Goal: Task Accomplishment & Management: Complete application form

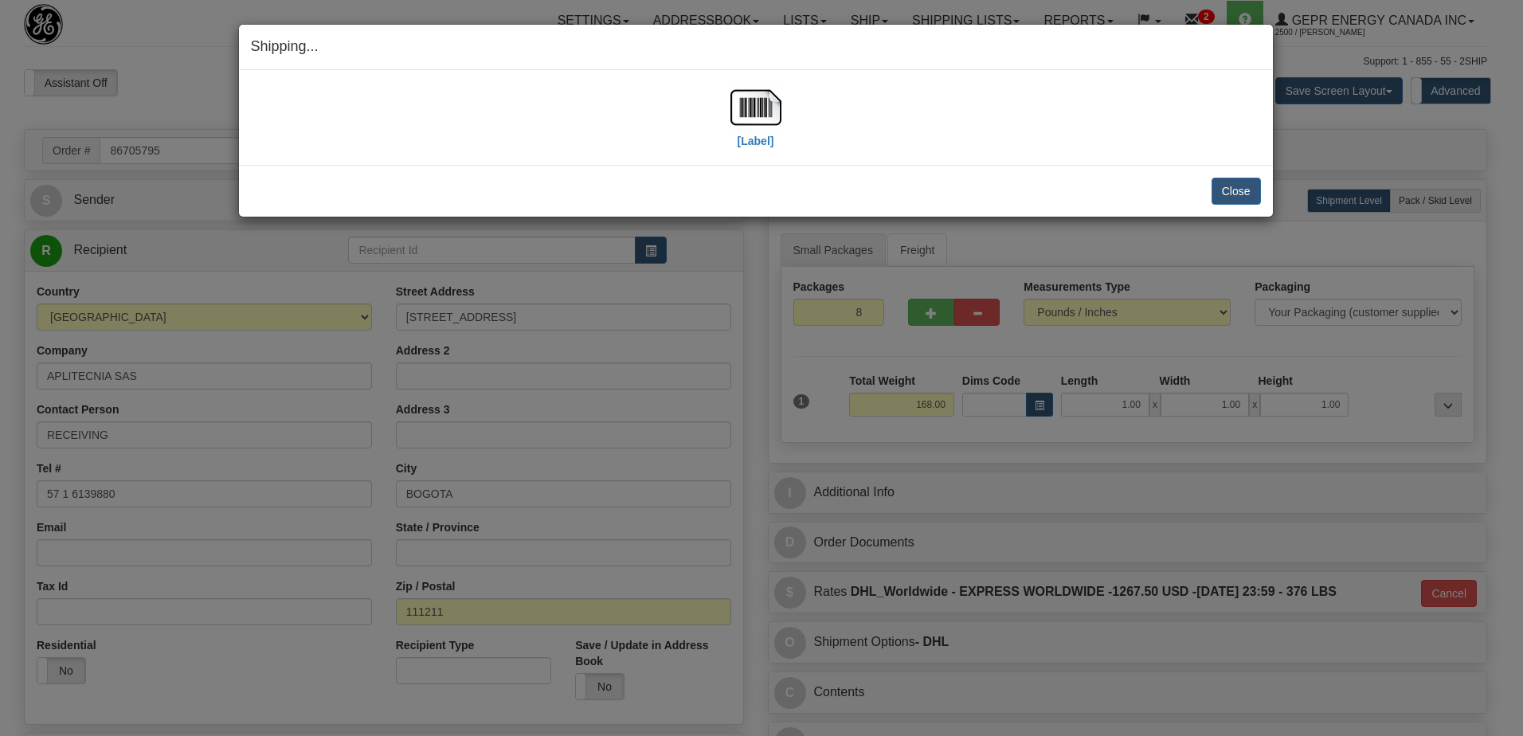
select select "0"
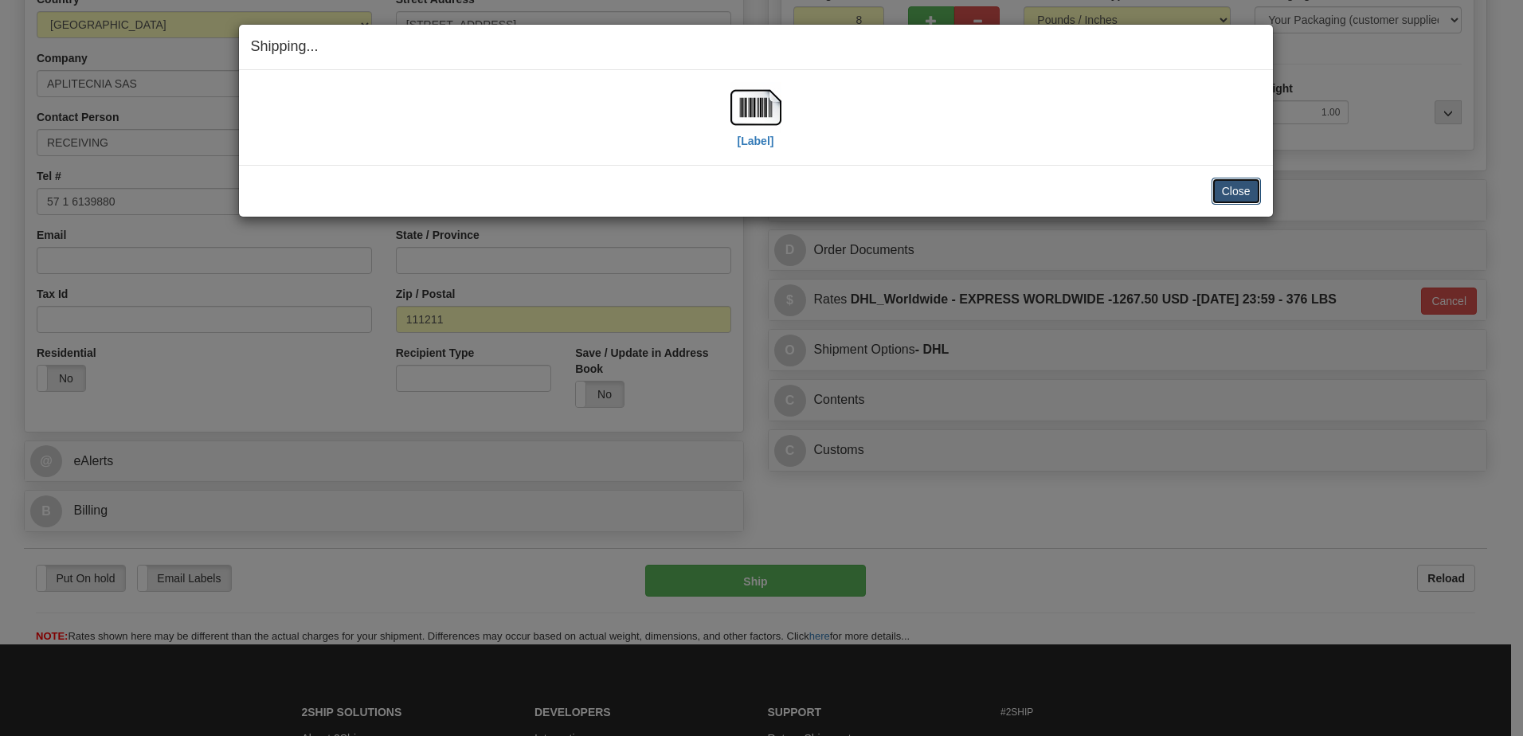
click at [1231, 190] on button "Close" at bounding box center [1235, 191] width 49 height 27
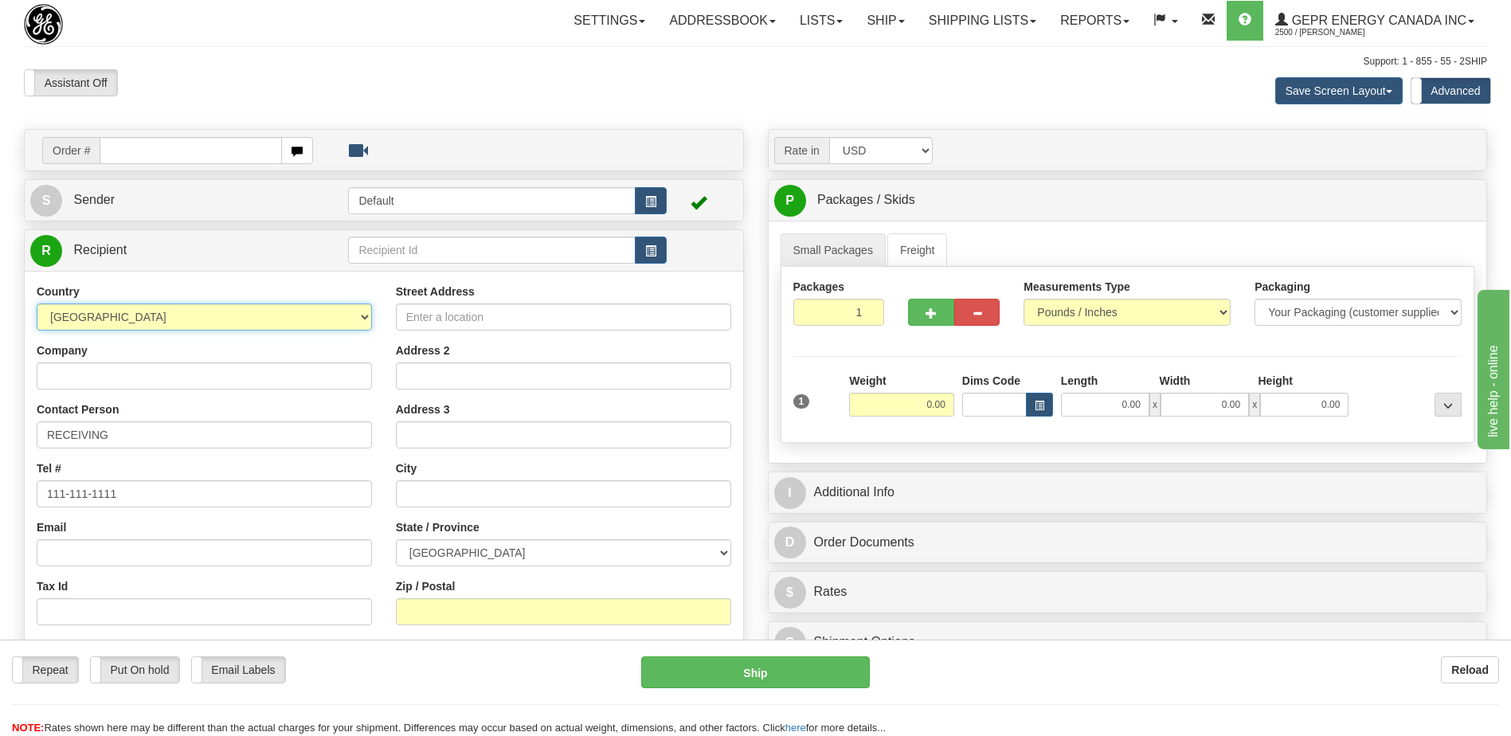
click at [161, 311] on select "AFGHANISTAN ALAND ISLANDS ALBANIA ALGERIA AMERICAN SAMOA ANDORRA ANGOLA ANGUILL…" at bounding box center [204, 316] width 335 height 27
select select "GB"
click at [161, 311] on select "AFGHANISTAN ALAND ISLANDS ALBANIA ALGERIA AMERICAN SAMOA ANDORRA ANGOLA ANGUILL…" at bounding box center [204, 316] width 335 height 27
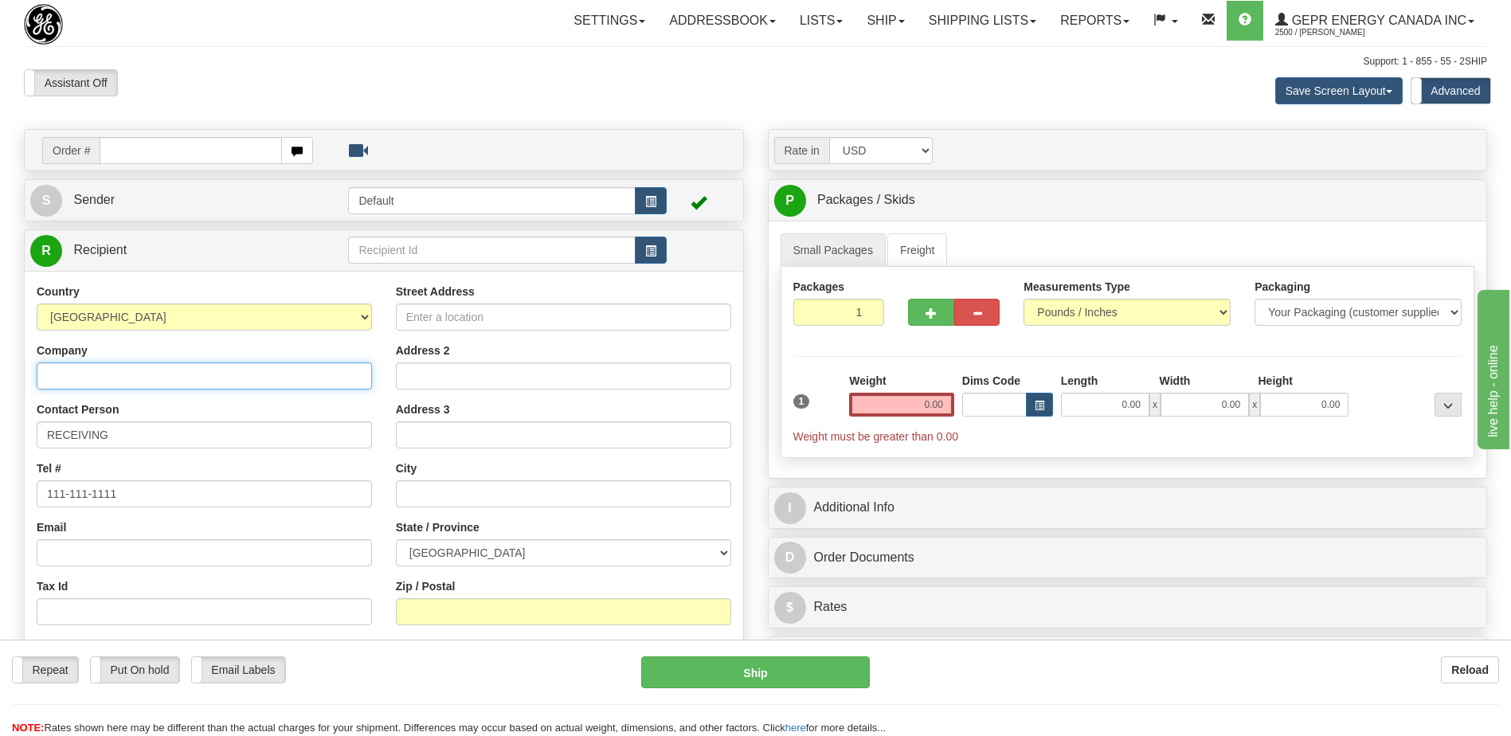
click at [80, 381] on input "Company" at bounding box center [204, 375] width 335 height 27
paste input "MAKRO EXP LIMITED"
type input "MAKRO EXP LIMITED"
drag, startPoint x: 135, startPoint y: 443, endPoint x: -3, endPoint y: 441, distance: 137.8
click at [0, 441] on html "Training Course Close Toggle navigation Settings Shipping Preferences New Sende…" at bounding box center [755, 368] width 1511 height 736
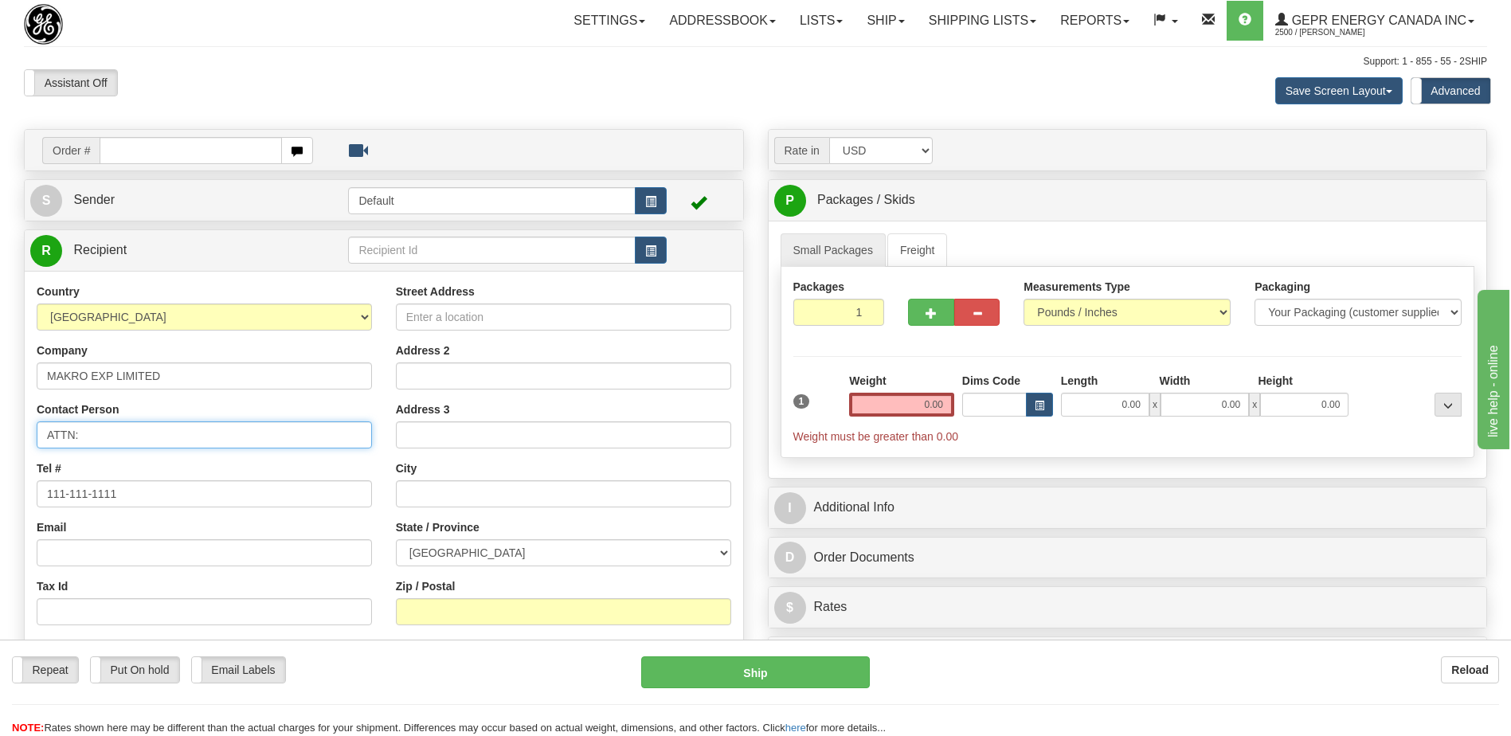
paste input "MEHMET"
type input "ATTN: MEHMET"
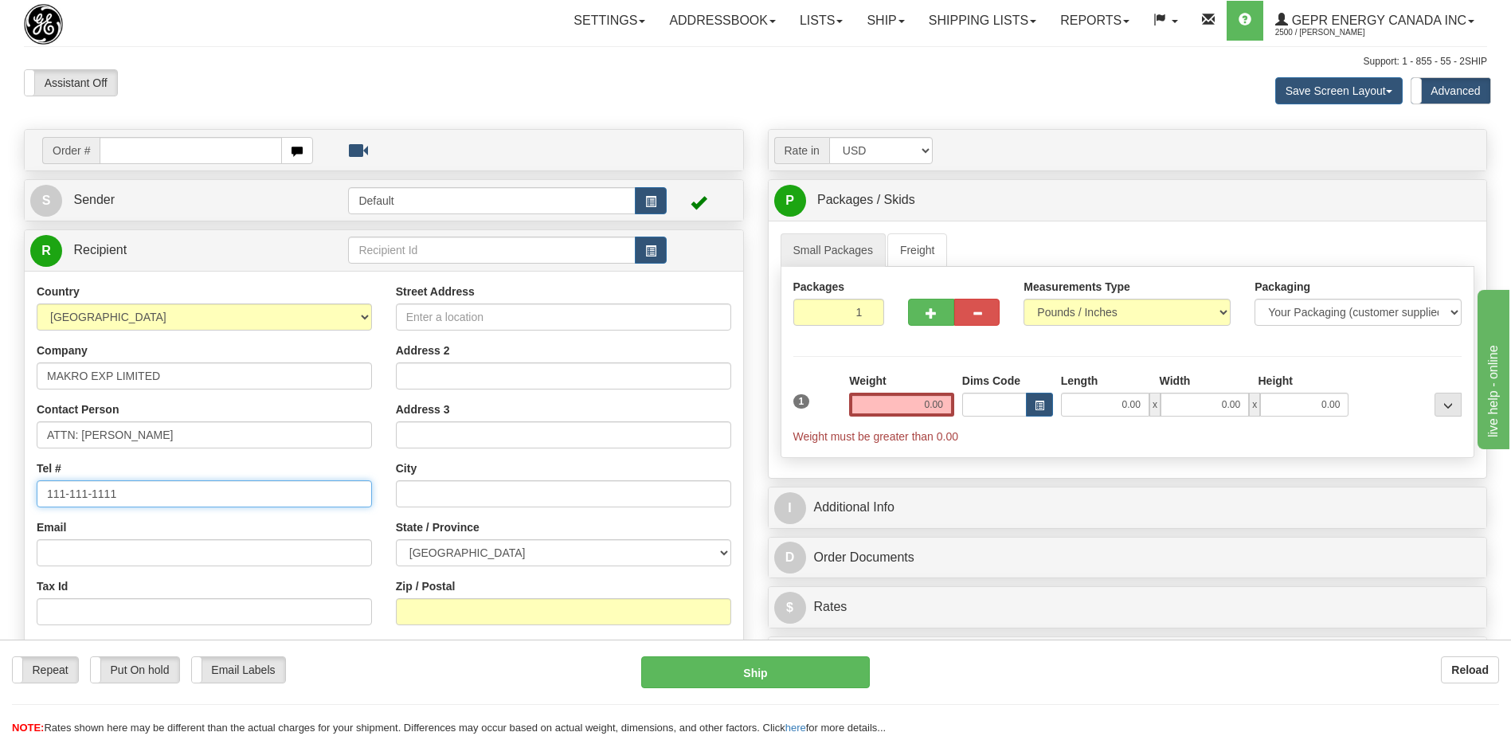
click at [20, 495] on div "Order # S Sender Default" at bounding box center [384, 480] width 744 height 703
paste input "07525621279"
type input "07525621279"
click at [256, 74] on div "Assistant On Assistant Off Do a return Do a return" at bounding box center [322, 82] width 620 height 27
drag, startPoint x: 323, startPoint y: 158, endPoint x: 334, endPoint y: 227, distance: 69.3
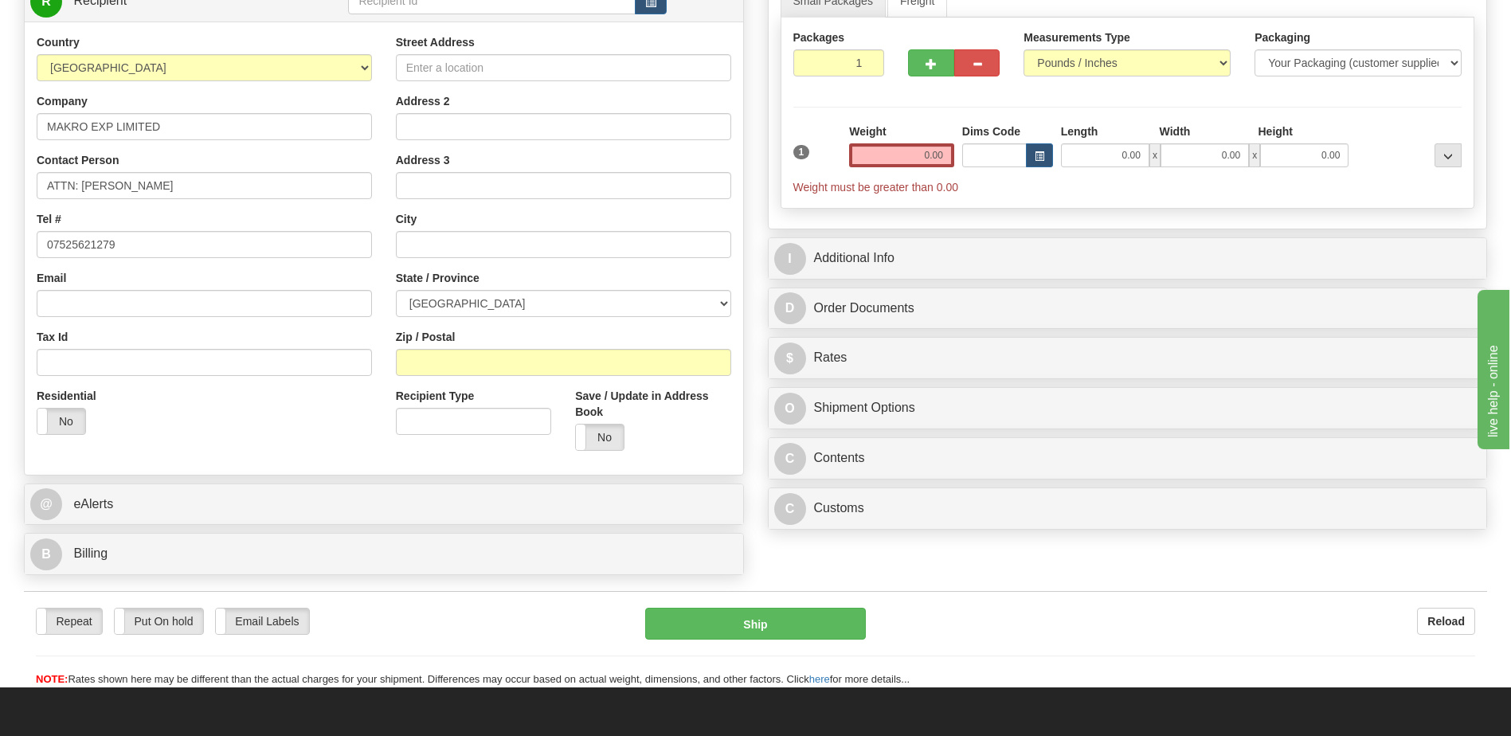
scroll to position [478, 0]
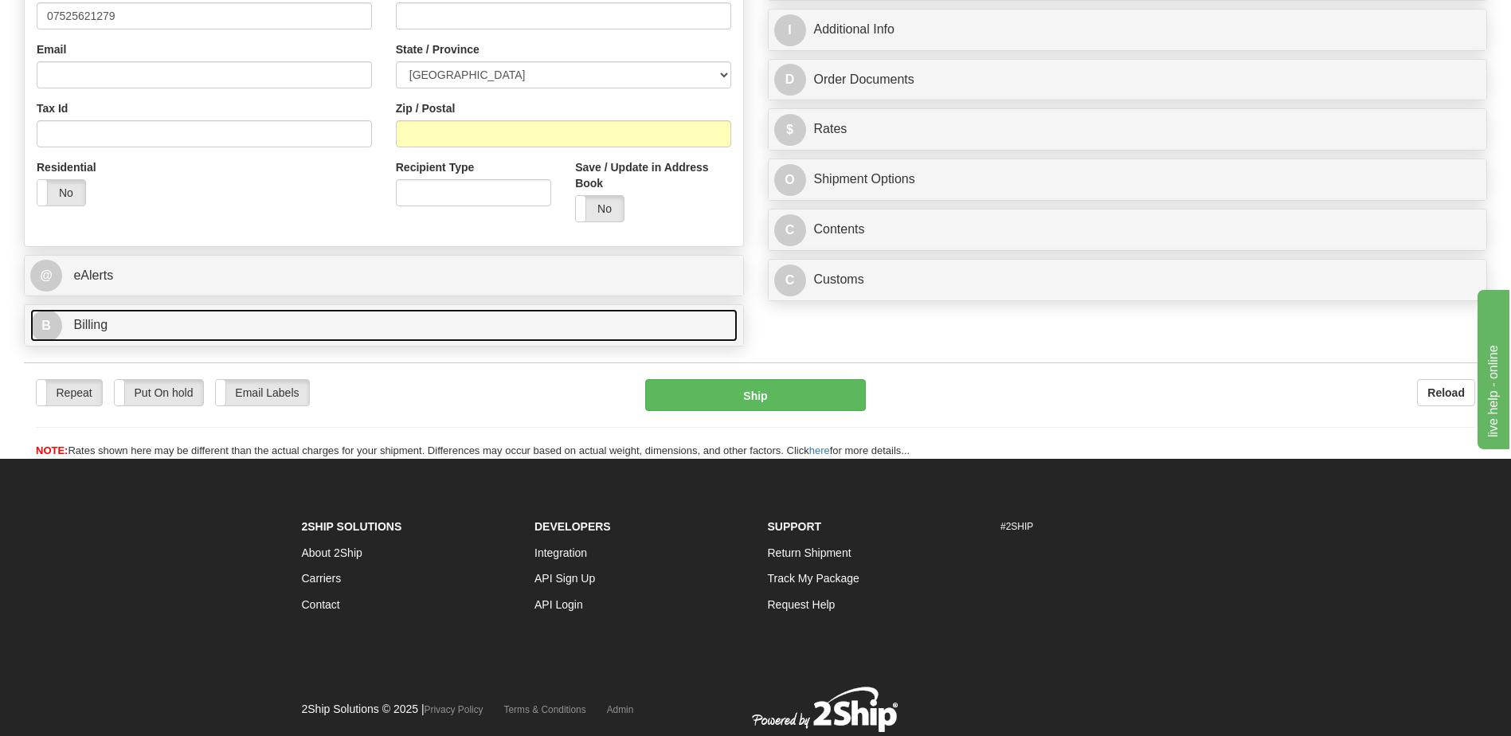
click at [161, 330] on link "B Billing" at bounding box center [383, 325] width 707 height 33
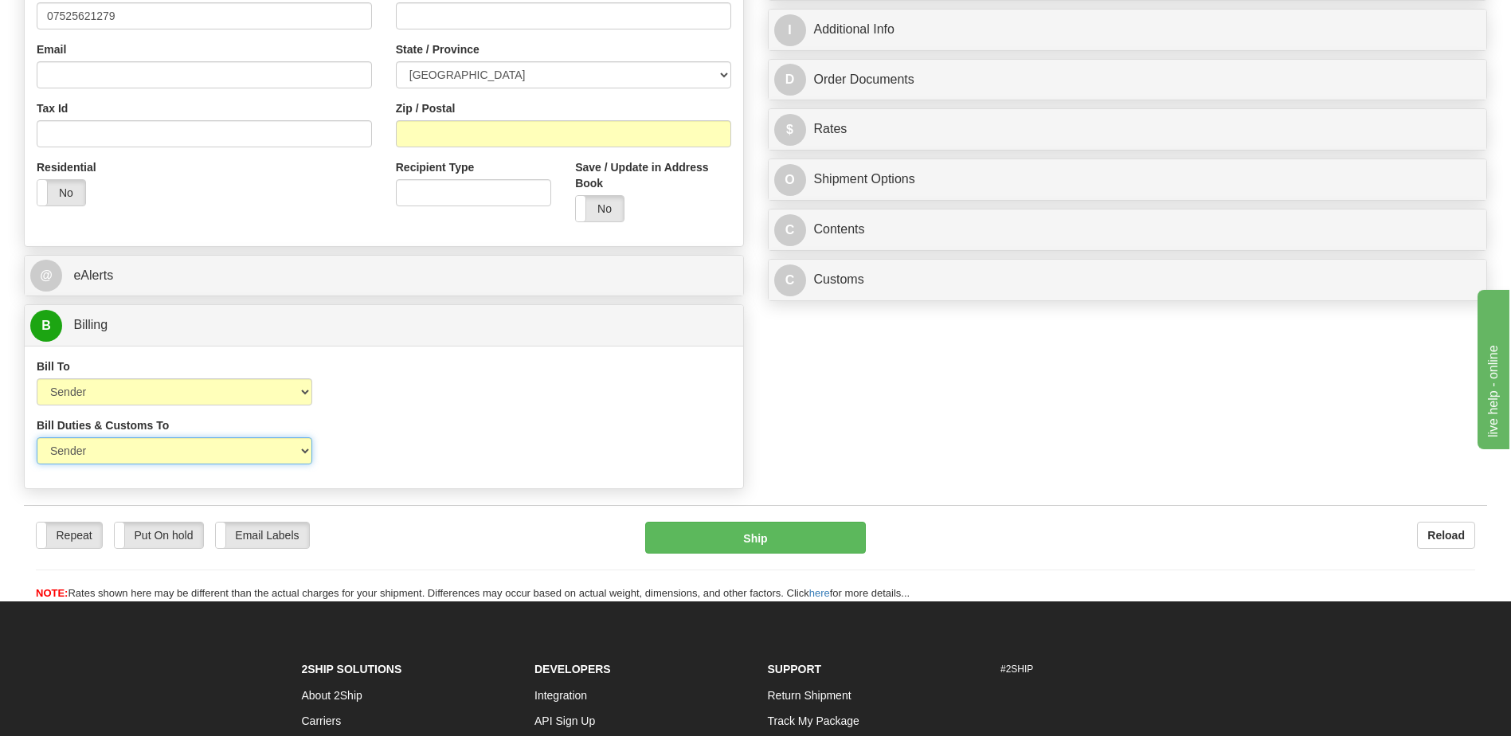
drag, startPoint x: 252, startPoint y: 455, endPoint x: 252, endPoint y: 467, distance: 11.9
click at [252, 455] on select "Sender Recipient Third Party" at bounding box center [175, 450] width 276 height 27
select select "2"
click at [37, 437] on select "Sender Recipient Third Party" at bounding box center [175, 450] width 276 height 27
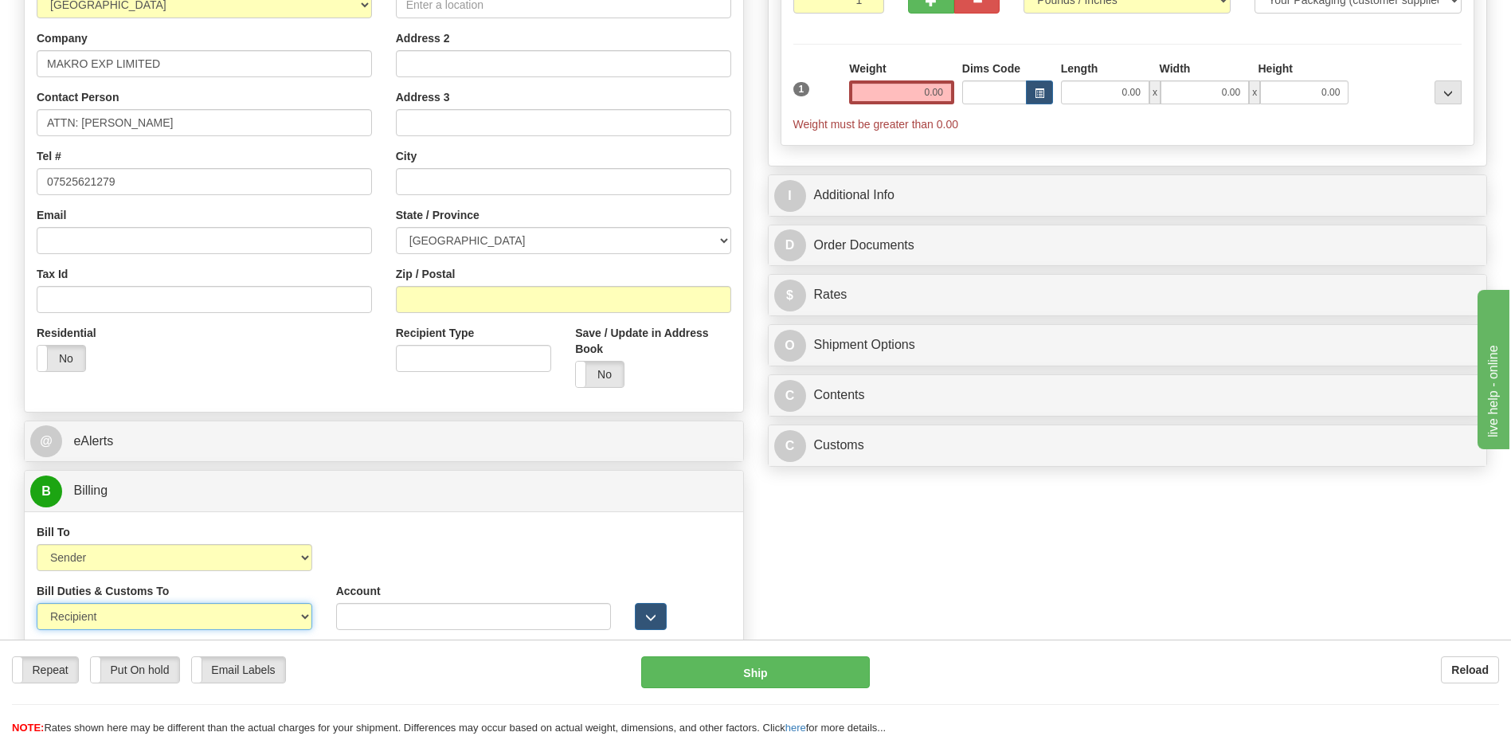
scroll to position [159, 0]
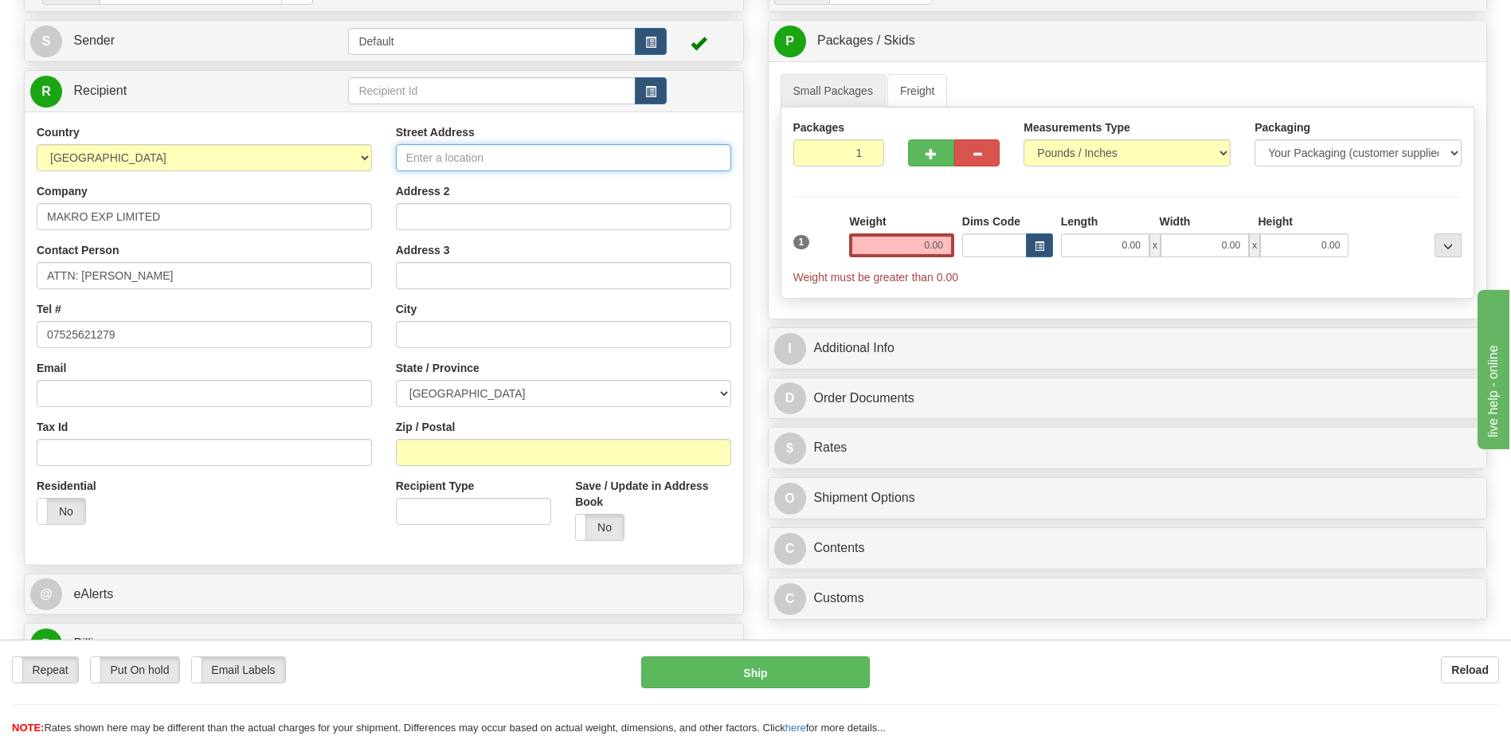
click at [427, 157] on input "Street Address" at bounding box center [563, 157] width 335 height 27
paste input "187 ANGLE PLACE"
type input "187 ANGLE PLACE"
click at [408, 445] on input "Zip / Postal" at bounding box center [563, 452] width 335 height 27
paste input "N18 2UD"
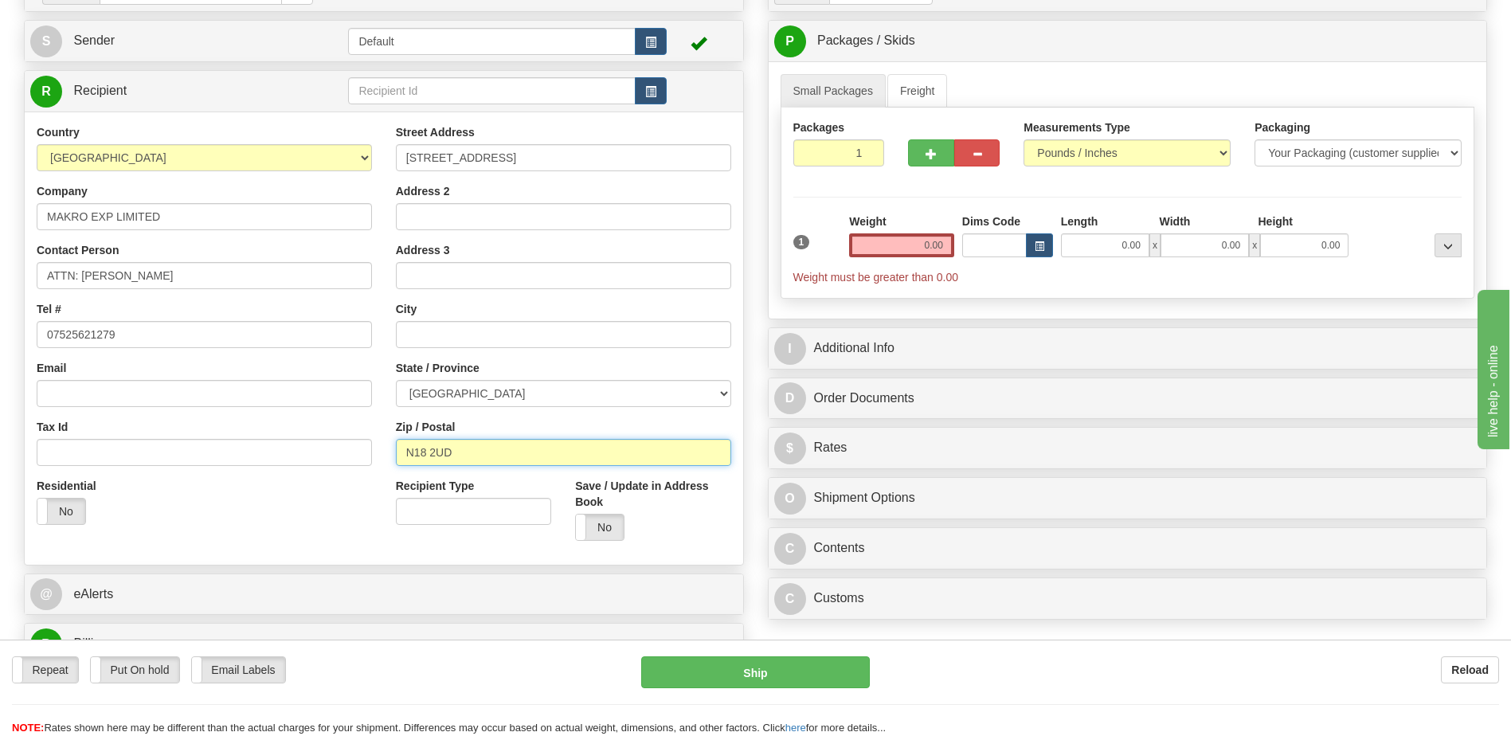
type input "N18 2UD"
click at [462, 334] on input "text" at bounding box center [563, 334] width 335 height 27
paste input "LONDON"
type input "LONDON"
click at [530, 393] on select "Aberdeen City Aberdeenshire Angus Antrim and Newtownabbey Ards and North Down A…" at bounding box center [563, 393] width 335 height 27
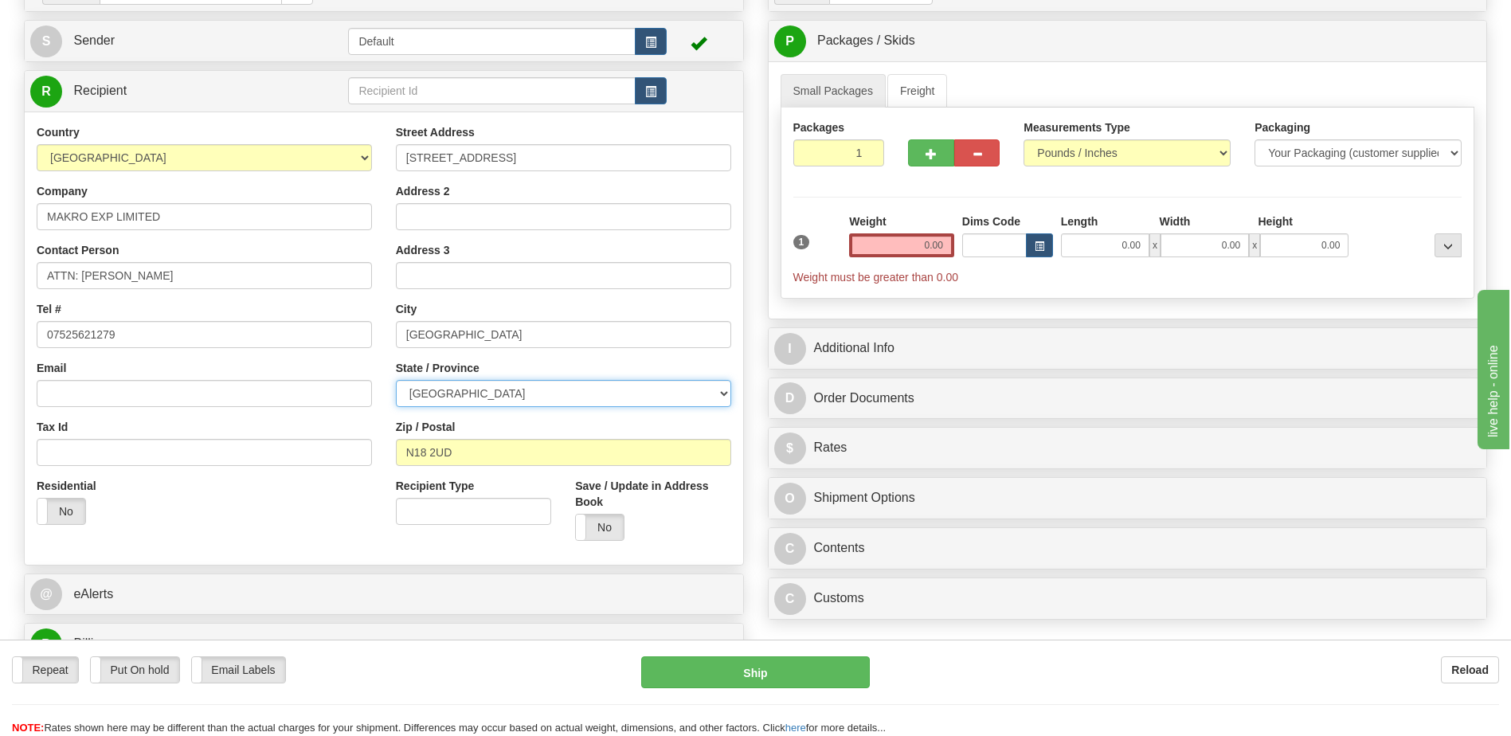
select select "LND"
click at [396, 380] on select "Aberdeen City Aberdeenshire Angus Antrim and Newtownabbey Ards and North Down A…" at bounding box center [563, 393] width 335 height 27
click at [345, 510] on div "Residential Yes No" at bounding box center [204, 507] width 359 height 59
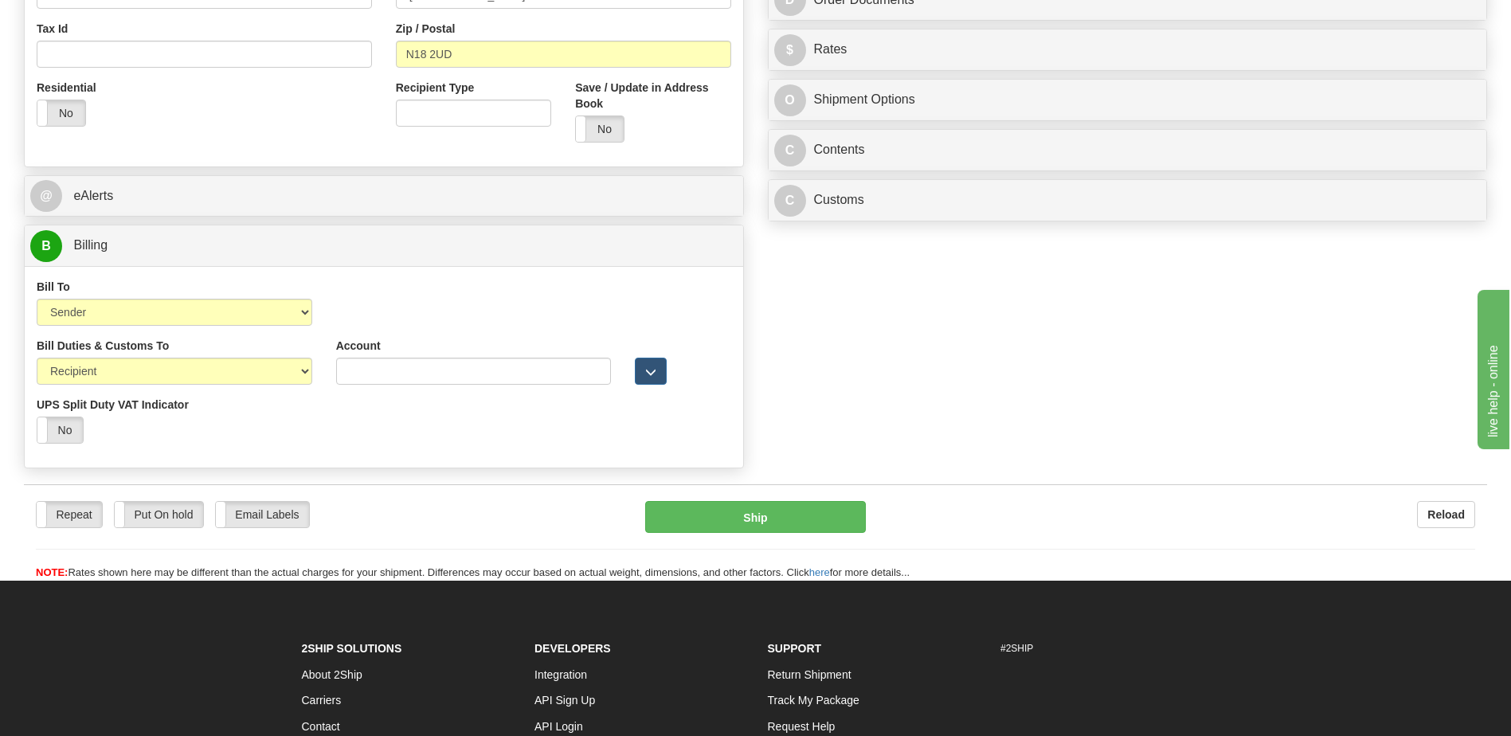
click at [226, 440] on div "Yes No" at bounding box center [175, 429] width 276 height 27
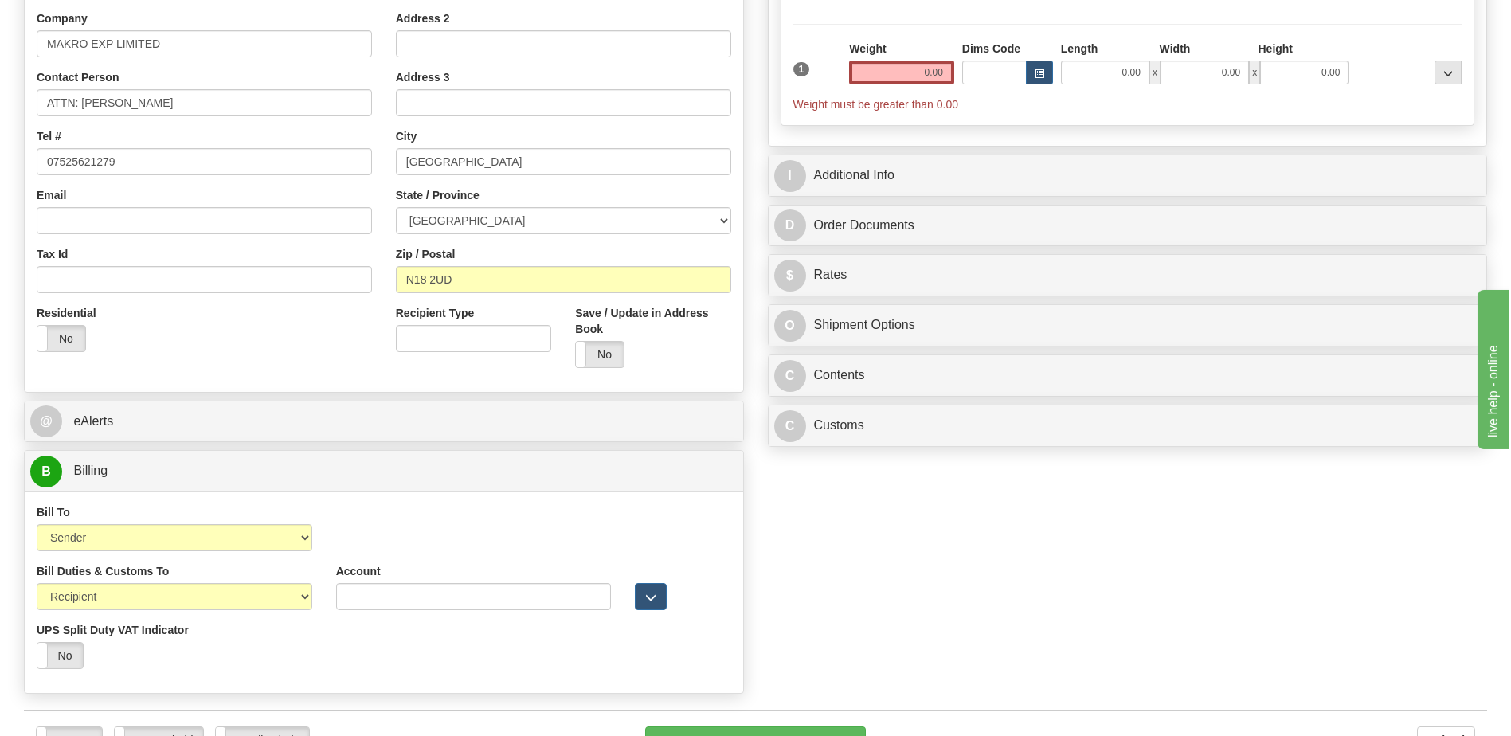
scroll to position [80, 0]
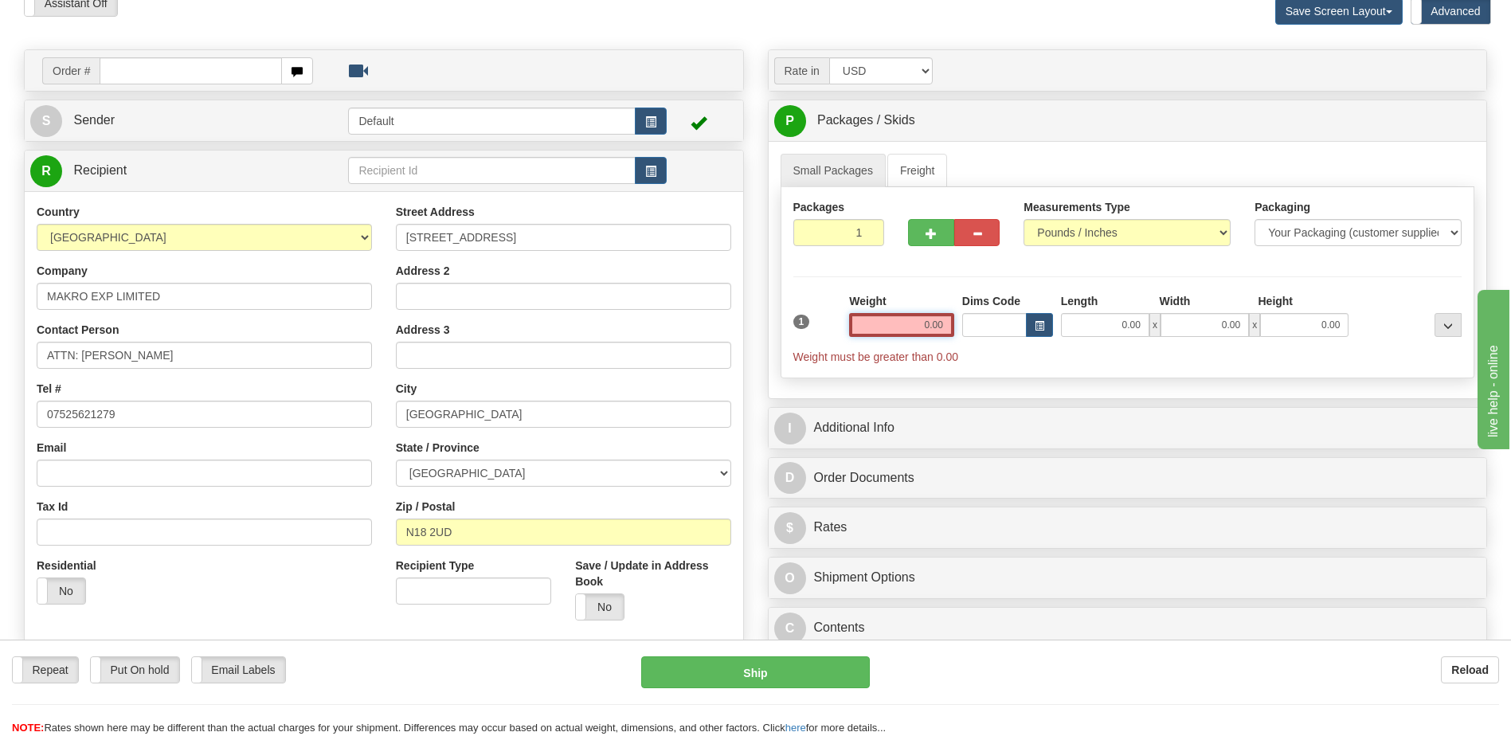
click at [932, 323] on input "0.00" at bounding box center [901, 325] width 105 height 24
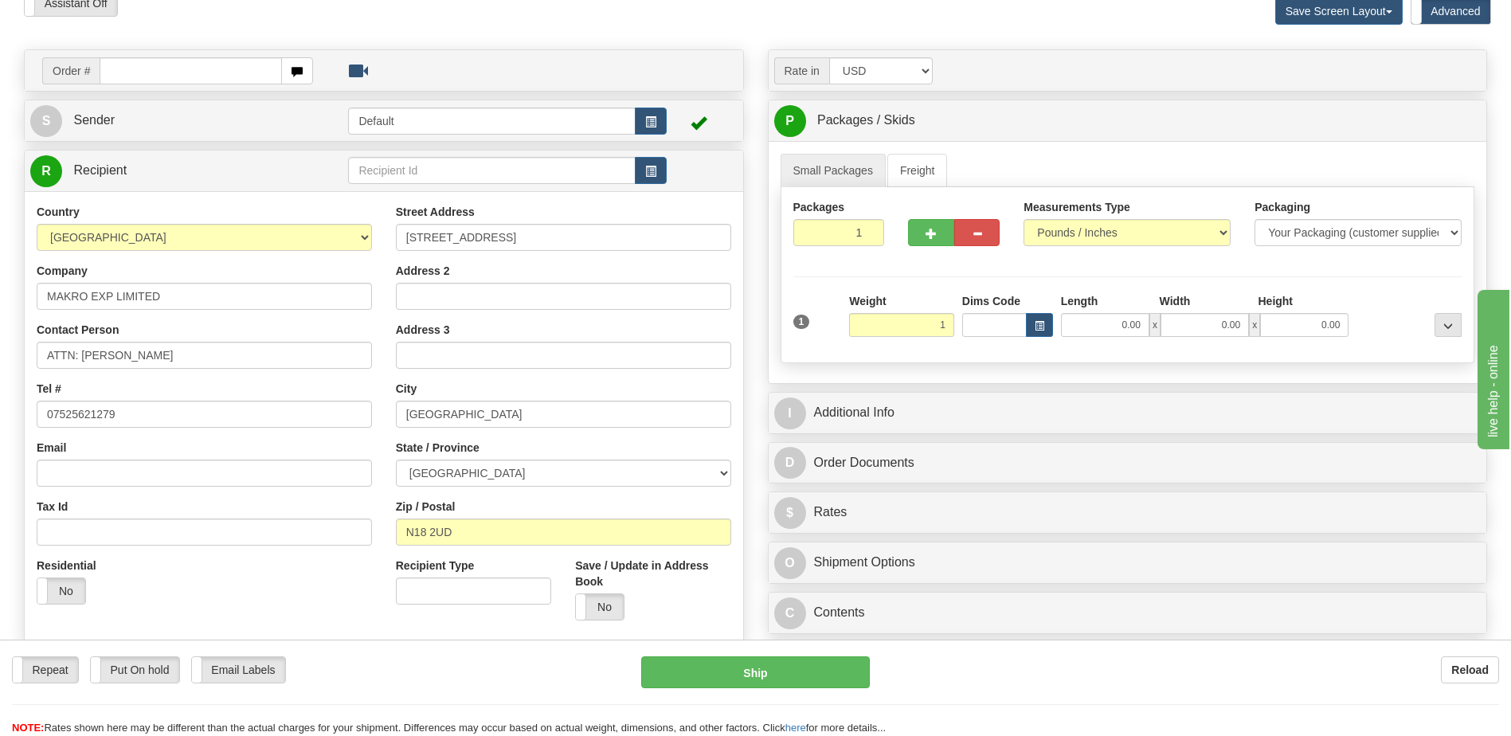
type input "1.00"
drag, startPoint x: 606, startPoint y: 26, endPoint x: 1004, endPoint y: 177, distance: 425.7
click at [606, 26] on div "Assistant On Assistant Off Do a return Do a return Previous Next Save Screen La…" at bounding box center [755, 11] width 1487 height 43
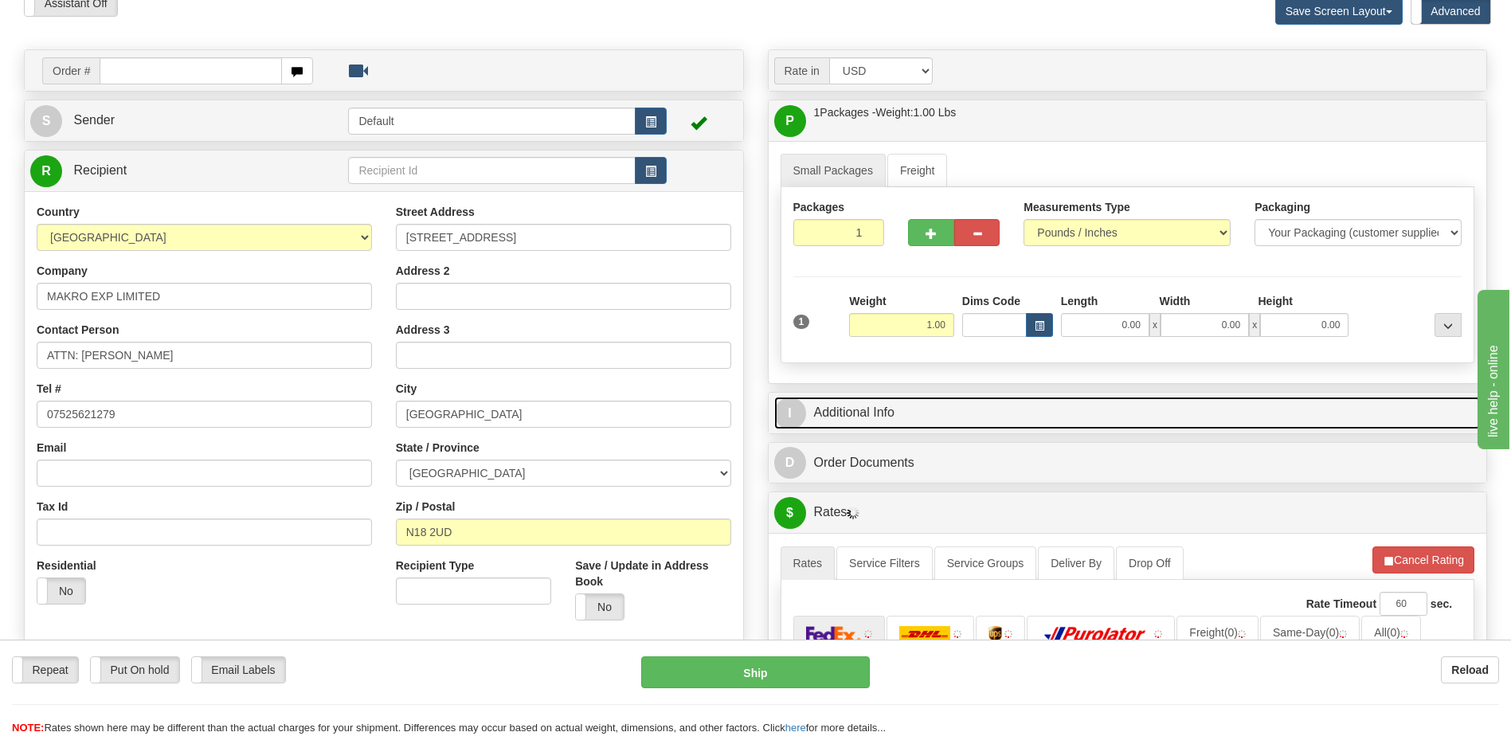
click at [988, 405] on link "I Additional Info" at bounding box center [1127, 413] width 707 height 33
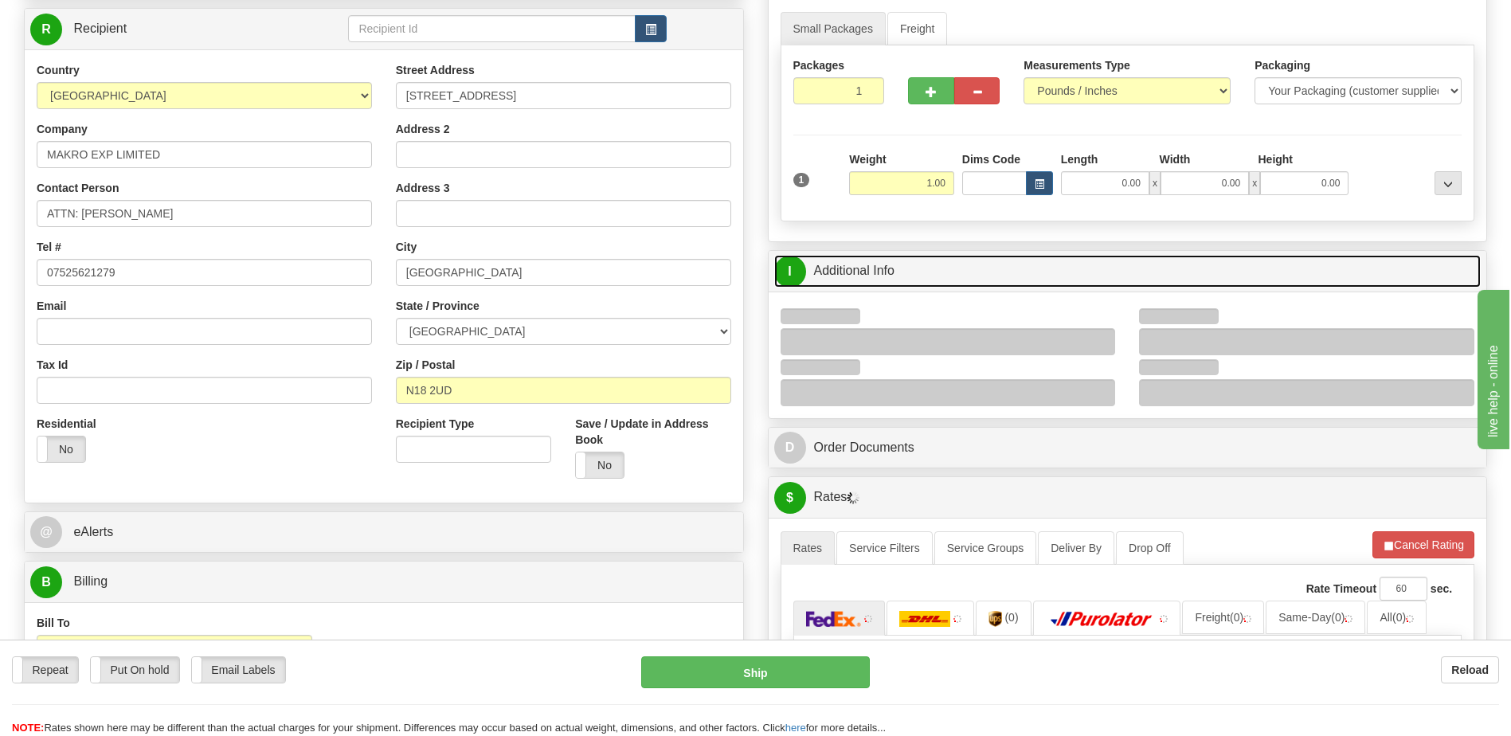
scroll to position [398, 0]
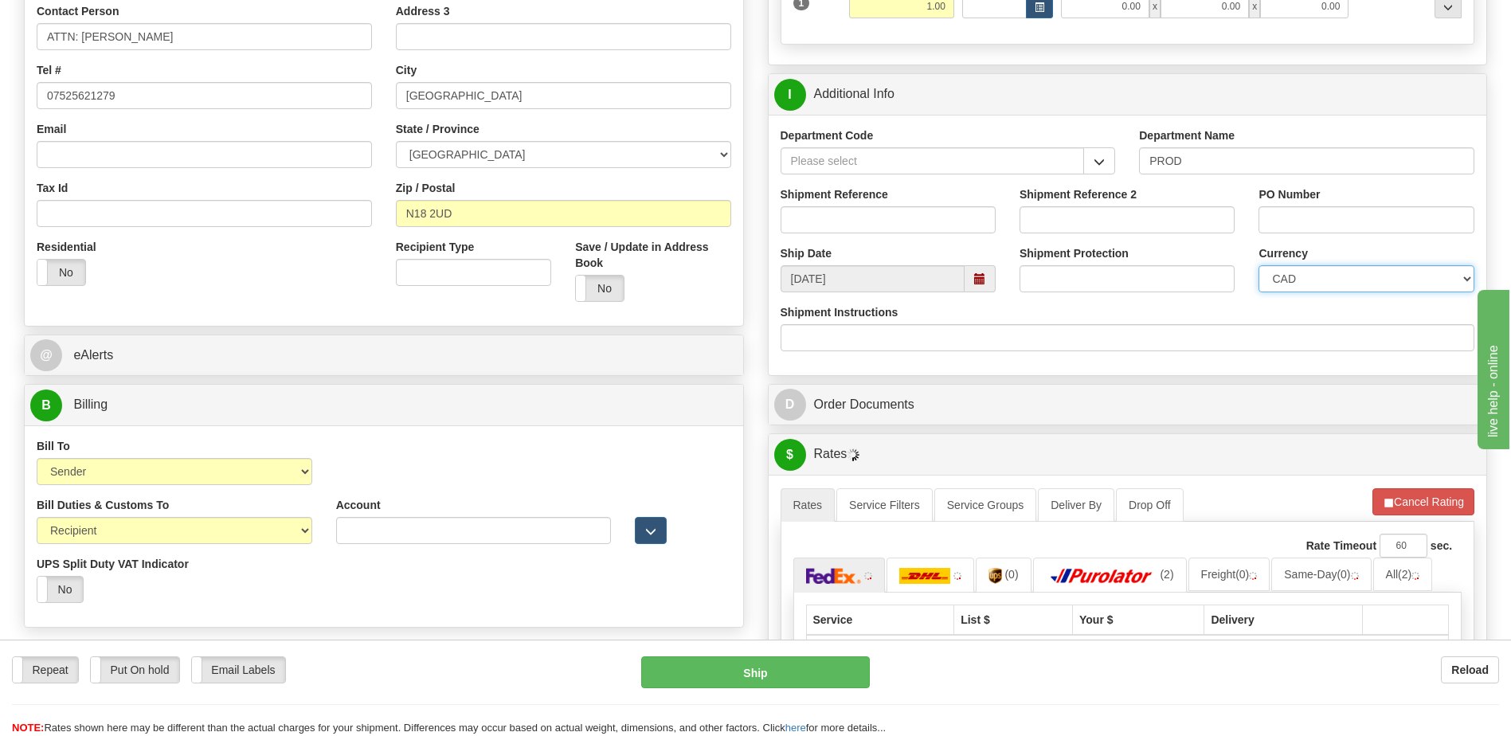
click at [1298, 282] on select "CAD USD EUR ZAR RON ANG ARN AUD AUS AWG BBD BFR BGN BHD BMD BND BRC BRL CHP CKZ…" at bounding box center [1365, 278] width 215 height 27
select select "1"
click at [1258, 265] on select "CAD USD EUR ZAR RON ANG ARN AUD AUS AWG BBD BFR BGN BHD BMD BND BRC BRL CHP CKZ…" at bounding box center [1365, 278] width 215 height 27
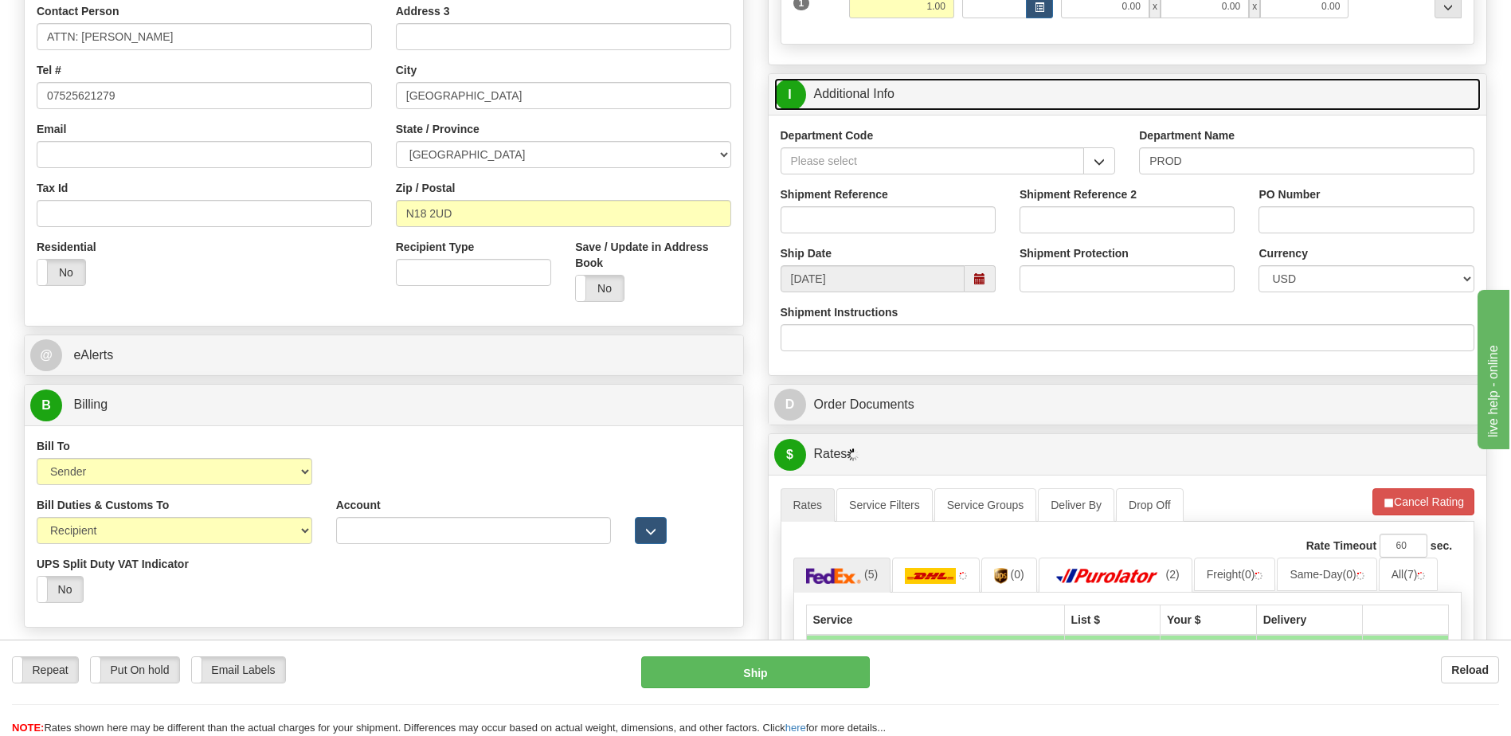
click at [924, 102] on link "I Additional Info" at bounding box center [1127, 94] width 707 height 33
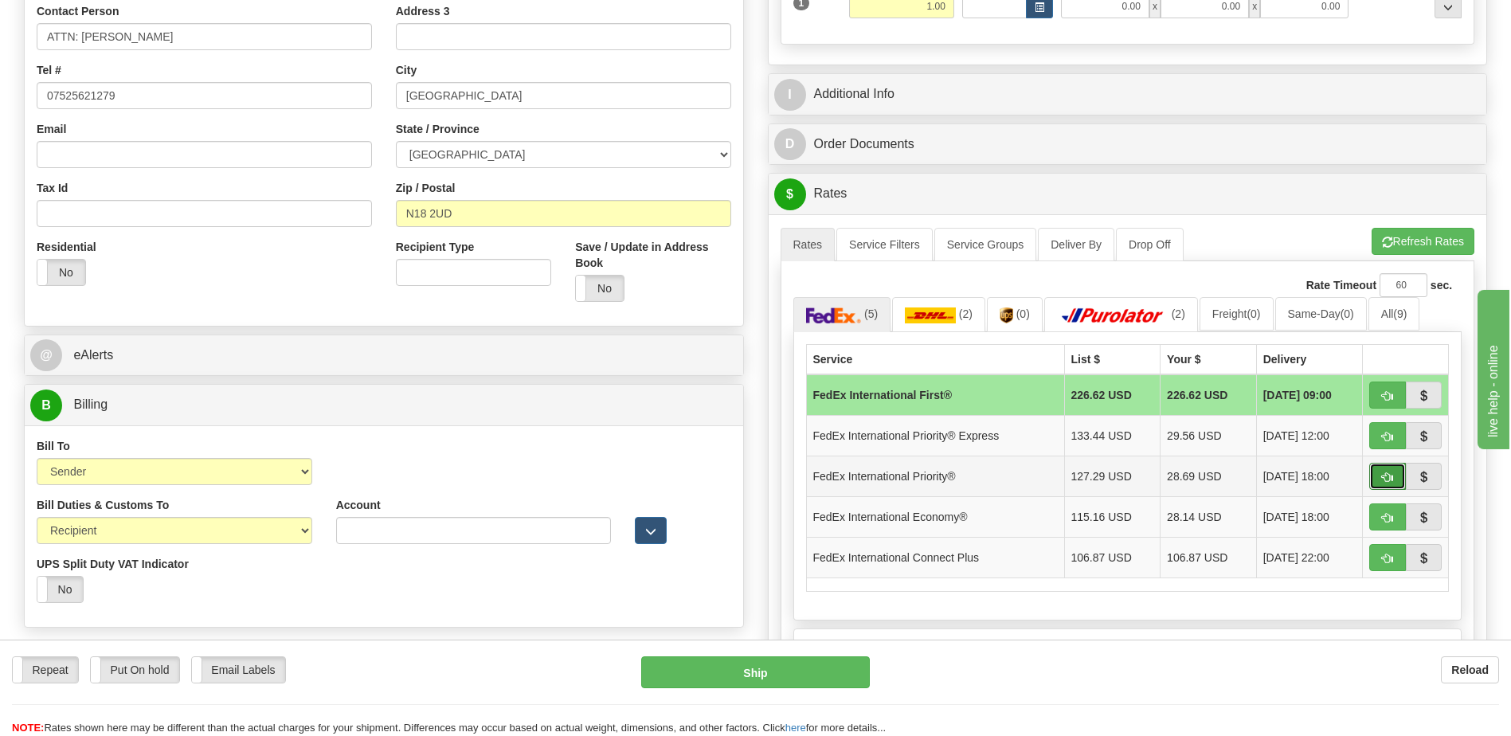
click at [1387, 476] on span "button" at bounding box center [1387, 477] width 11 height 10
type input "01"
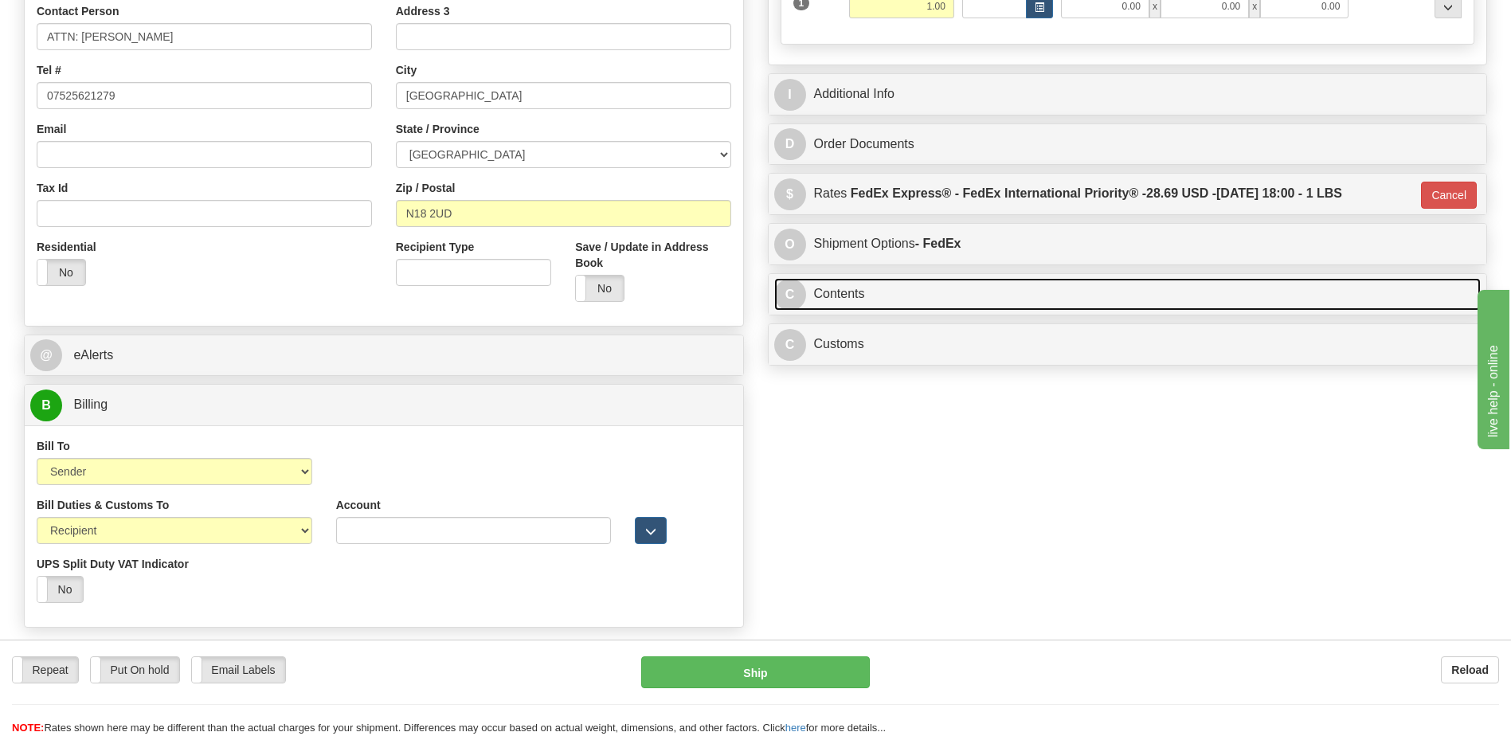
click at [854, 299] on link "C Contents" at bounding box center [1127, 294] width 707 height 33
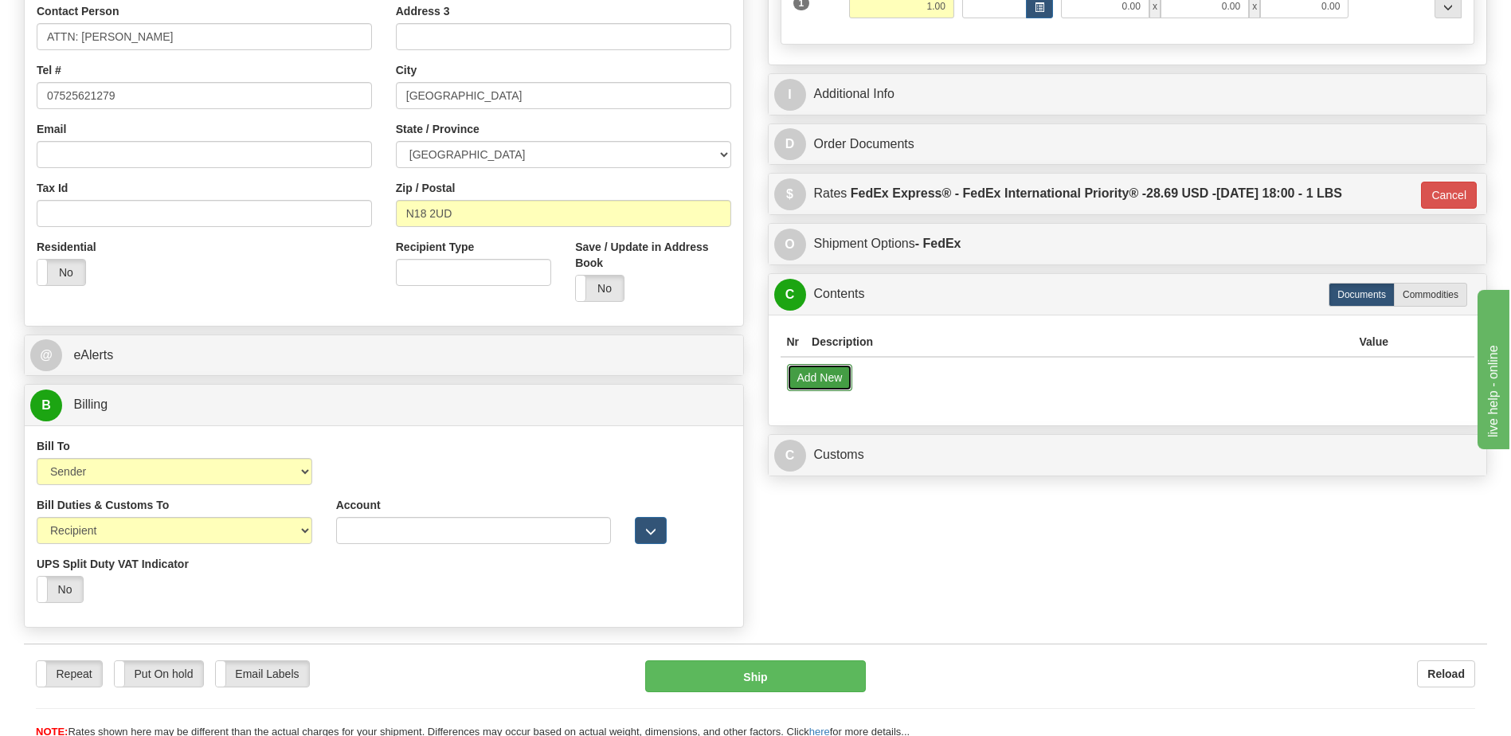
click at [815, 381] on button "Add New" at bounding box center [820, 377] width 66 height 27
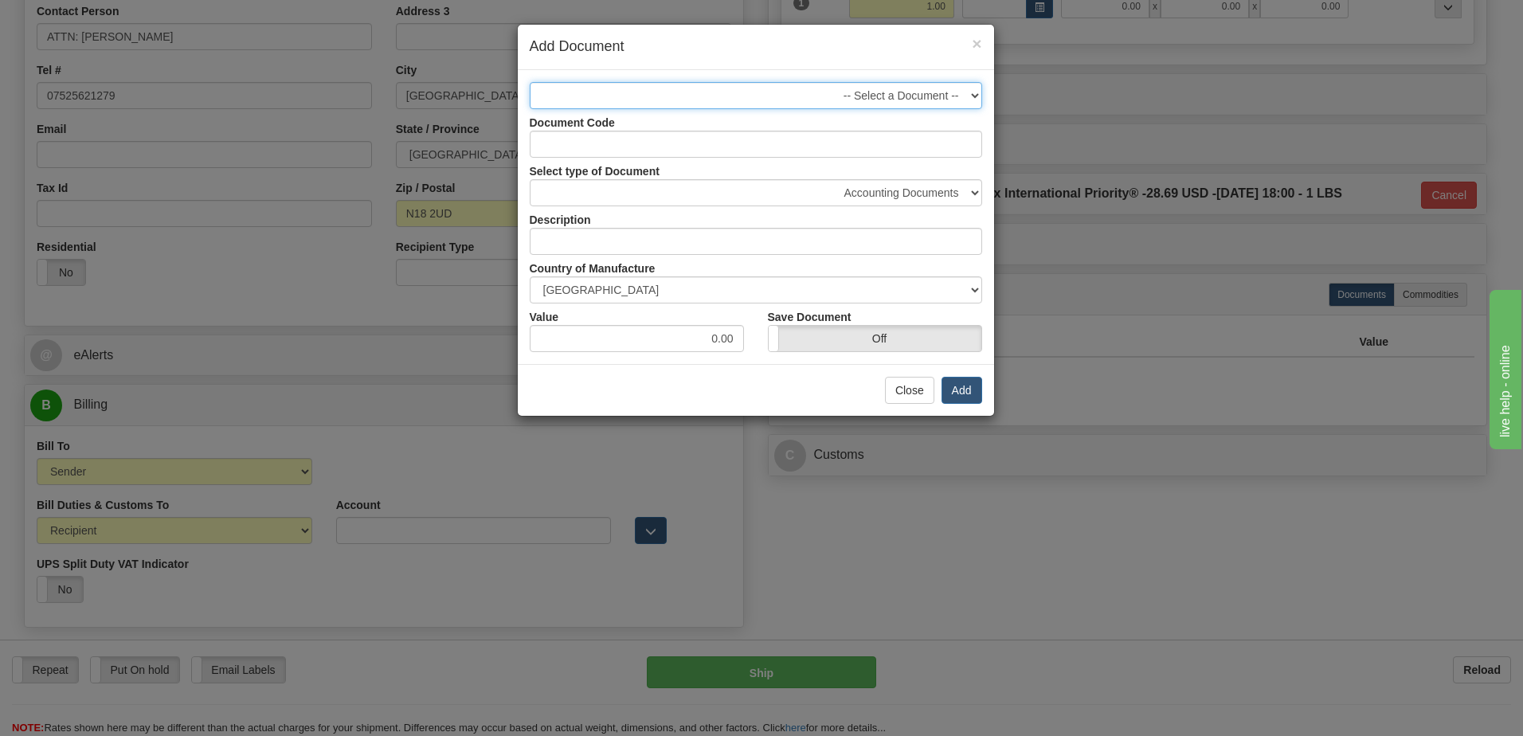
click at [913, 93] on select "-- Select a Document --" at bounding box center [756, 95] width 452 height 27
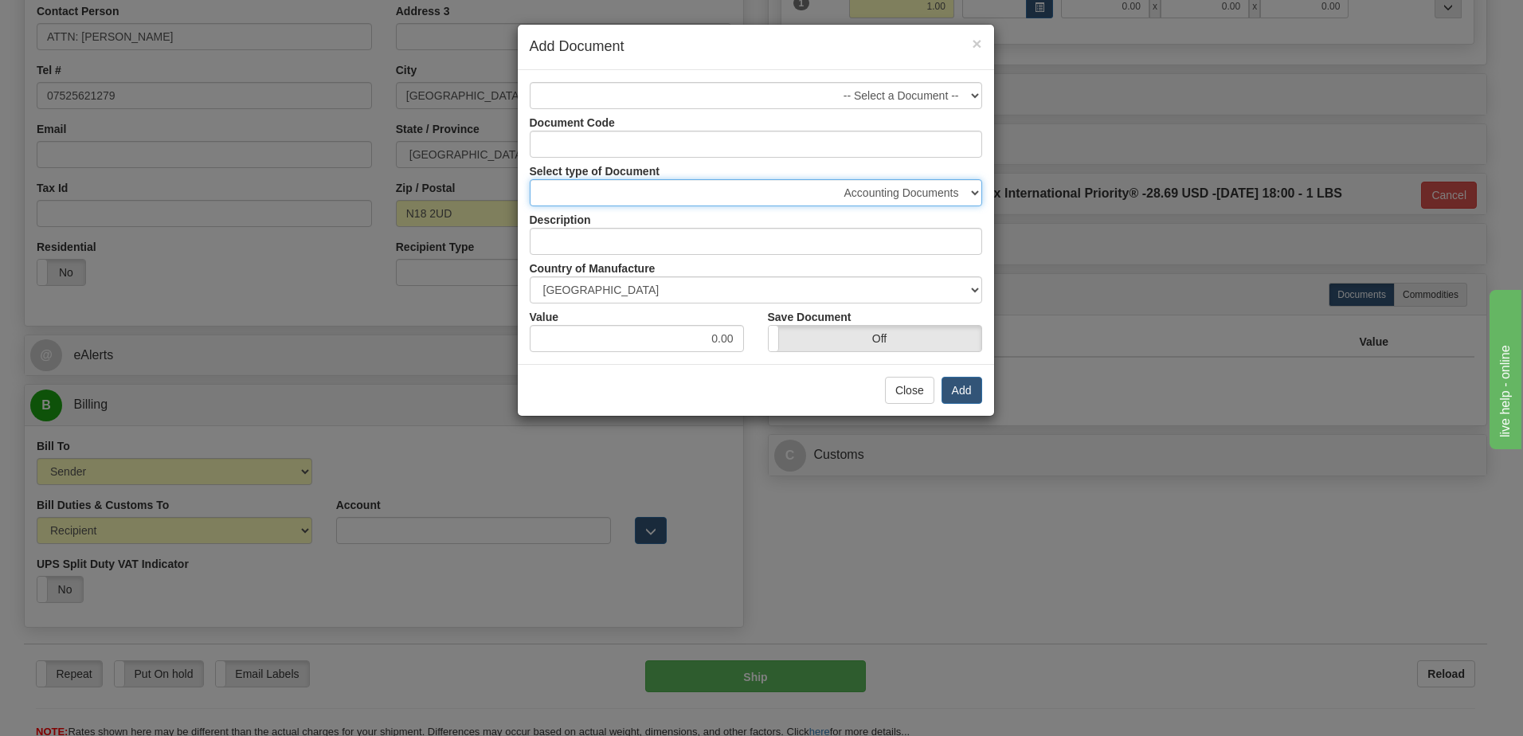
click at [941, 190] on select "Accounting Documents Analysis Reports Applications (Completed) Bank Statements …" at bounding box center [756, 192] width 452 height 27
select select "50"
click at [530, 179] on select "Accounting Documents Analysis Reports Applications (Completed) Bank Statements …" at bounding box center [756, 192] width 452 height 27
type input "Shipping Documents"
click at [703, 339] on input "0.00" at bounding box center [637, 338] width 214 height 27
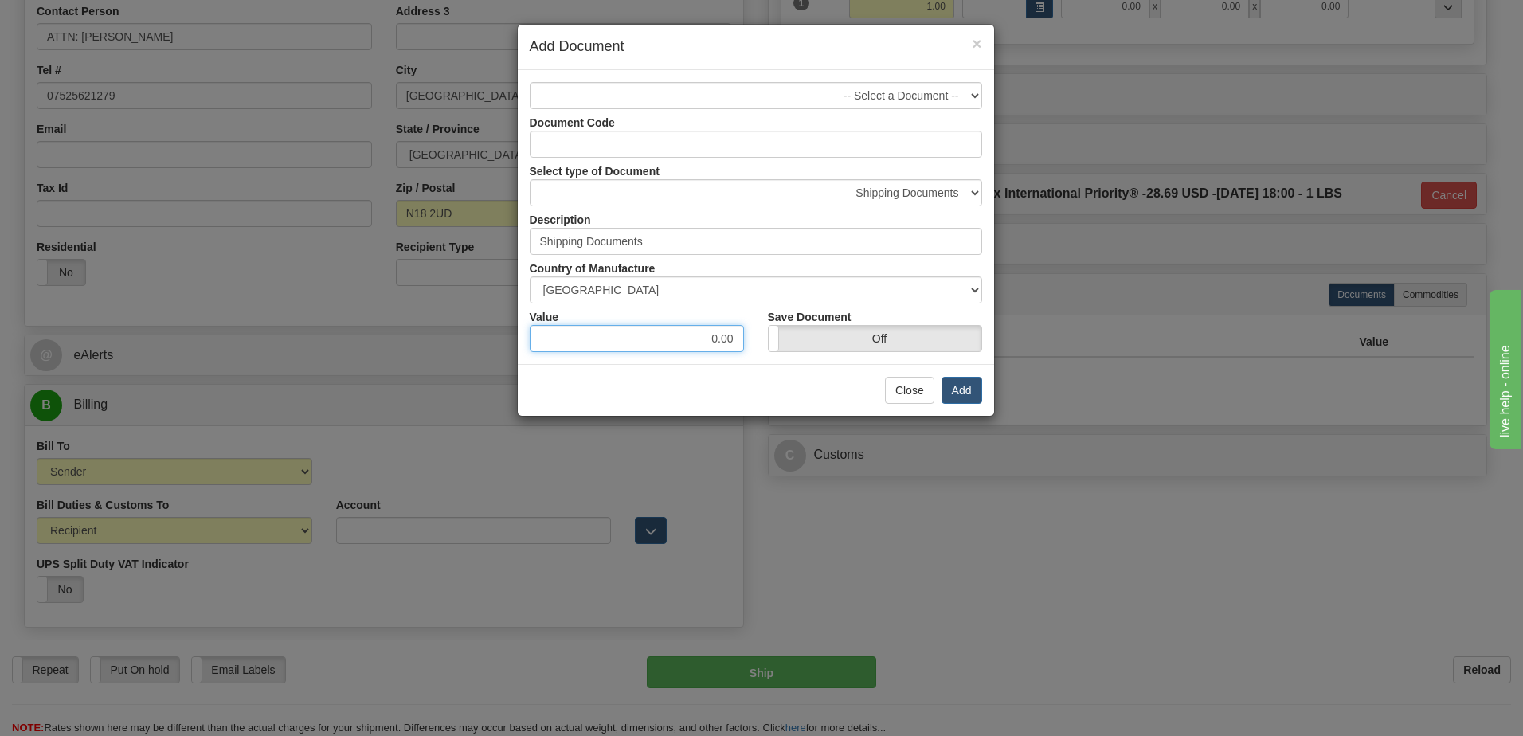
click at [703, 339] on input "0.00" at bounding box center [637, 338] width 214 height 27
type input "10"
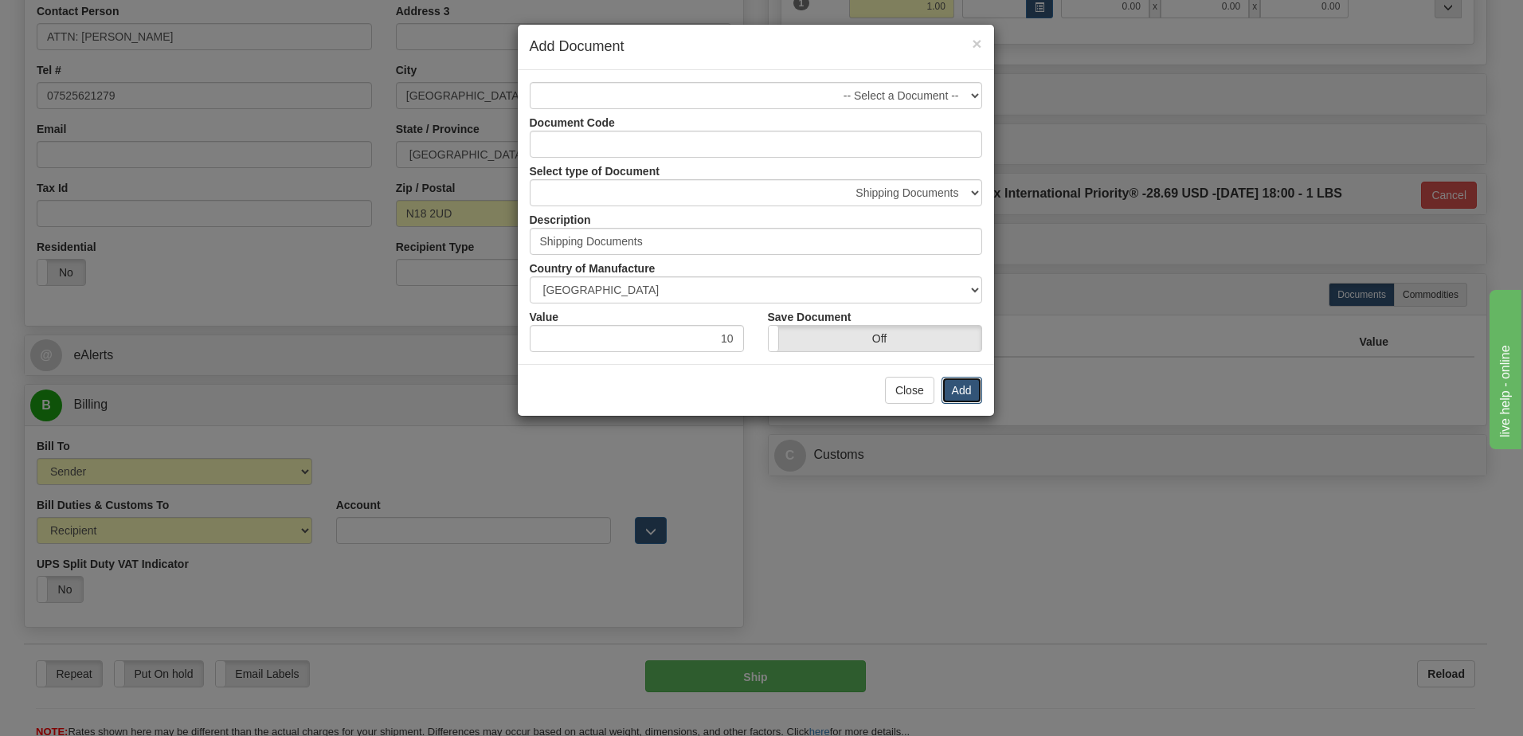
click at [975, 391] on button "Add" at bounding box center [961, 390] width 41 height 27
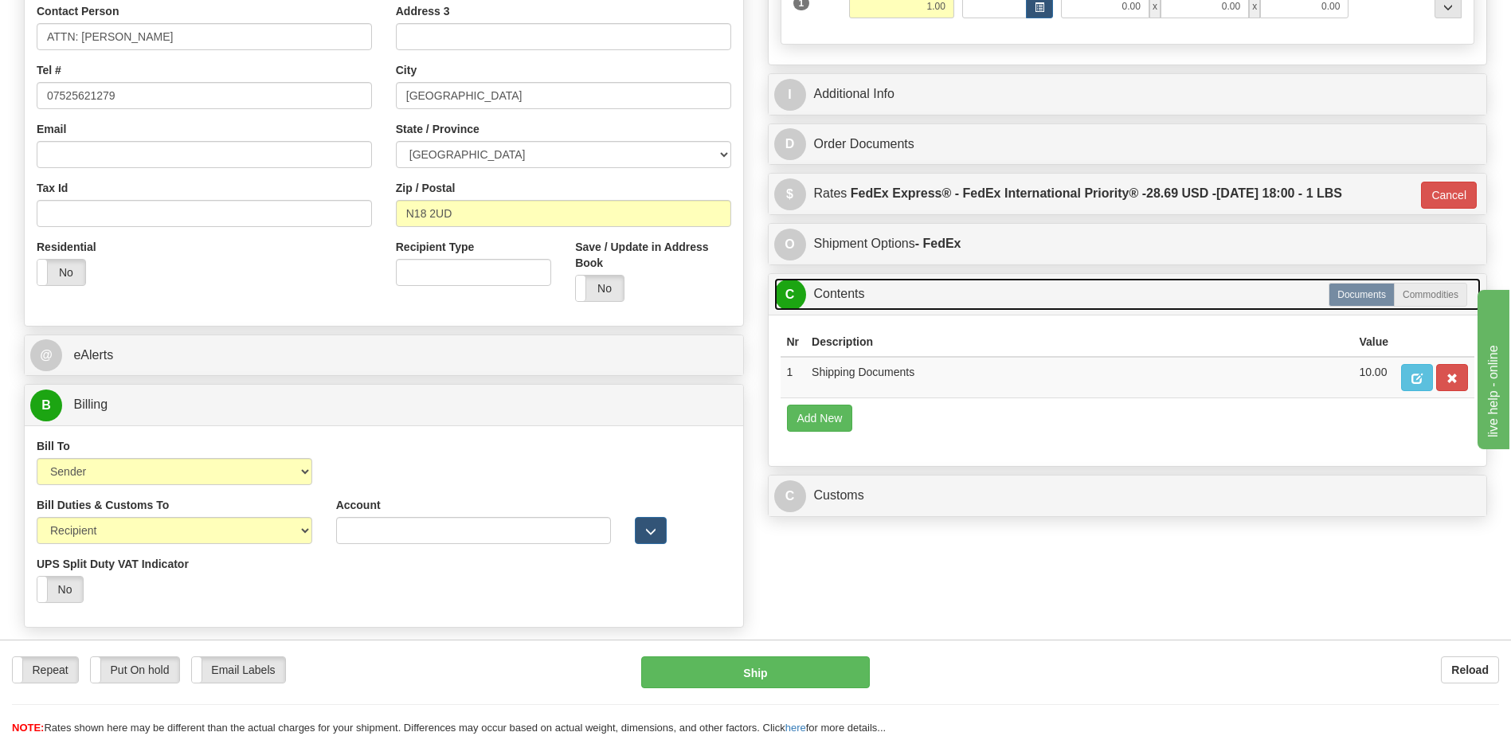
click at [906, 302] on link "C Contents" at bounding box center [1127, 294] width 707 height 33
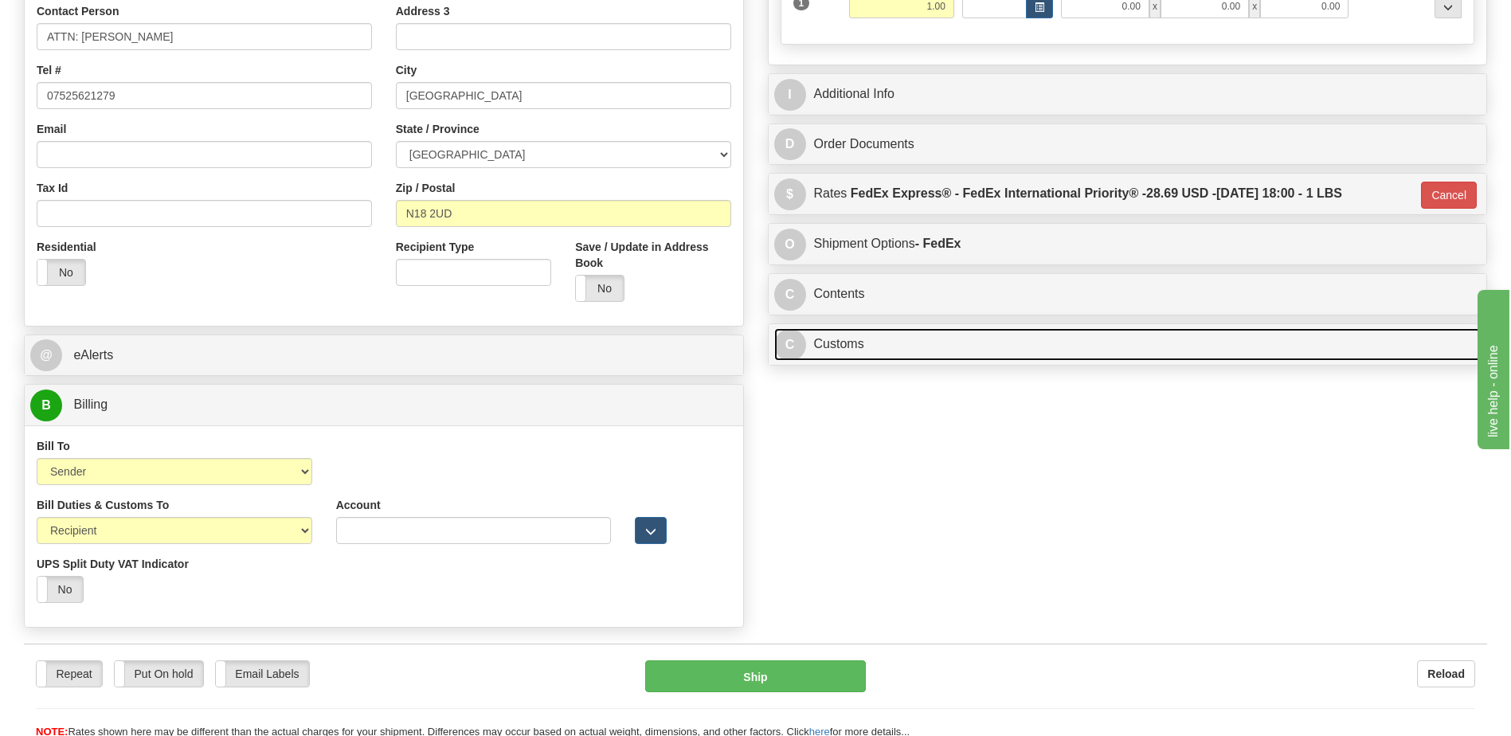
click at [885, 342] on link "C Customs" at bounding box center [1127, 344] width 707 height 33
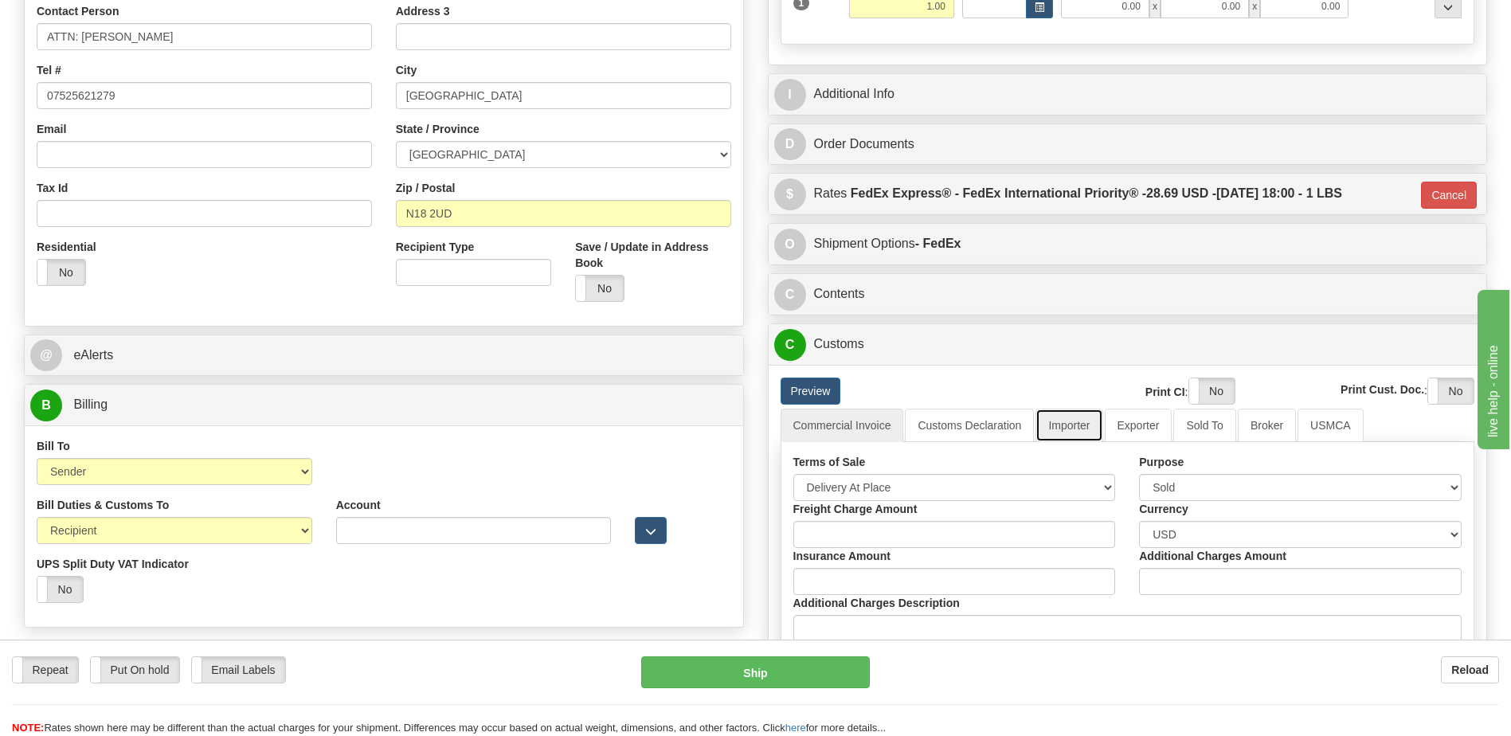
click at [1062, 420] on link "Importer" at bounding box center [1068, 425] width 67 height 33
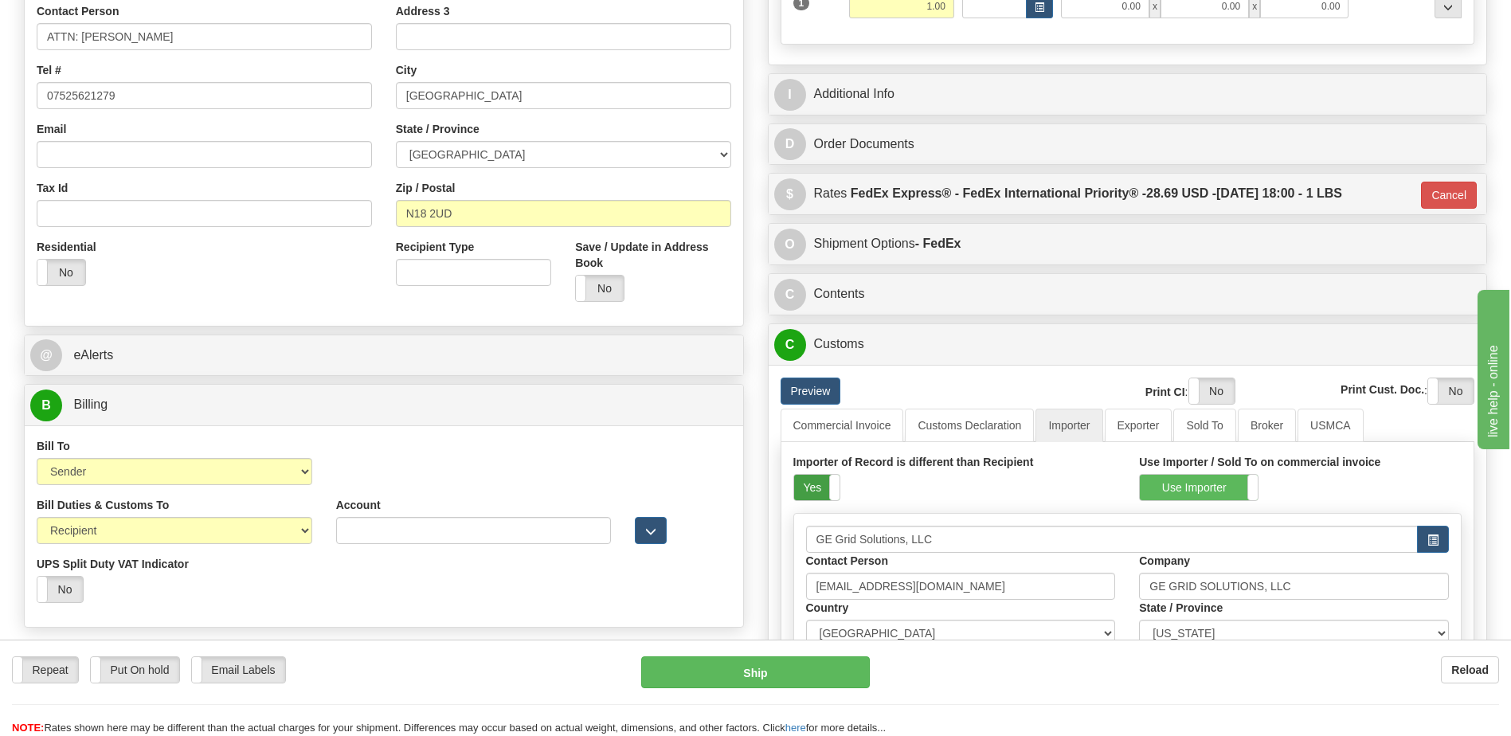
click at [811, 485] on label "Yes" at bounding box center [816, 487] width 45 height 25
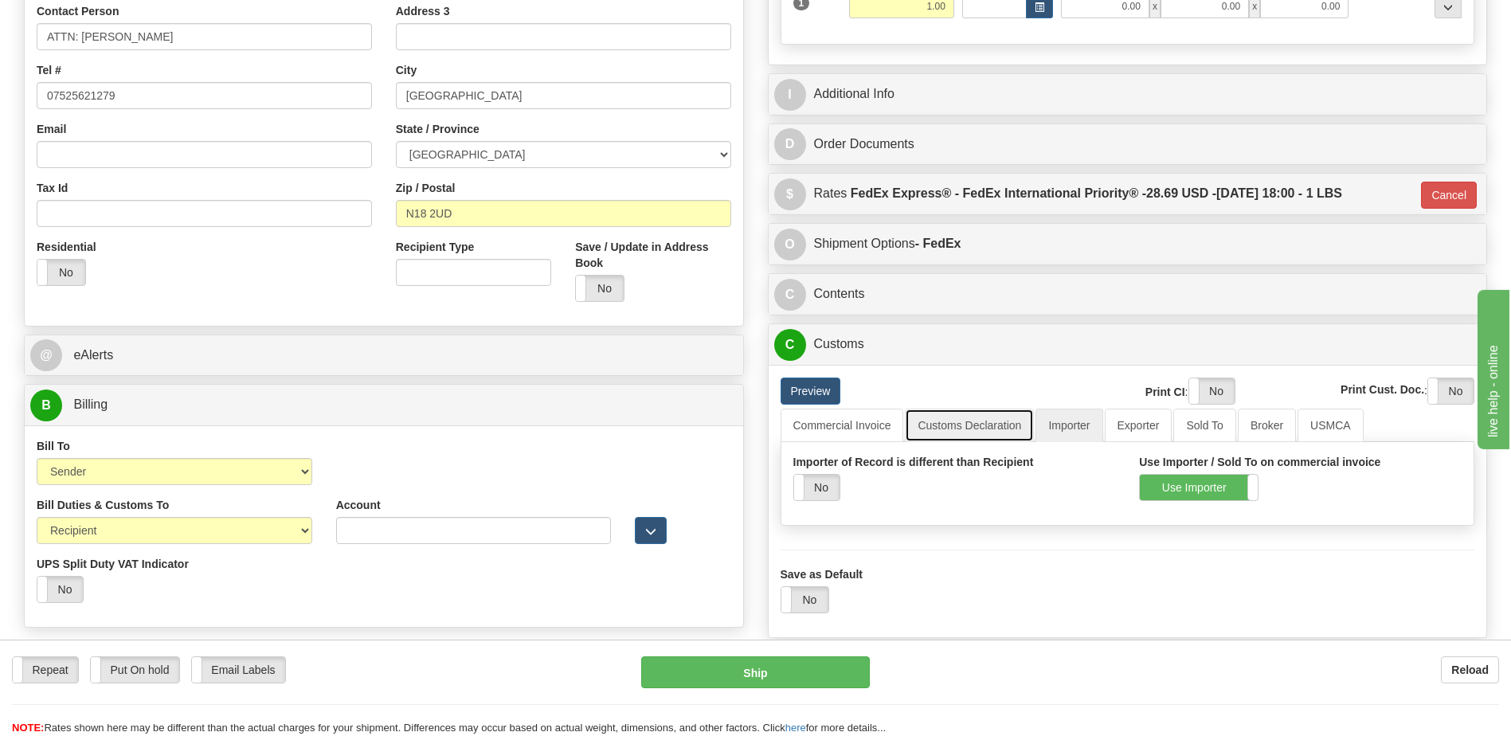
click at [978, 416] on link "Customs Declaration" at bounding box center [969, 425] width 129 height 33
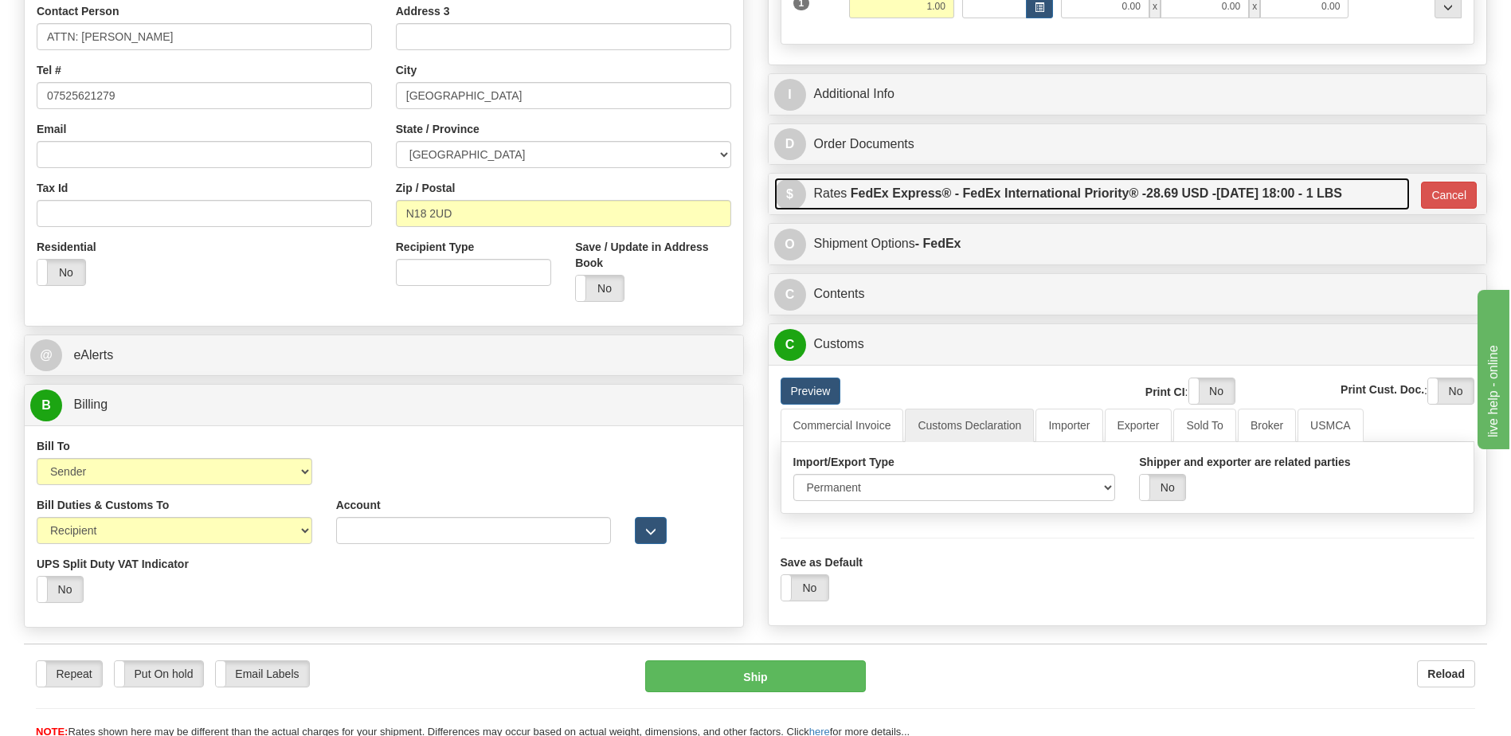
click at [1058, 190] on label "FedEx Express® - FedEx International Priority® - 28.69 USD - 10/06/2025 18:00 -…" at bounding box center [1095, 194] width 491 height 32
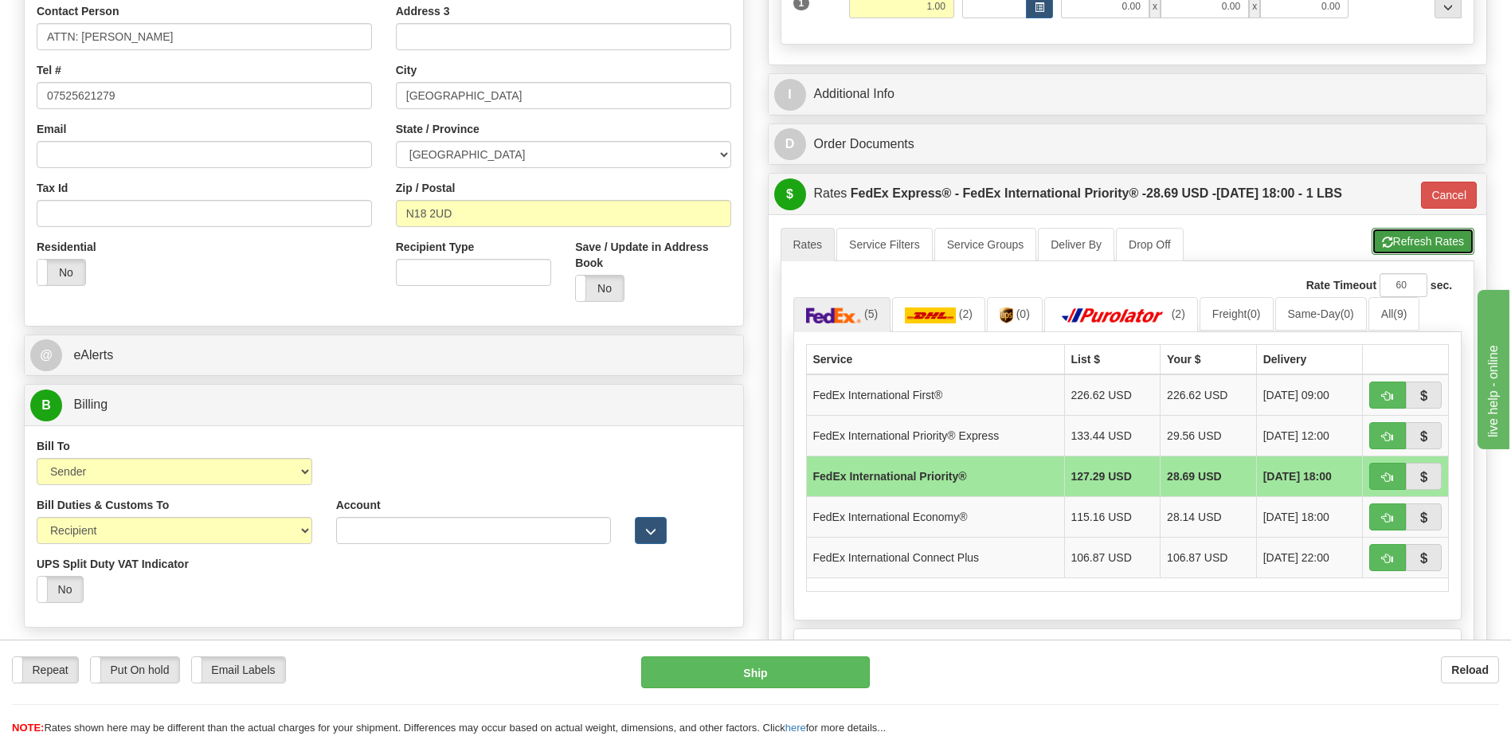
click at [1401, 233] on button "Refresh Rates" at bounding box center [1422, 241] width 103 height 27
type input "01"
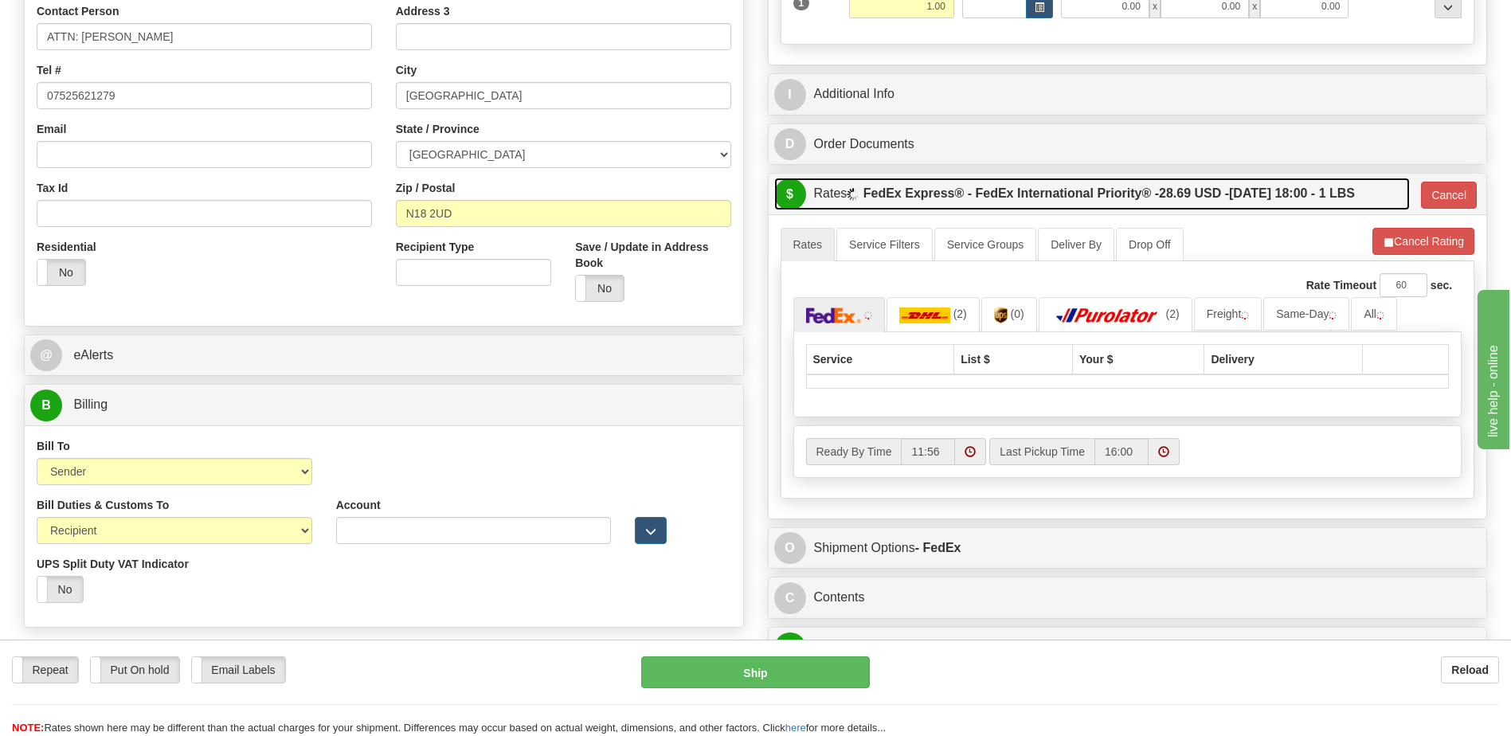
click at [1248, 190] on label "FedEx Express® - FedEx International Priority® - 28.69 USD - 10/06/2025 18:00 -…" at bounding box center [1108, 194] width 491 height 32
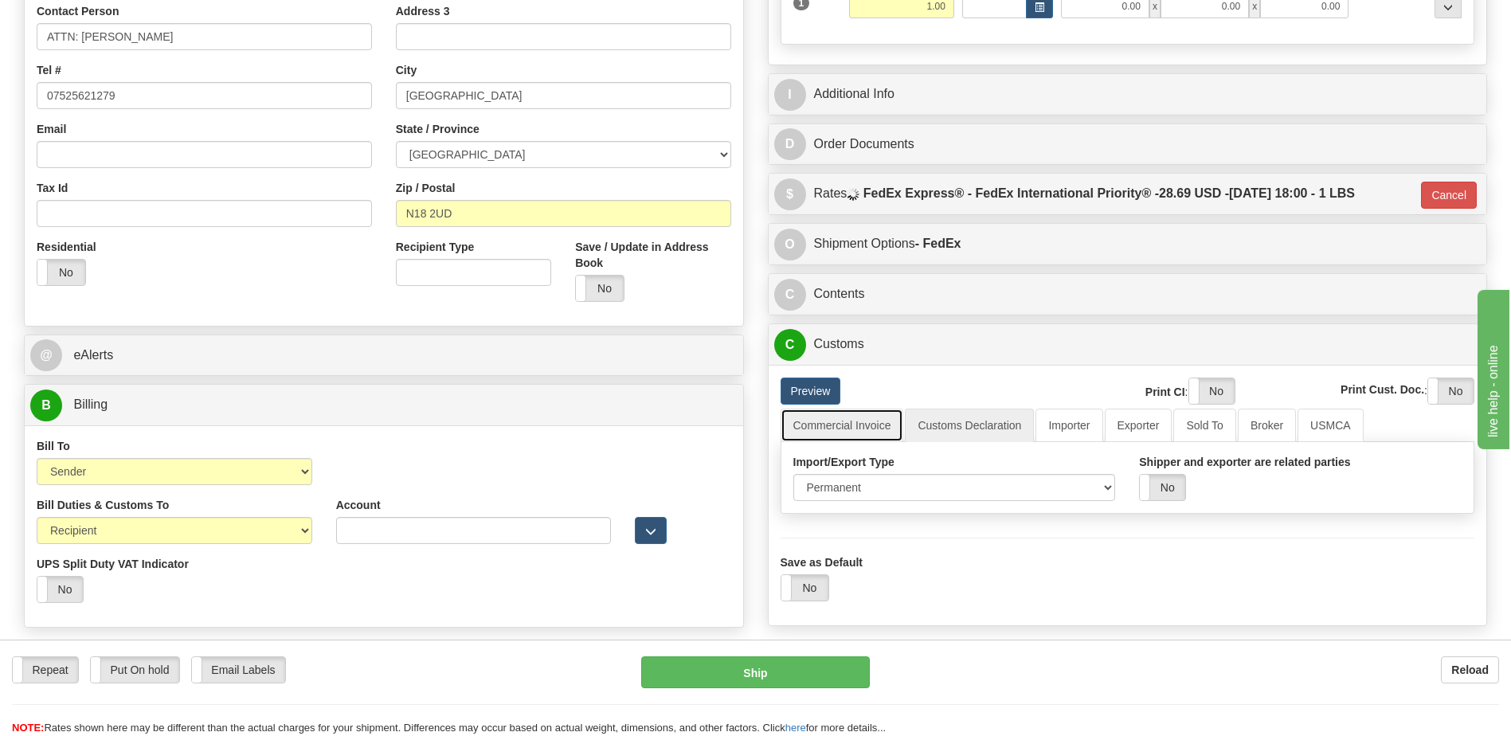
click at [862, 426] on link "Commercial Invoice" at bounding box center [841, 425] width 123 height 33
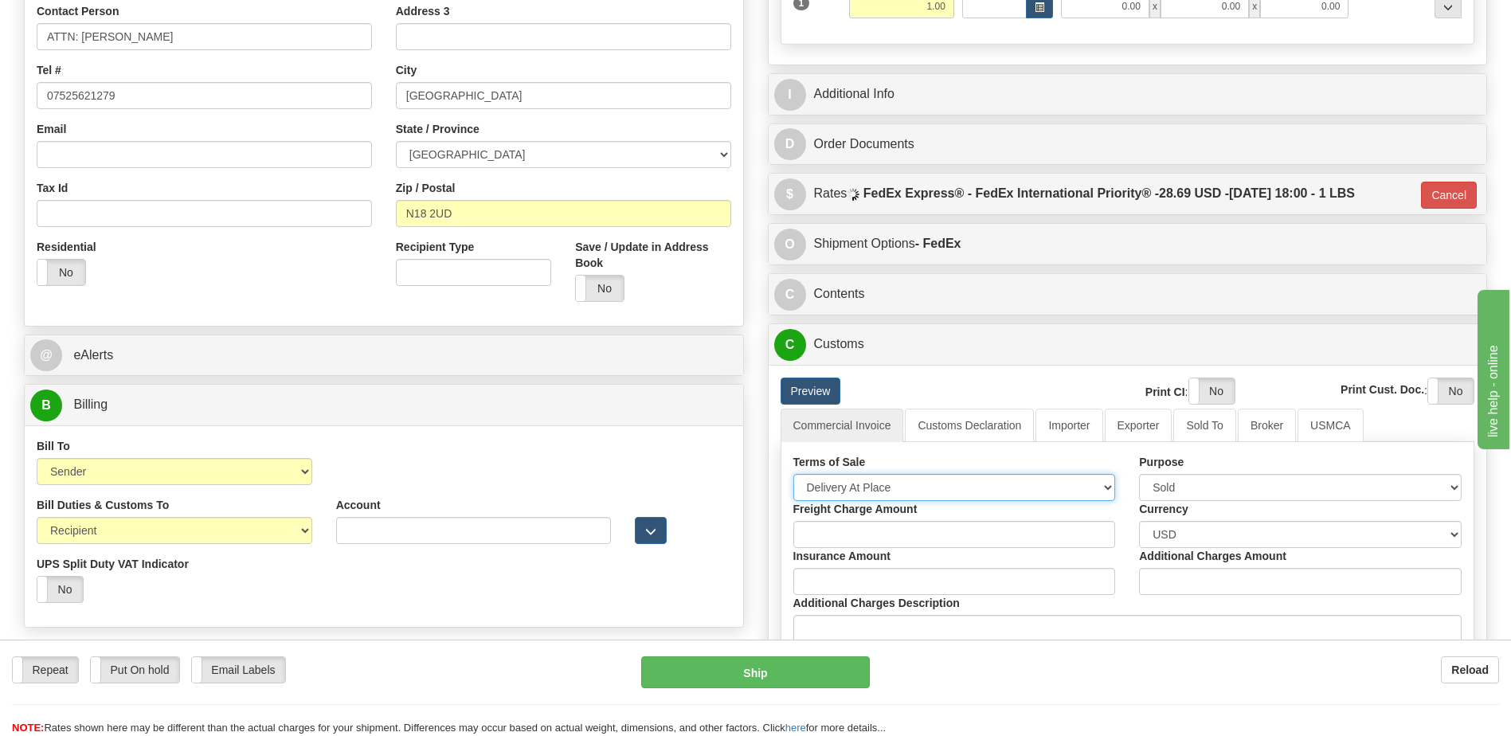
click at [852, 487] on select "Free Carrier Free On Board Ex Works Delivered Duty Unpaid Delivered Duty Paid C…" at bounding box center [954, 487] width 323 height 27
select select "7"
click at [793, 474] on select "Free Carrier Free On Board Ex Works Delivered Duty Unpaid Delivered Duty Paid C…" at bounding box center [954, 487] width 323 height 27
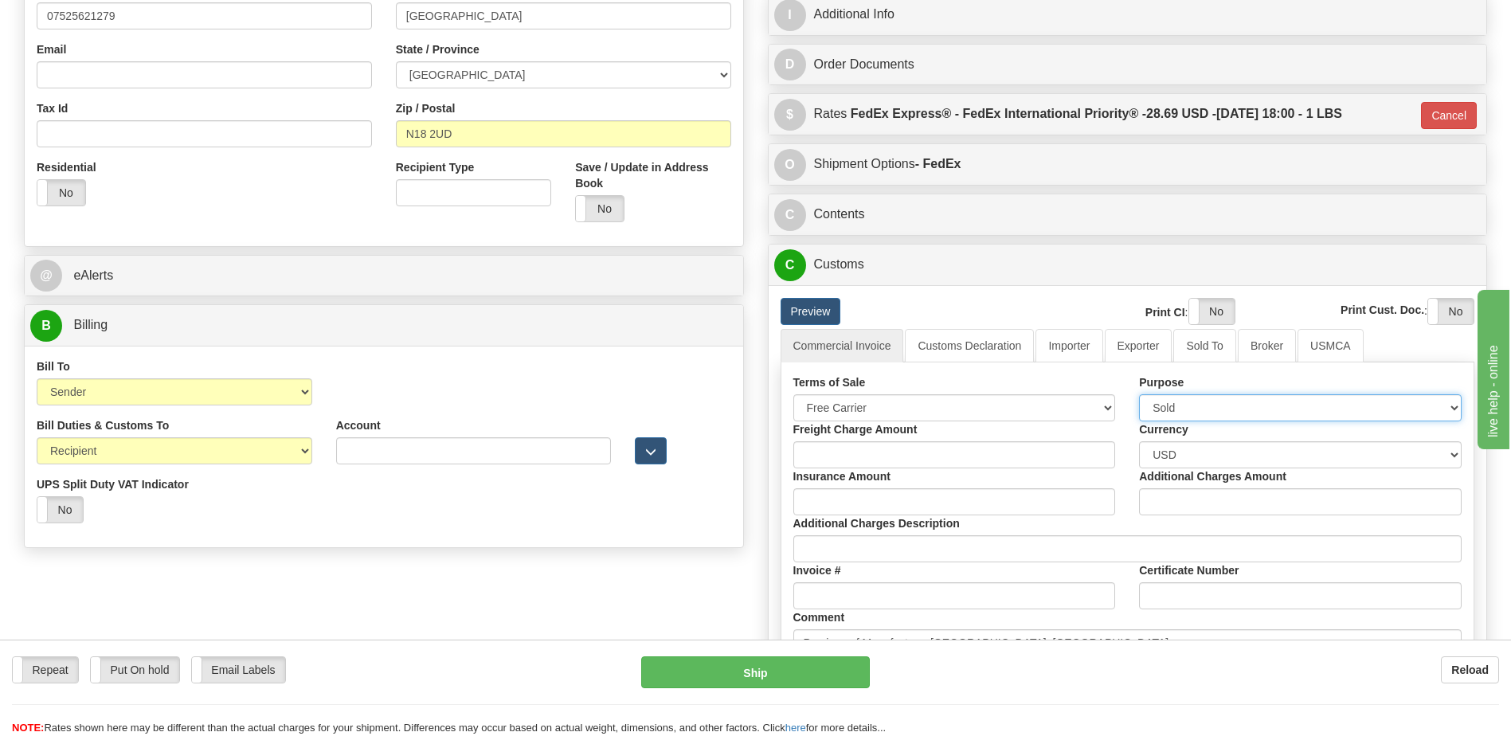
click at [1191, 405] on select "Sold Not Sold Gift Sample Repair and Return Personal Effects Merchandise Danger…" at bounding box center [1300, 407] width 323 height 27
select select "2"
click at [1139, 394] on select "Sold Not Sold Gift Sample Repair and Return Personal Effects Merchandise Danger…" at bounding box center [1300, 407] width 323 height 27
click at [946, 350] on link "Customs Declaration" at bounding box center [969, 345] width 129 height 33
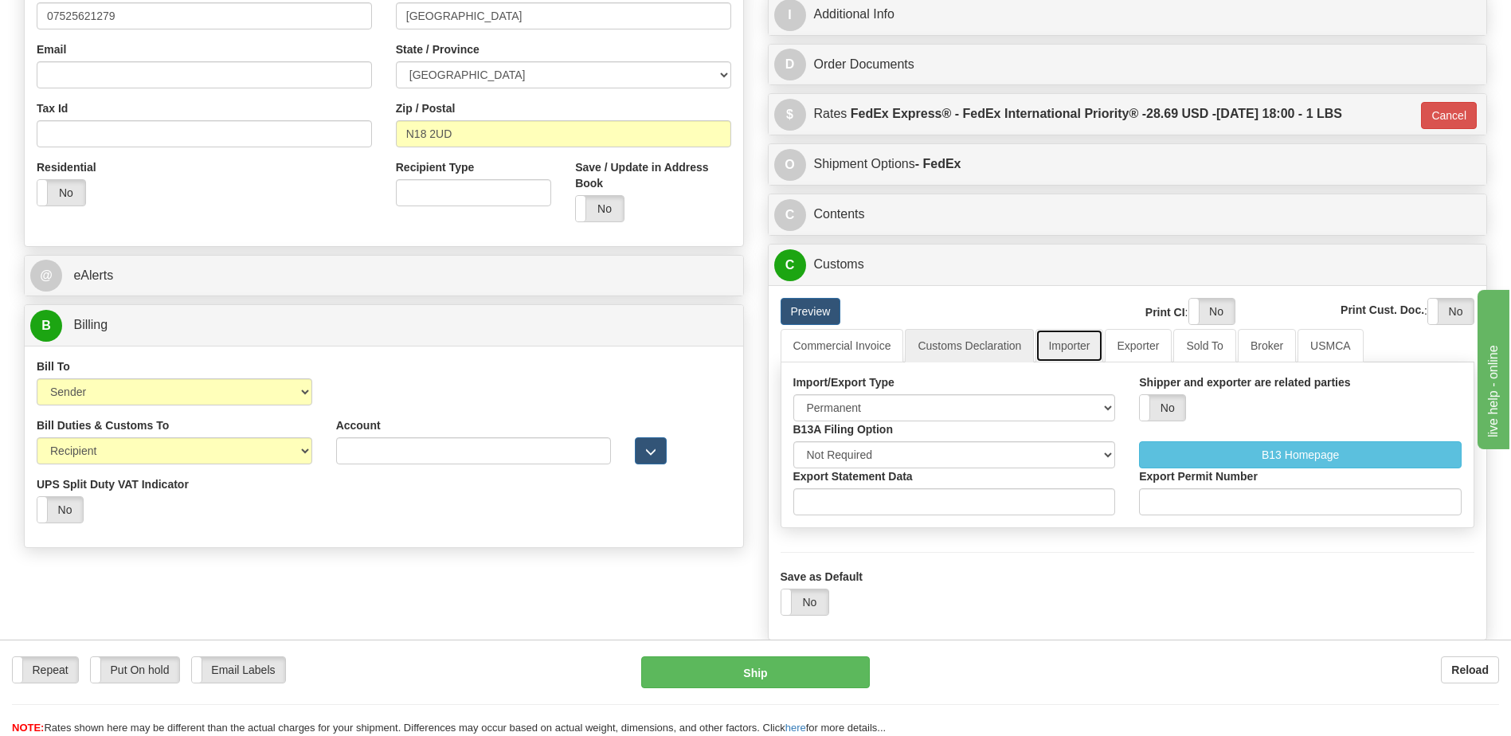
click at [1073, 356] on link "Importer" at bounding box center [1068, 345] width 67 height 33
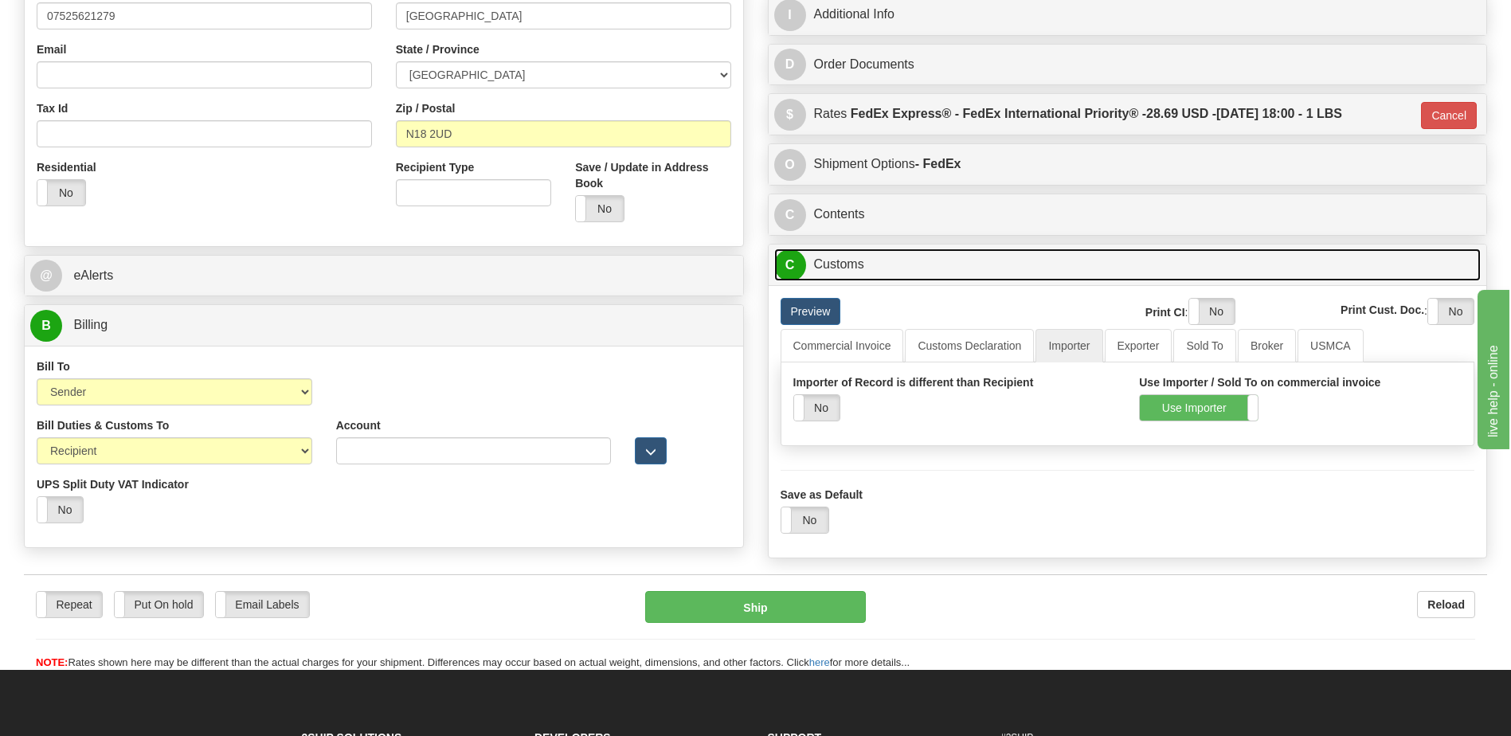
click at [871, 272] on link "C Customs" at bounding box center [1127, 264] width 707 height 33
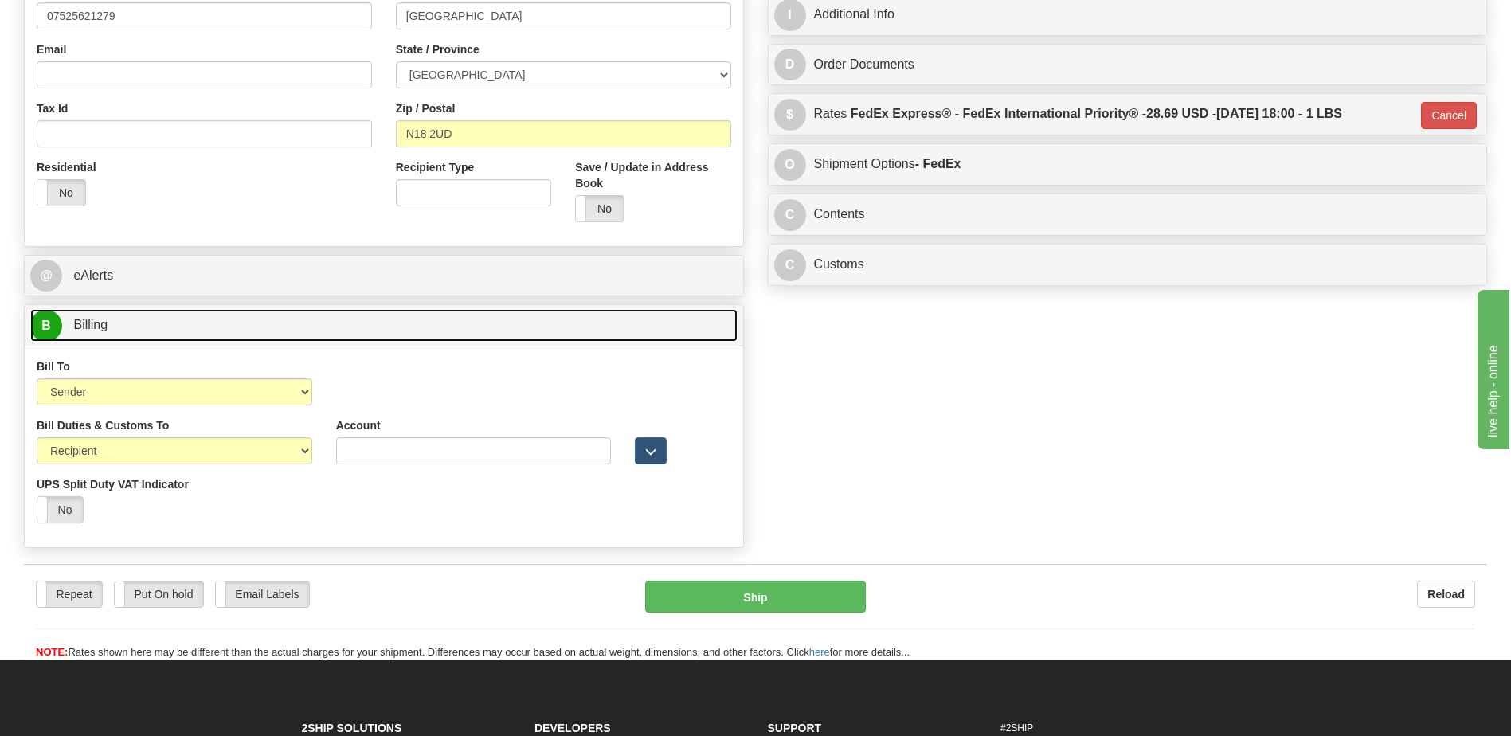
click at [425, 327] on link "B Billing" at bounding box center [383, 325] width 707 height 33
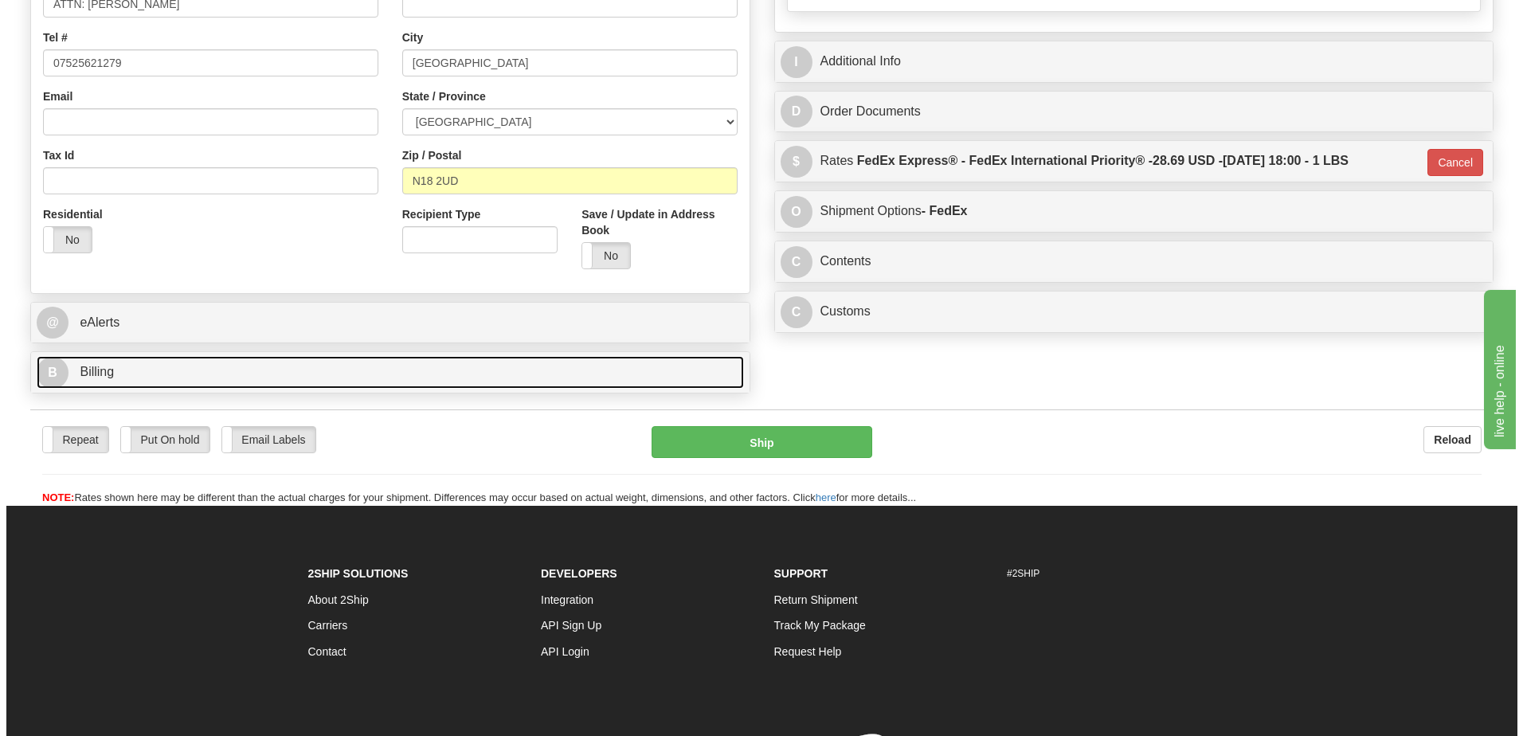
scroll to position [239, 0]
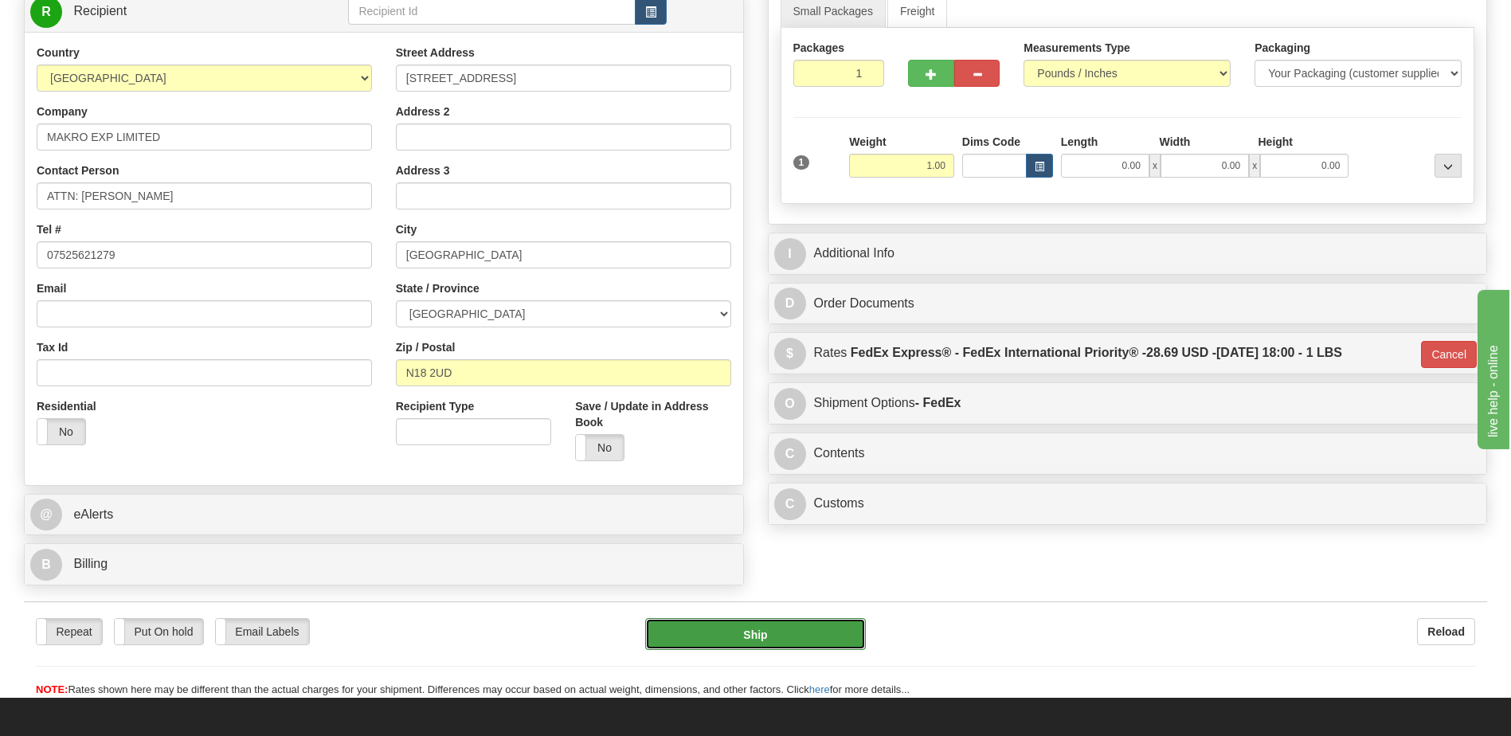
click at [678, 631] on button "Ship" at bounding box center [755, 634] width 220 height 32
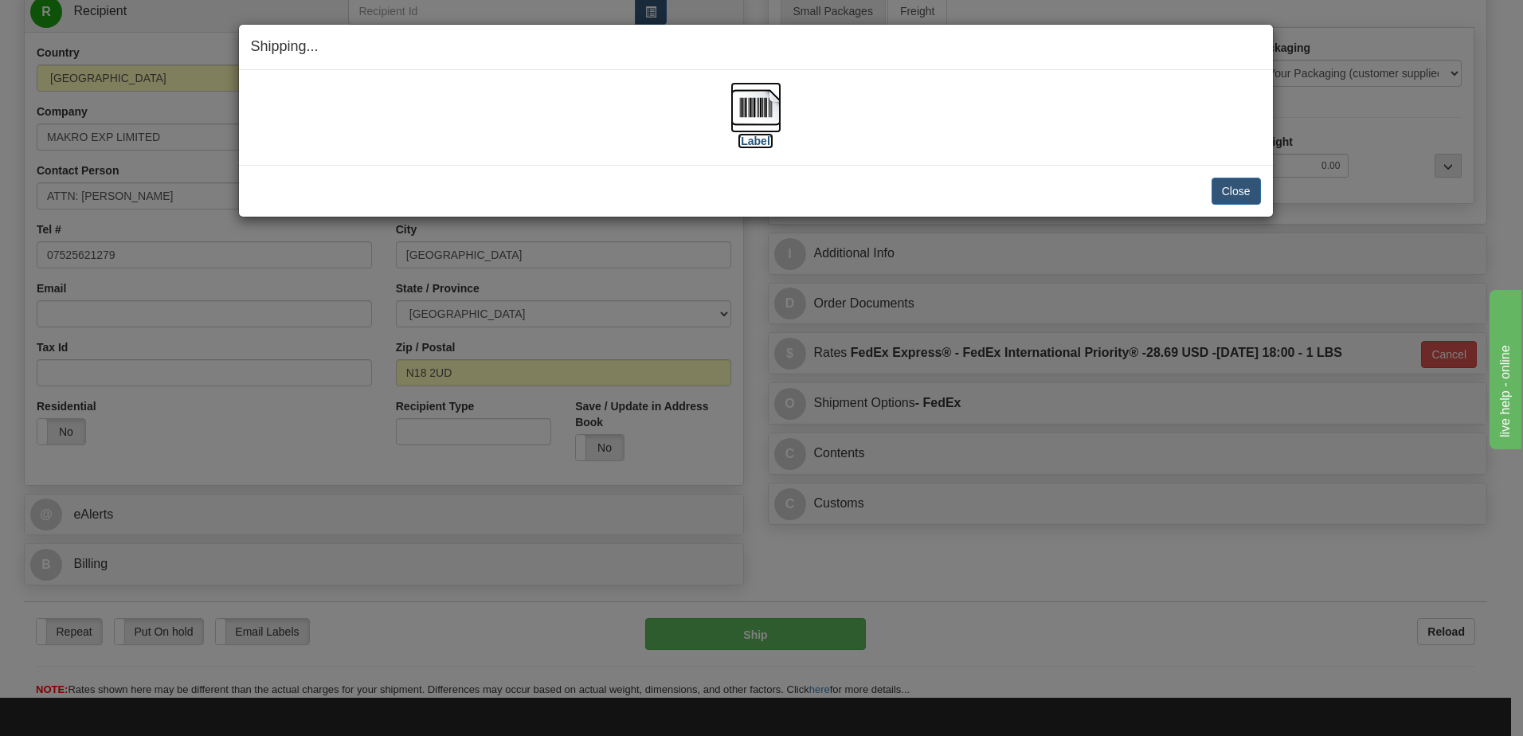
click at [735, 102] on img at bounding box center [755, 107] width 51 height 51
click at [1235, 192] on button "Close" at bounding box center [1235, 191] width 49 height 27
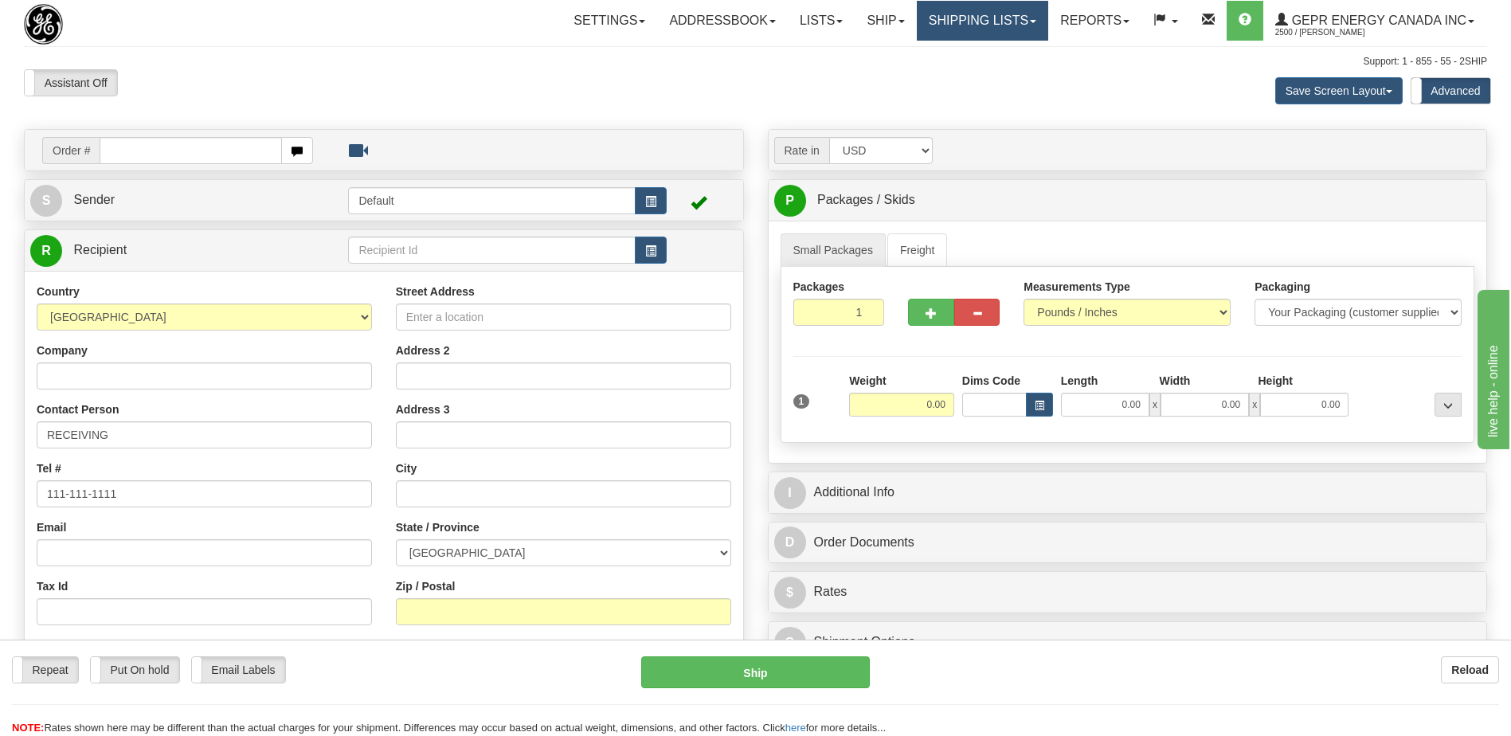
drag, startPoint x: 972, startPoint y: 24, endPoint x: 963, endPoint y: 40, distance: 18.6
click at [972, 24] on link "Shipping lists" at bounding box center [982, 21] width 131 height 40
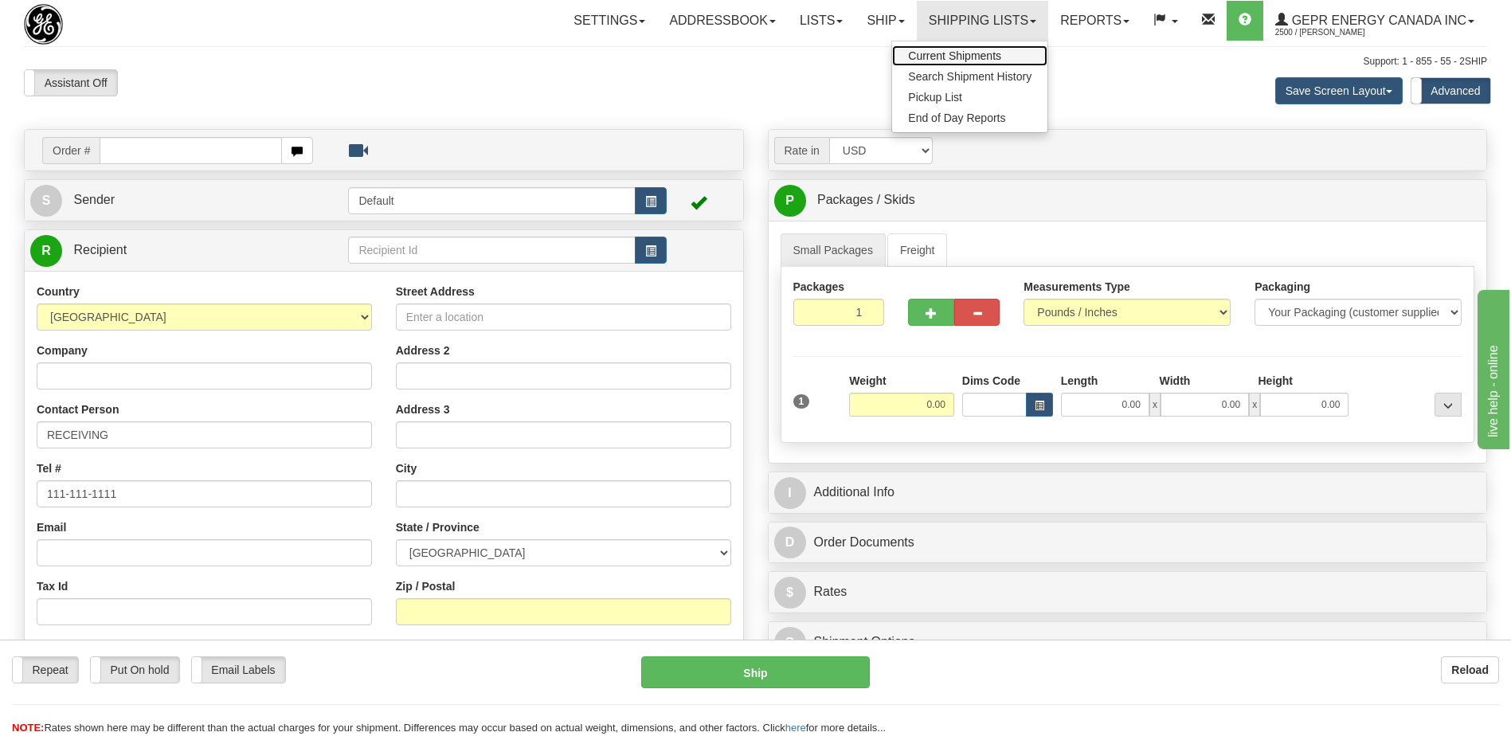
click at [962, 56] on span "Current Shipments" at bounding box center [954, 55] width 93 height 13
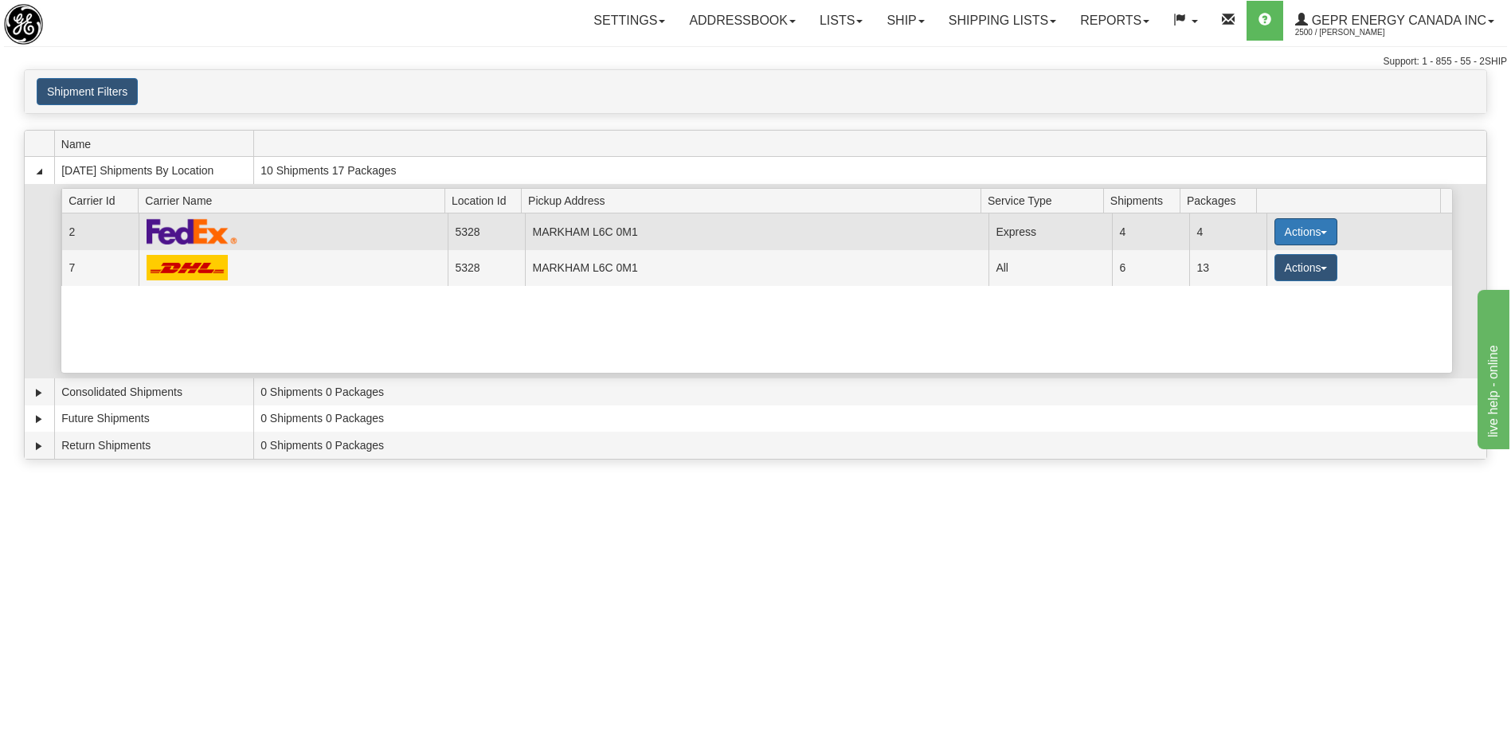
click at [1274, 231] on button "Actions" at bounding box center [1306, 231] width 64 height 27
click at [1250, 260] on span "Details" at bounding box center [1246, 261] width 43 height 11
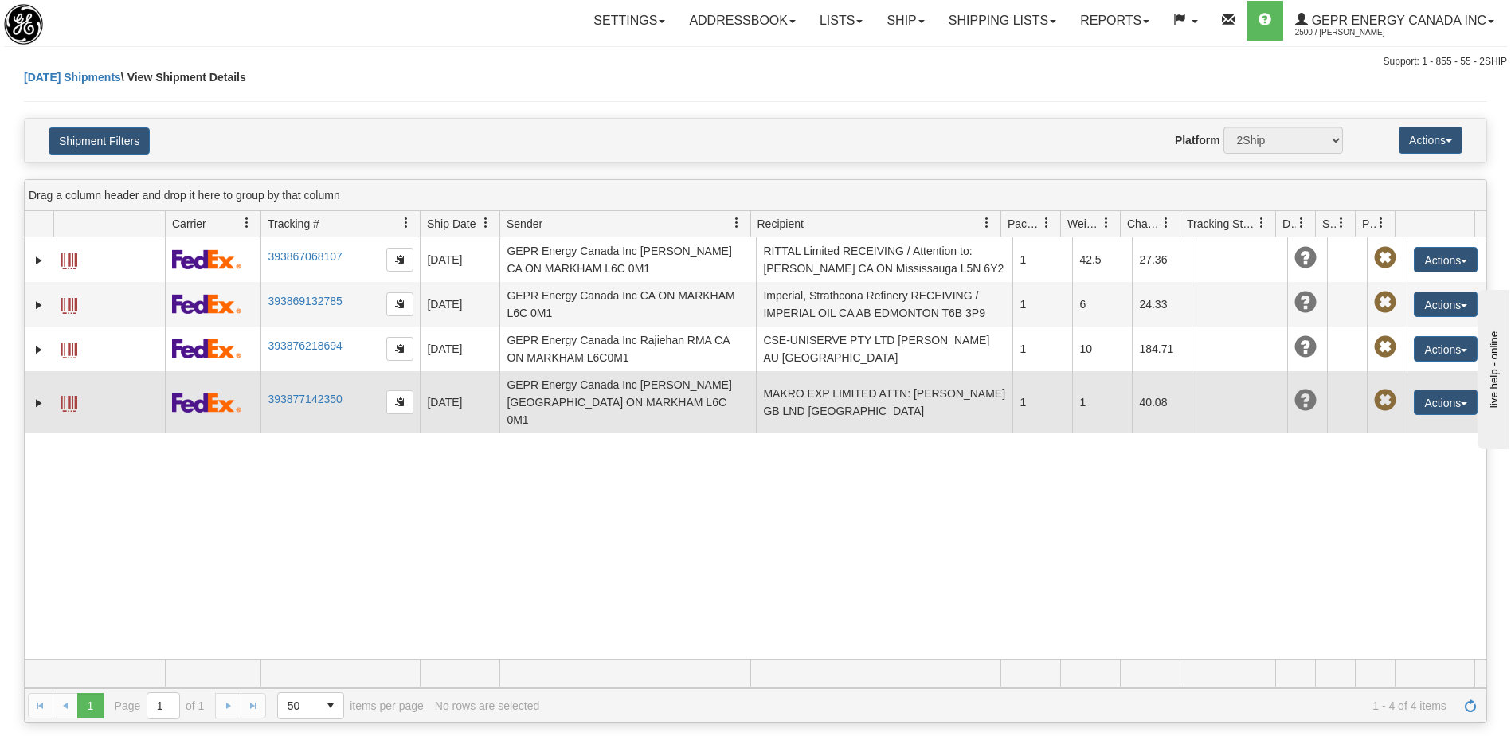
drag, startPoint x: 886, startPoint y: 399, endPoint x: 913, endPoint y: 405, distance: 27.6
click at [888, 399] on td "MAKRO EXP LIMITED ATTN: MEHMET GB LND LONDON N18 2UD" at bounding box center [884, 402] width 256 height 62
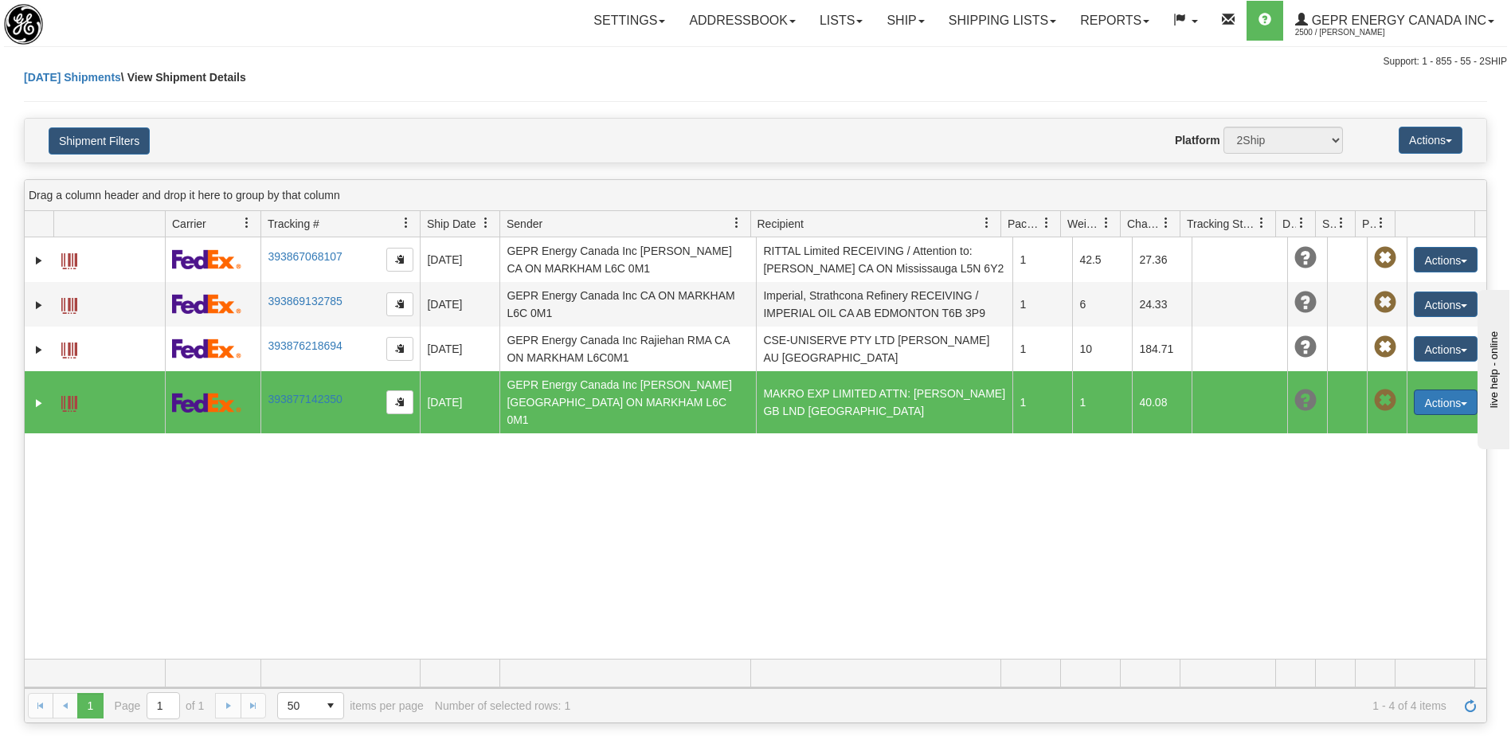
click at [1447, 393] on button "Actions" at bounding box center [1446, 401] width 64 height 25
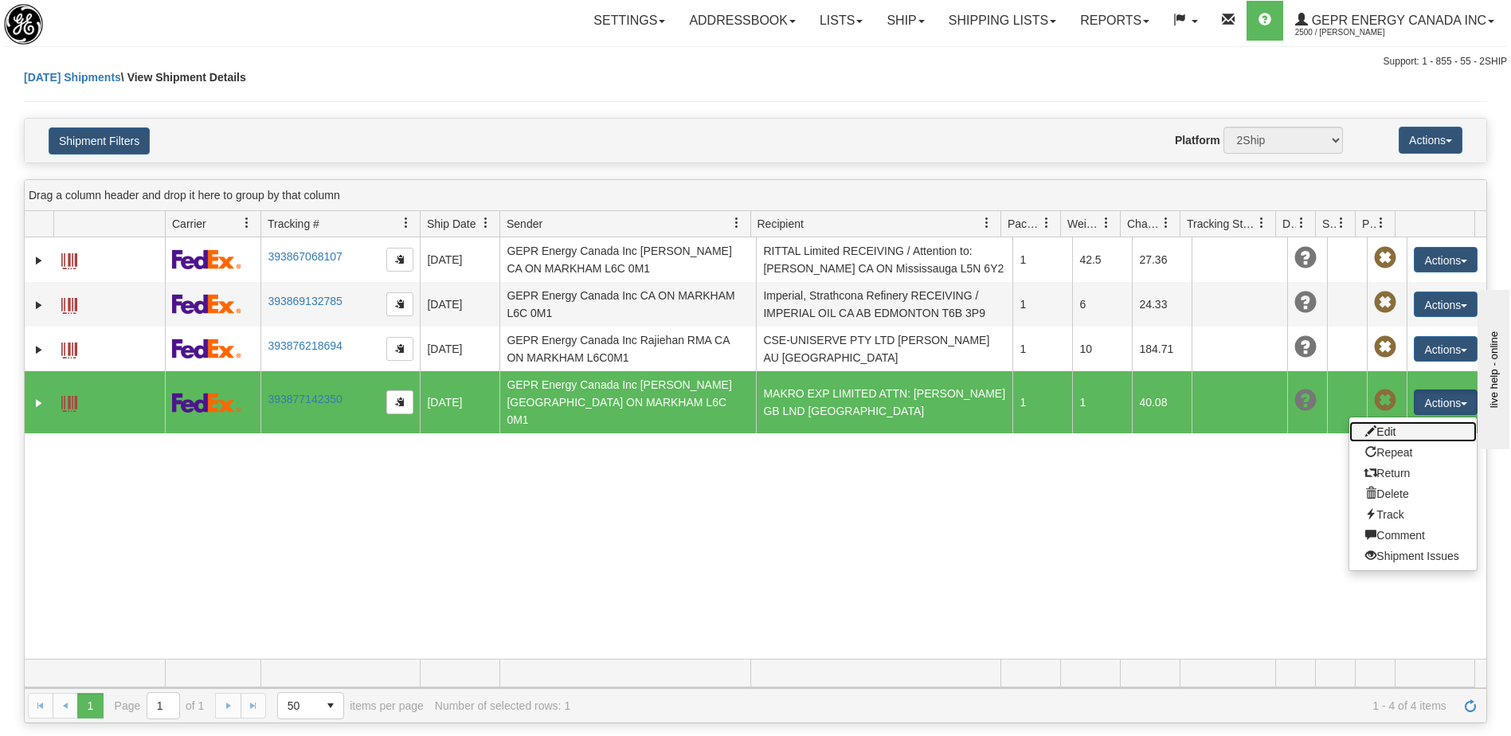
click at [1382, 424] on link "Edit" at bounding box center [1412, 431] width 127 height 21
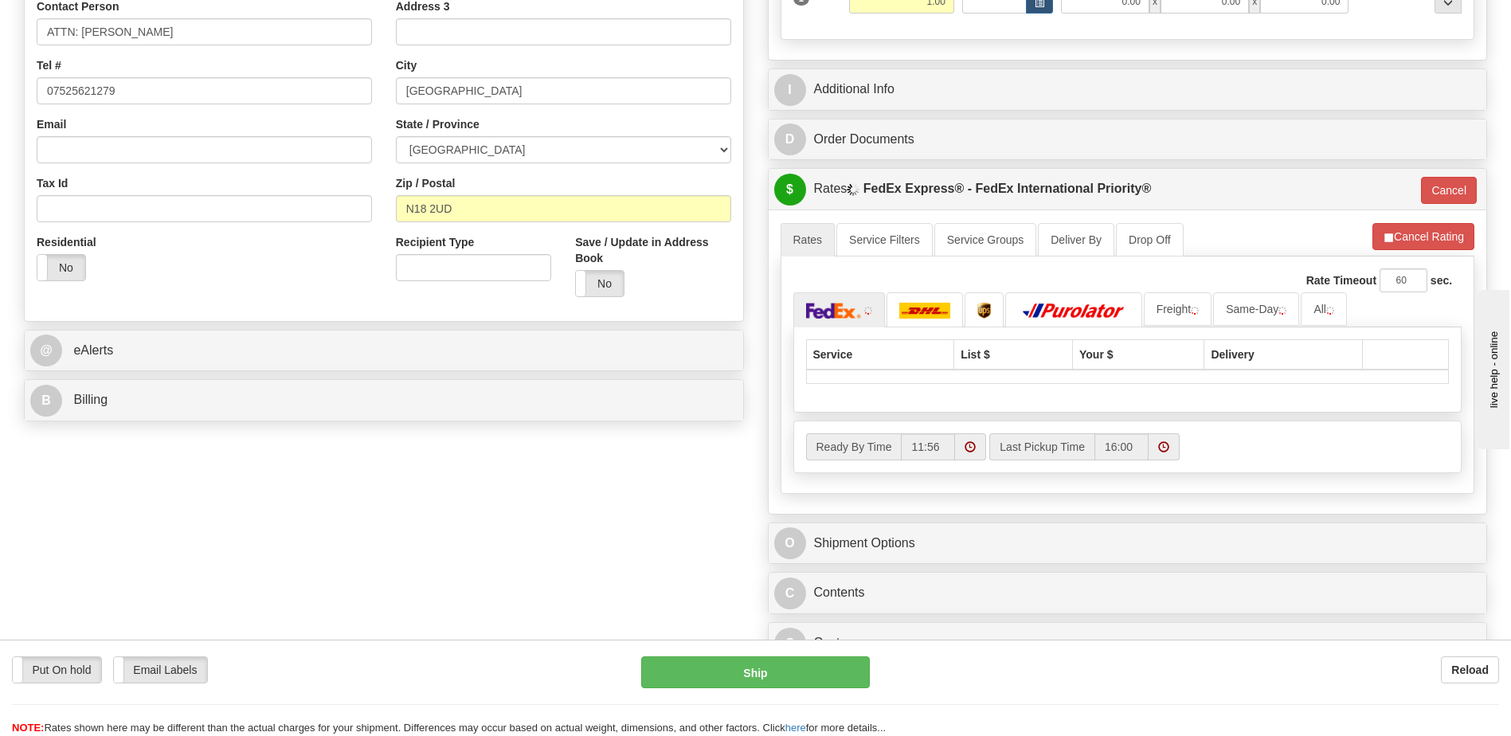
scroll to position [637, 0]
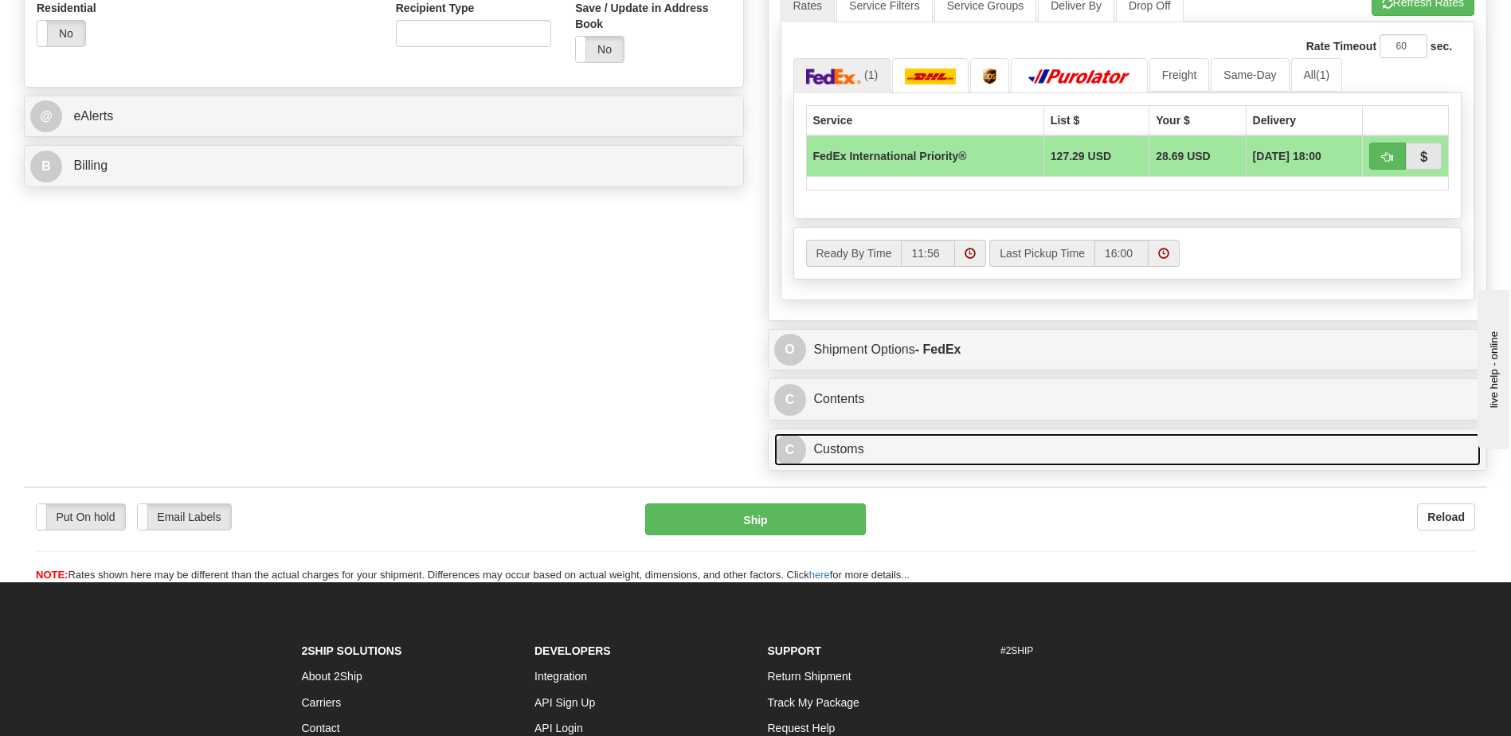
click at [924, 453] on link "C Customs" at bounding box center [1127, 449] width 707 height 33
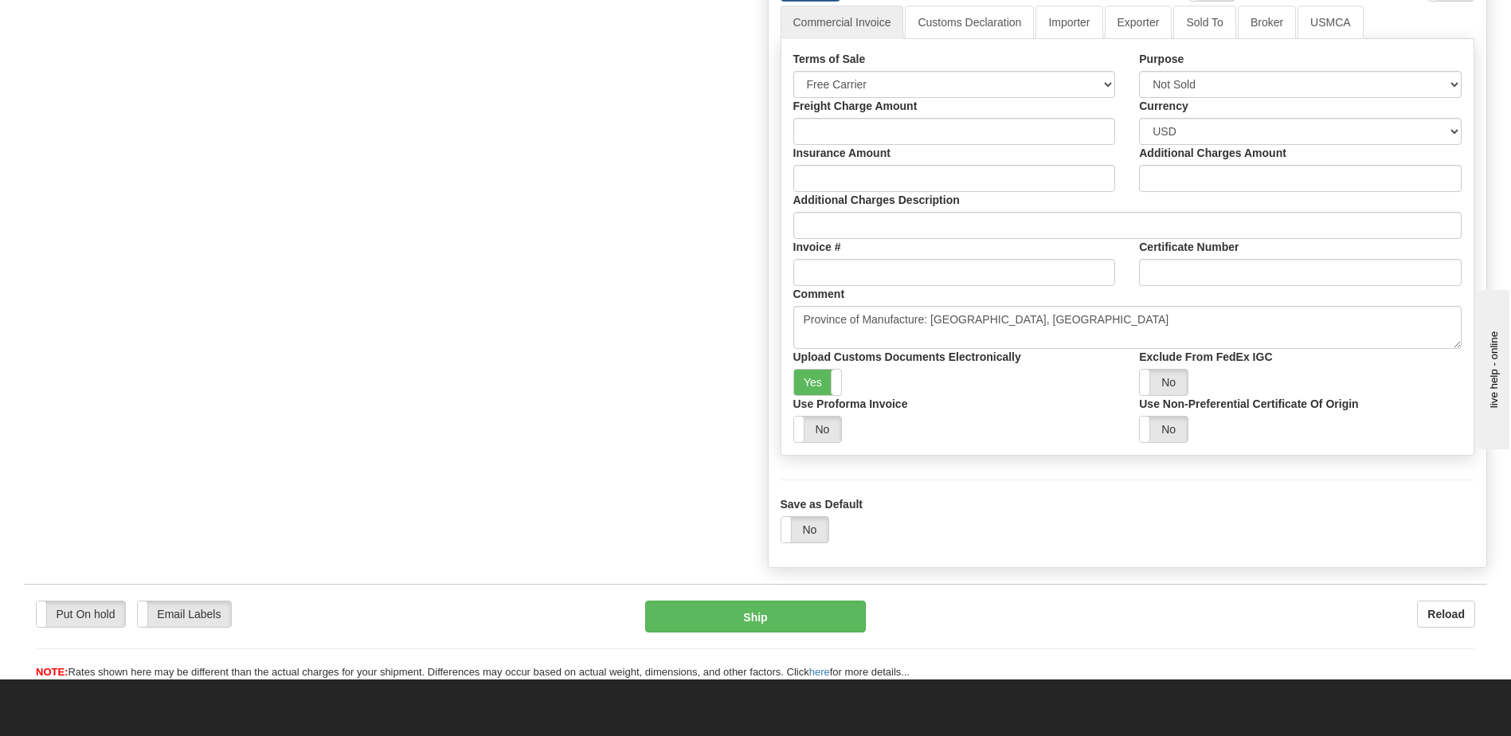
scroll to position [1195, 0]
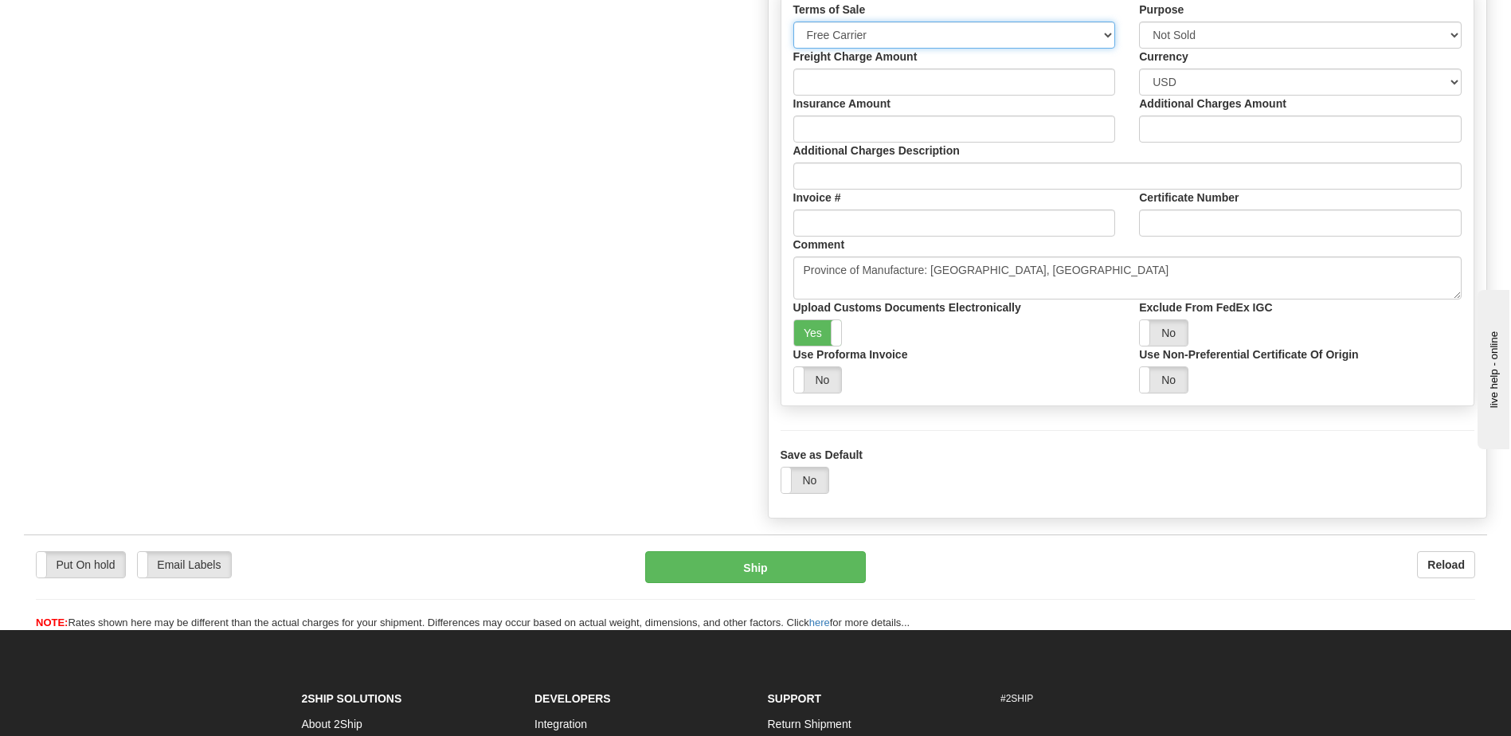
click at [837, 35] on select "Free Carrier Free On Board Ex Works Delivered Duty Unpaid Delivered Duty Paid C…" at bounding box center [954, 35] width 323 height 27
select select "15"
click at [793, 22] on select "Free Carrier Free On Board Ex Works Delivered Duty Unpaid Delivered Duty Paid C…" at bounding box center [954, 35] width 323 height 27
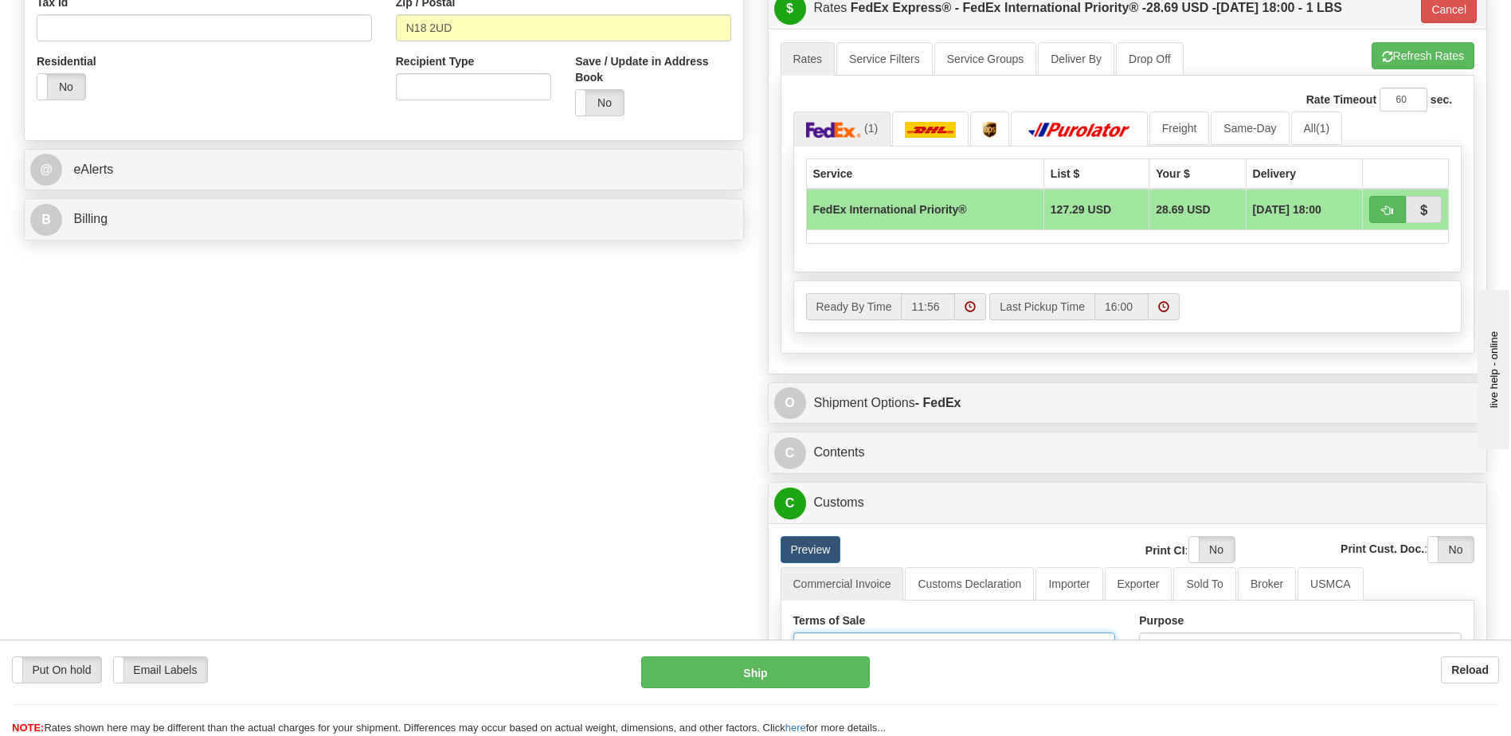
scroll to position [557, 0]
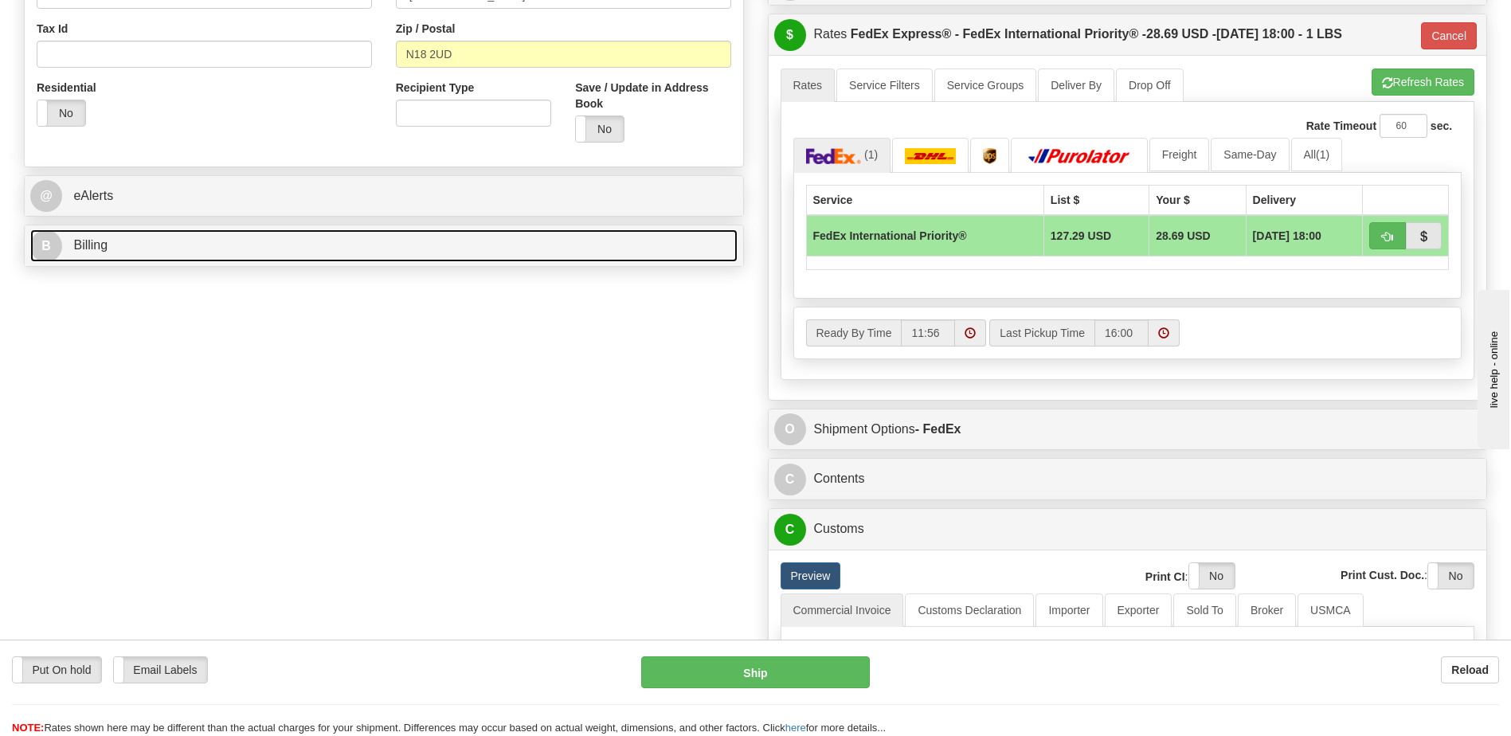
click at [489, 248] on link "B Billing" at bounding box center [383, 245] width 707 height 33
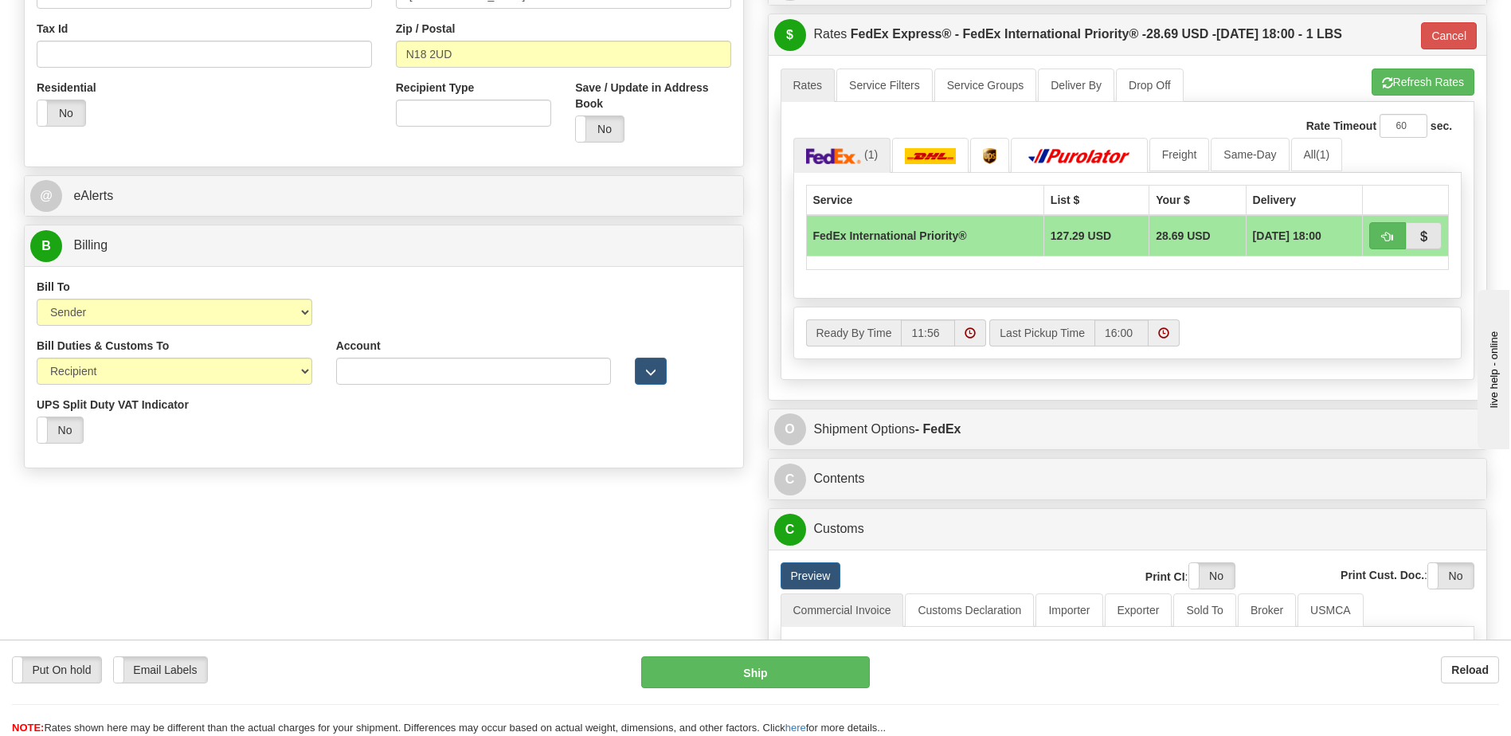
click at [158, 358] on div "Bill Duties & Customs To Sender Recipient Third Party" at bounding box center [175, 361] width 276 height 47
click at [175, 381] on select "Sender Recipient Third Party" at bounding box center [175, 371] width 276 height 27
select select "1"
click at [37, 358] on select "Sender Recipient Third Party" at bounding box center [175, 371] width 276 height 27
type input "01"
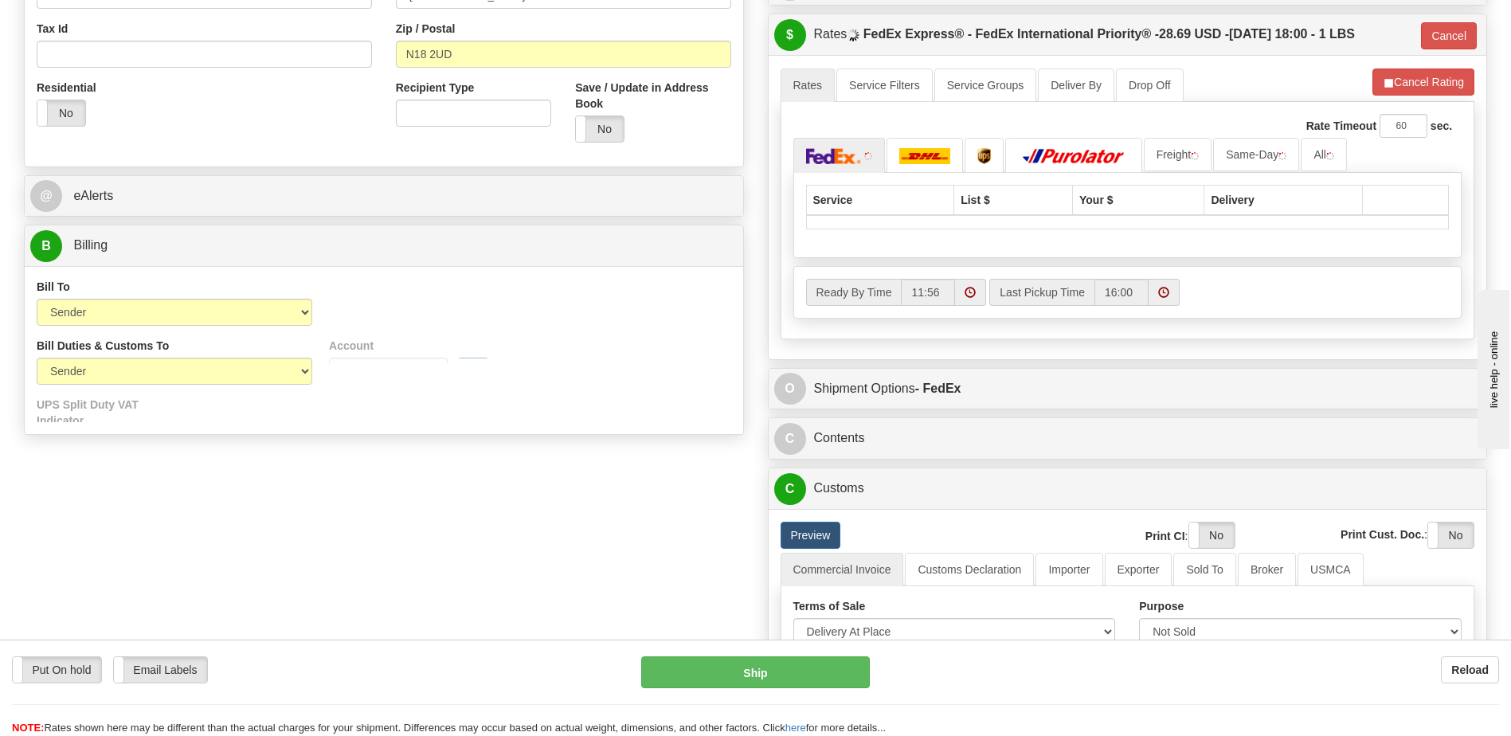
click at [475, 512] on div "Order # 31716284 Manual S Sender" at bounding box center [755, 347] width 1487 height 1551
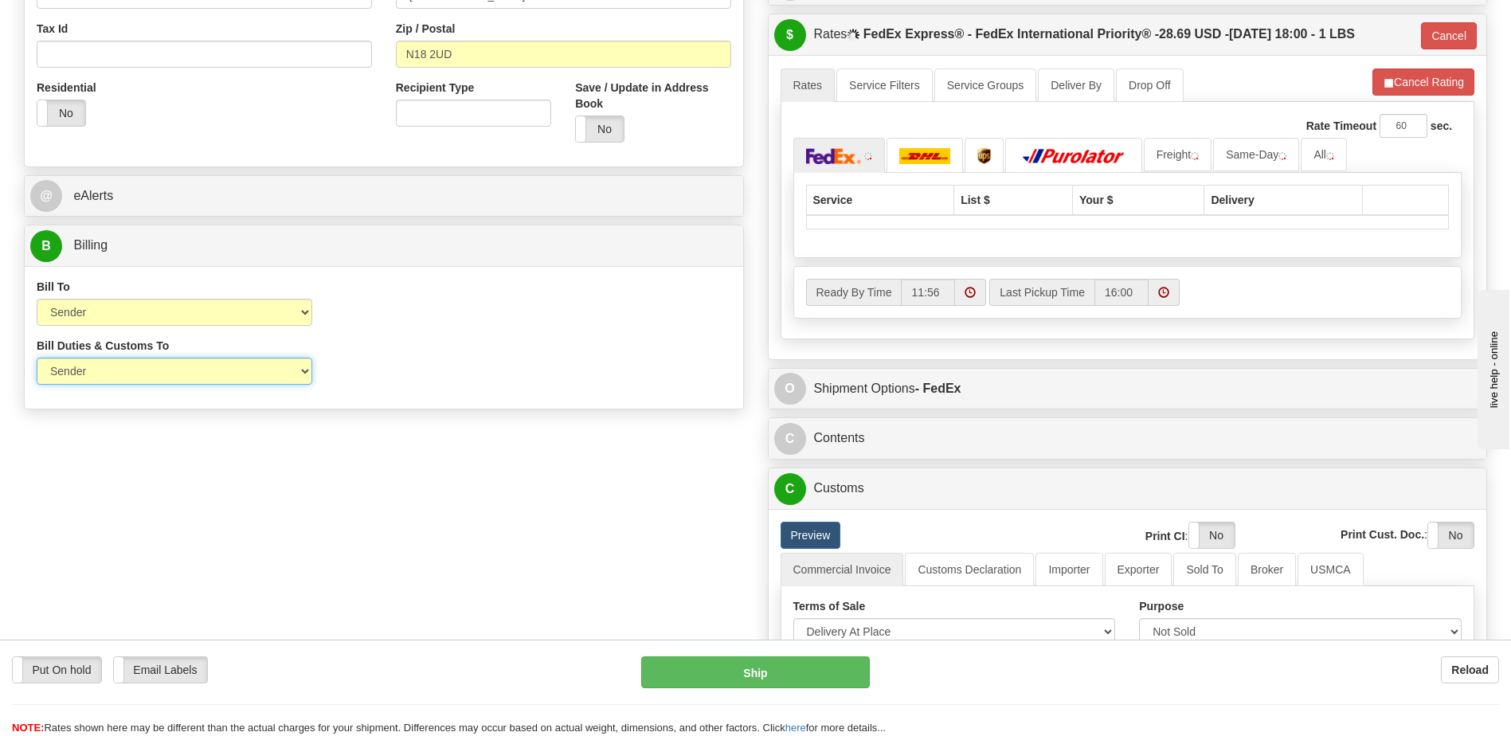
click at [267, 373] on select "Sender Recipient Third Party" at bounding box center [175, 371] width 276 height 27
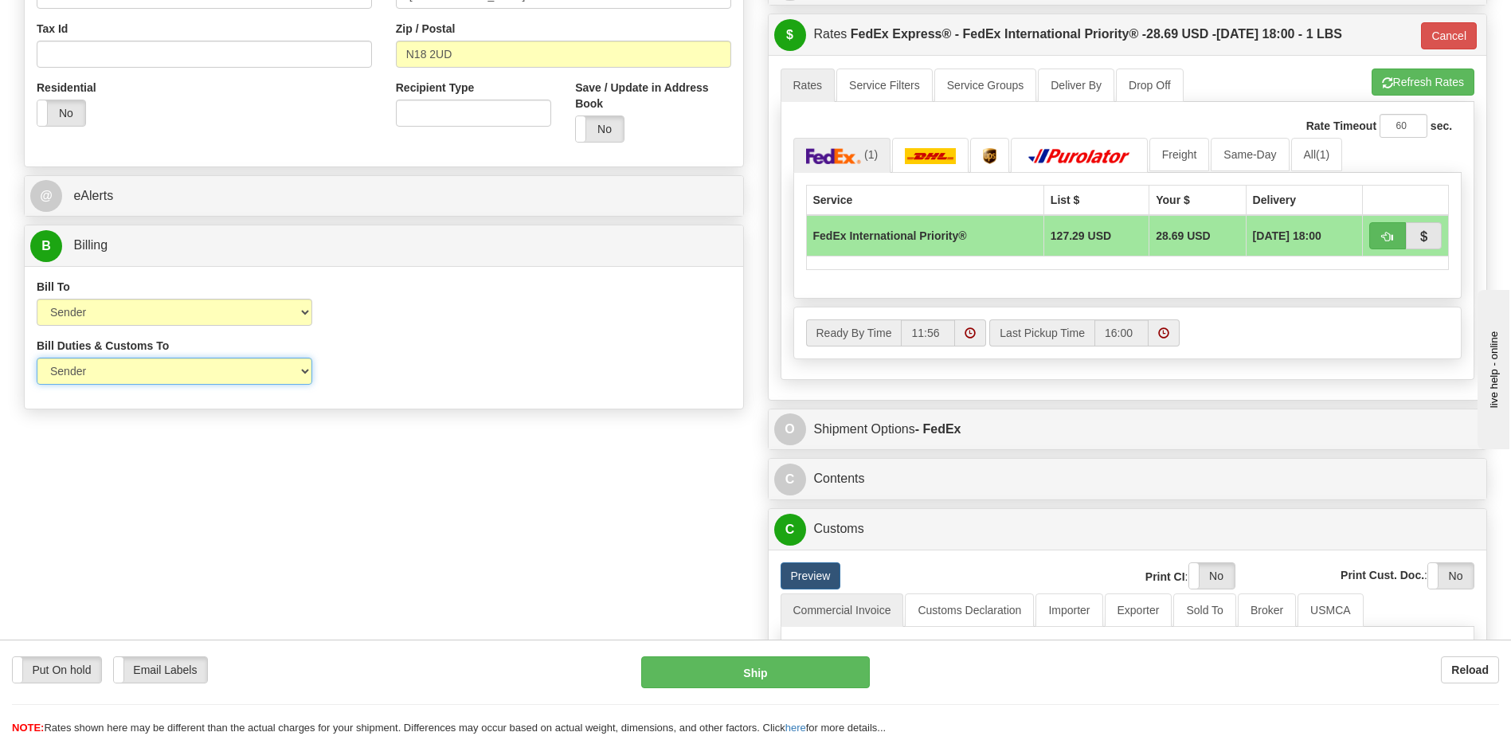
select select "2"
click at [37, 358] on select "Sender Recipient Third Party" at bounding box center [175, 371] width 276 height 27
type input "01"
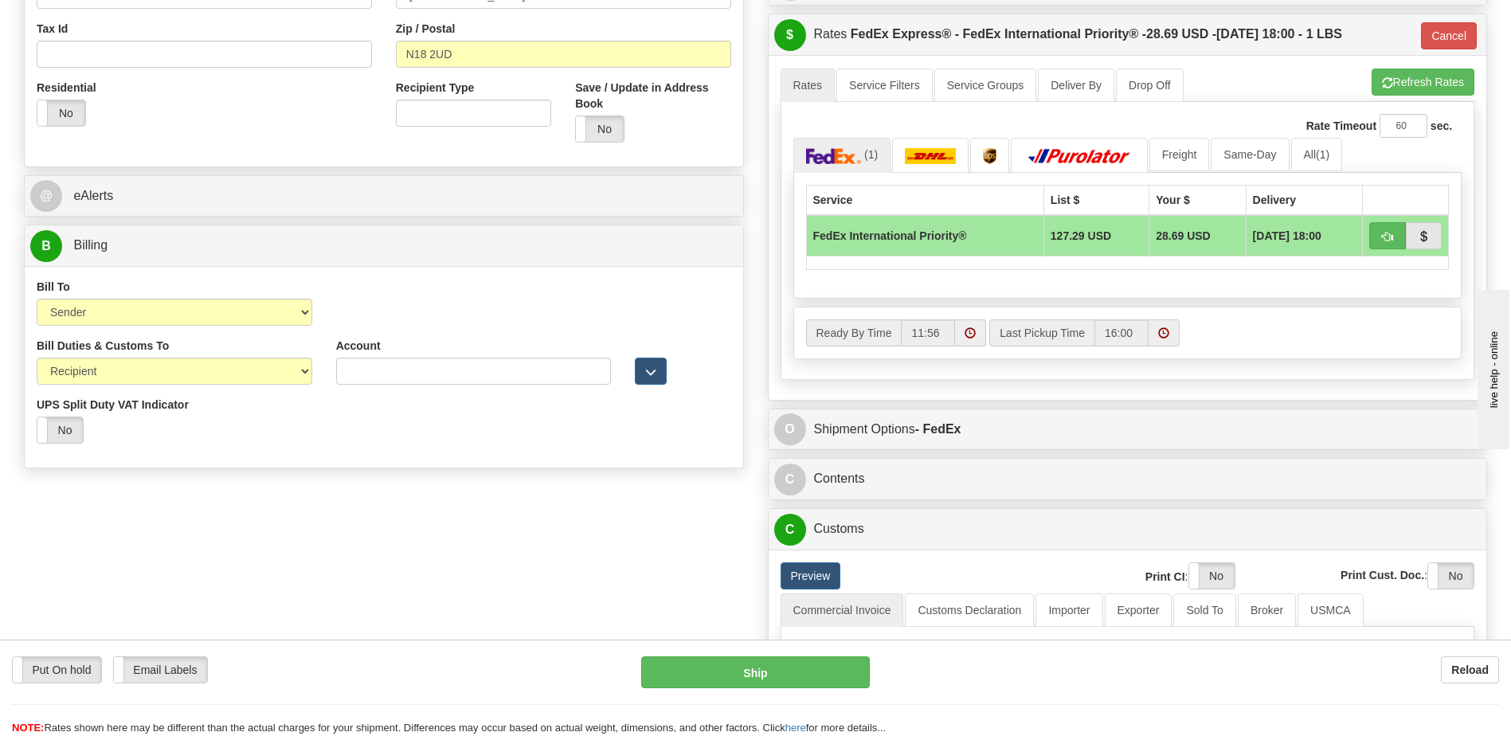
click at [256, 354] on div "Bill Duties & Customs To Sender Recipient Third Party" at bounding box center [175, 361] width 276 height 47
click at [248, 377] on select "Sender Recipient Third Party" at bounding box center [175, 371] width 276 height 27
select select "1"
click at [37, 358] on select "Sender Recipient Third Party" at bounding box center [175, 371] width 276 height 27
type input "01"
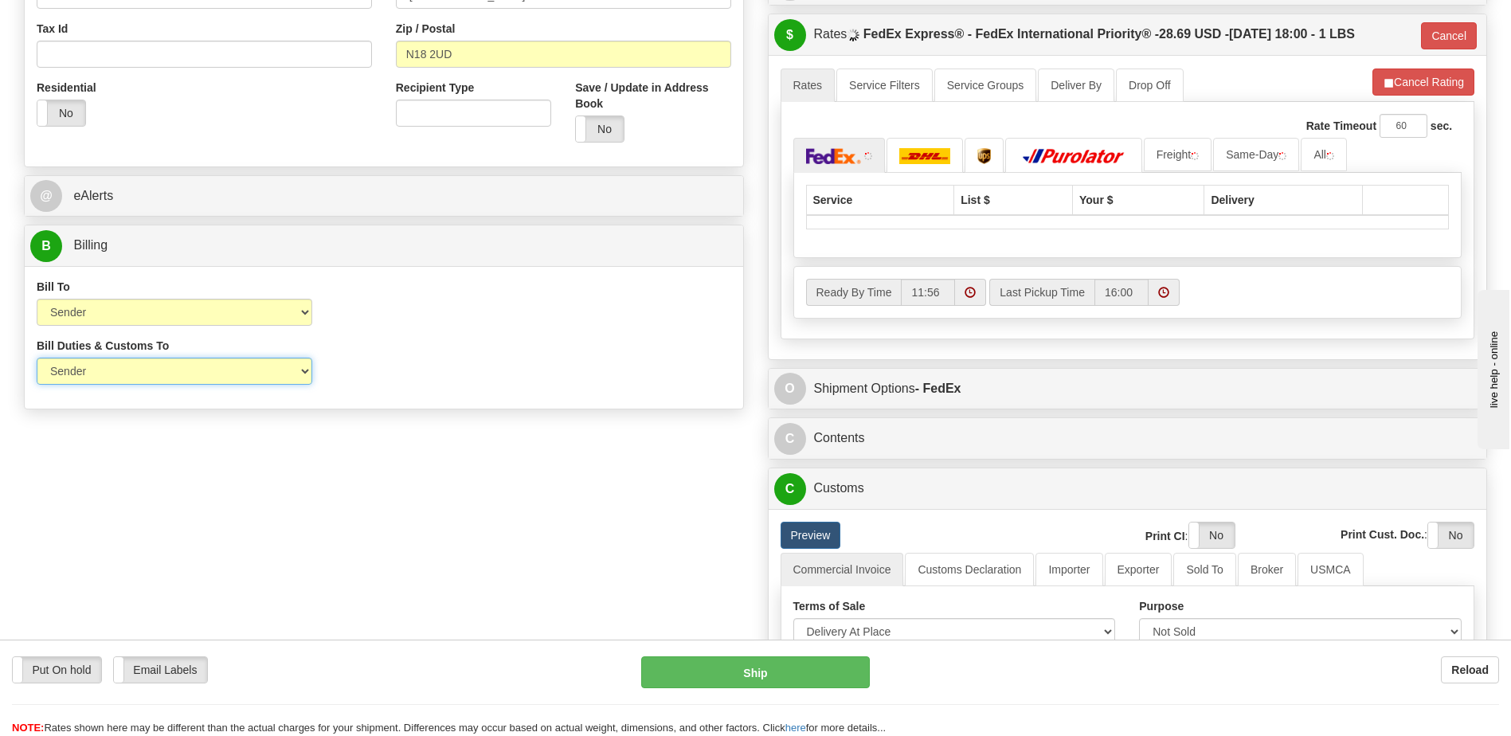
click at [220, 361] on select "Sender Recipient Third Party" at bounding box center [175, 371] width 276 height 27
select select "2"
click at [37, 358] on select "Sender Recipient Third Party" at bounding box center [175, 371] width 276 height 27
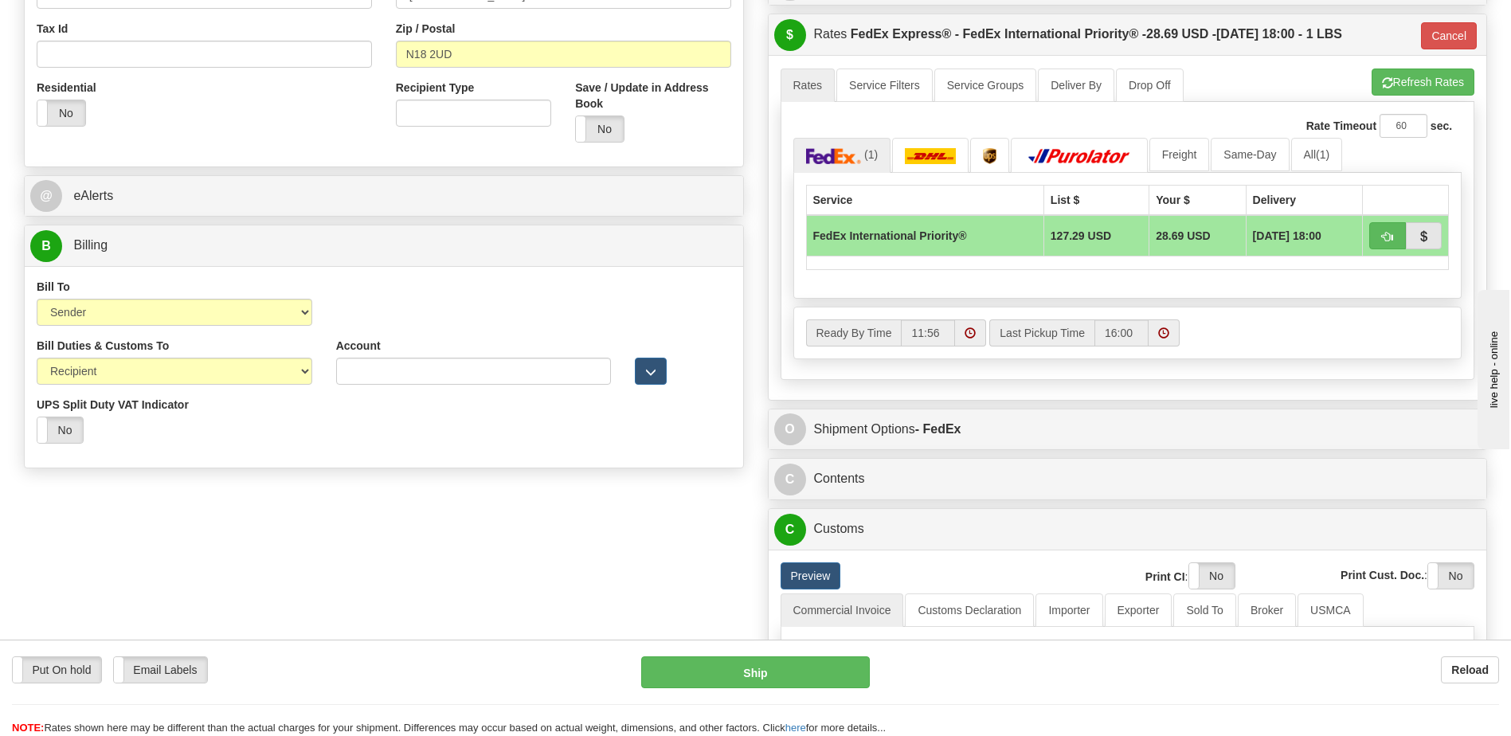
click at [459, 463] on div "Bill To Sender Recipient Third Party Collect Account 3rd Party Account List Ple…" at bounding box center [384, 366] width 718 height 201
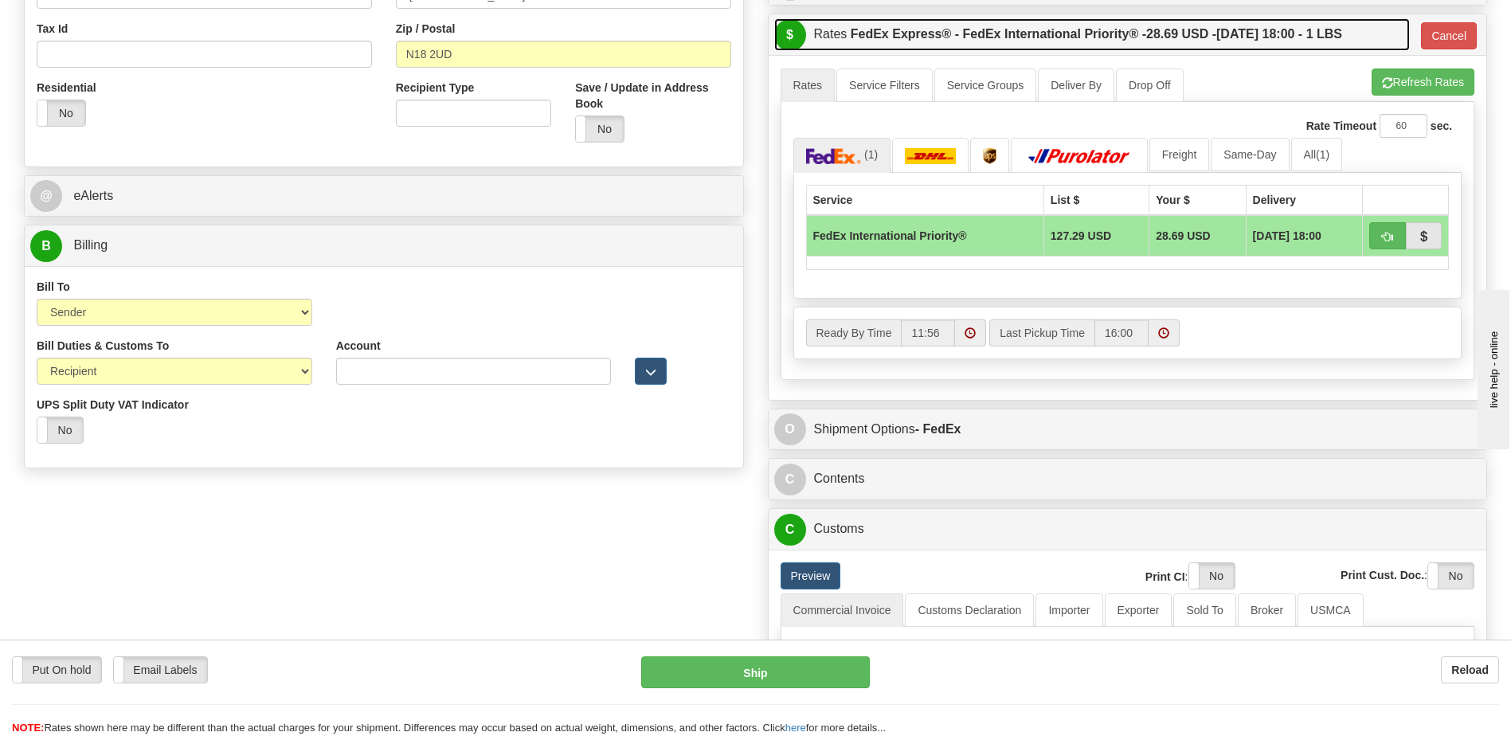
click at [908, 43] on label "FedEx Express® - FedEx International Priority® - 28.69 USD - 10/06/2025 18:00 -…" at bounding box center [1095, 34] width 491 height 32
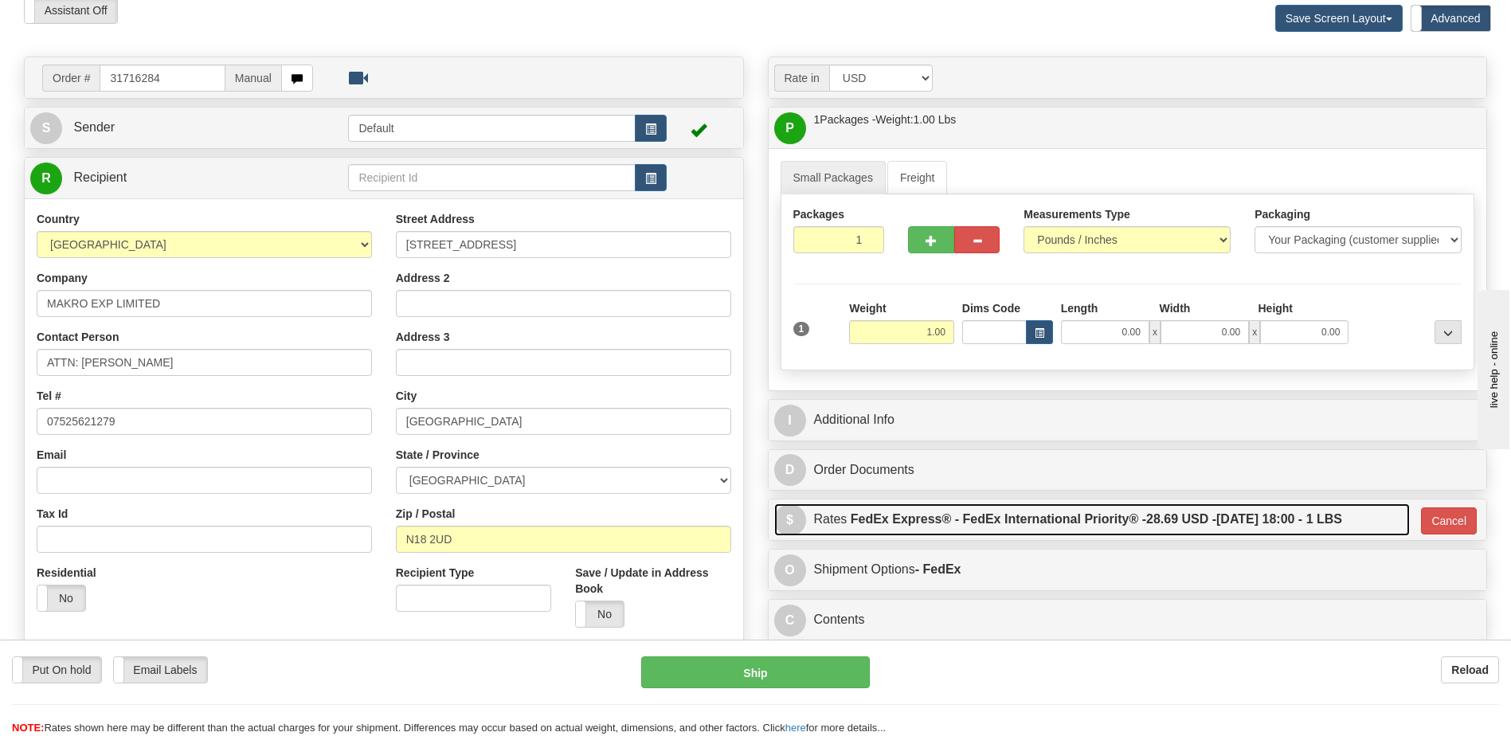
scroll to position [0, 0]
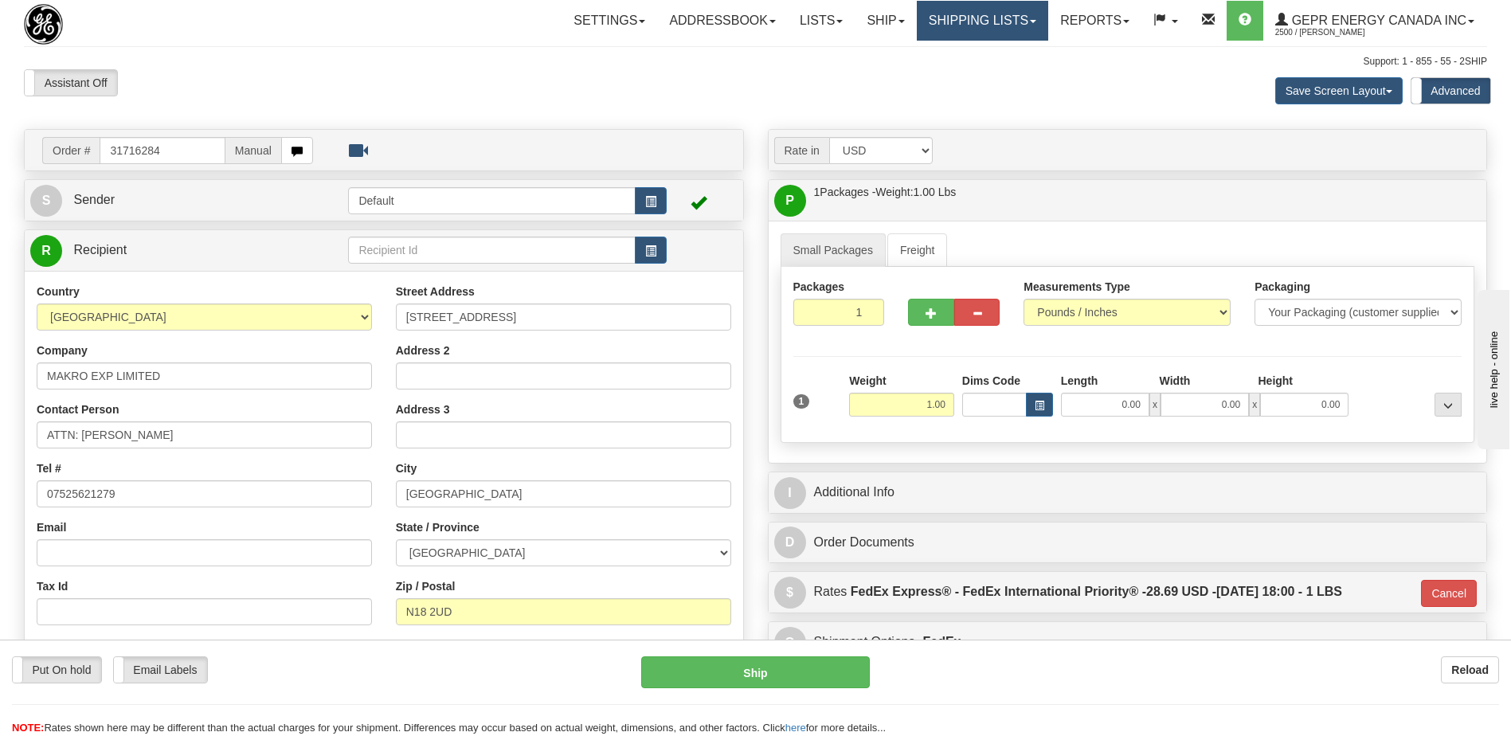
click at [950, 23] on link "Shipping lists" at bounding box center [982, 21] width 131 height 40
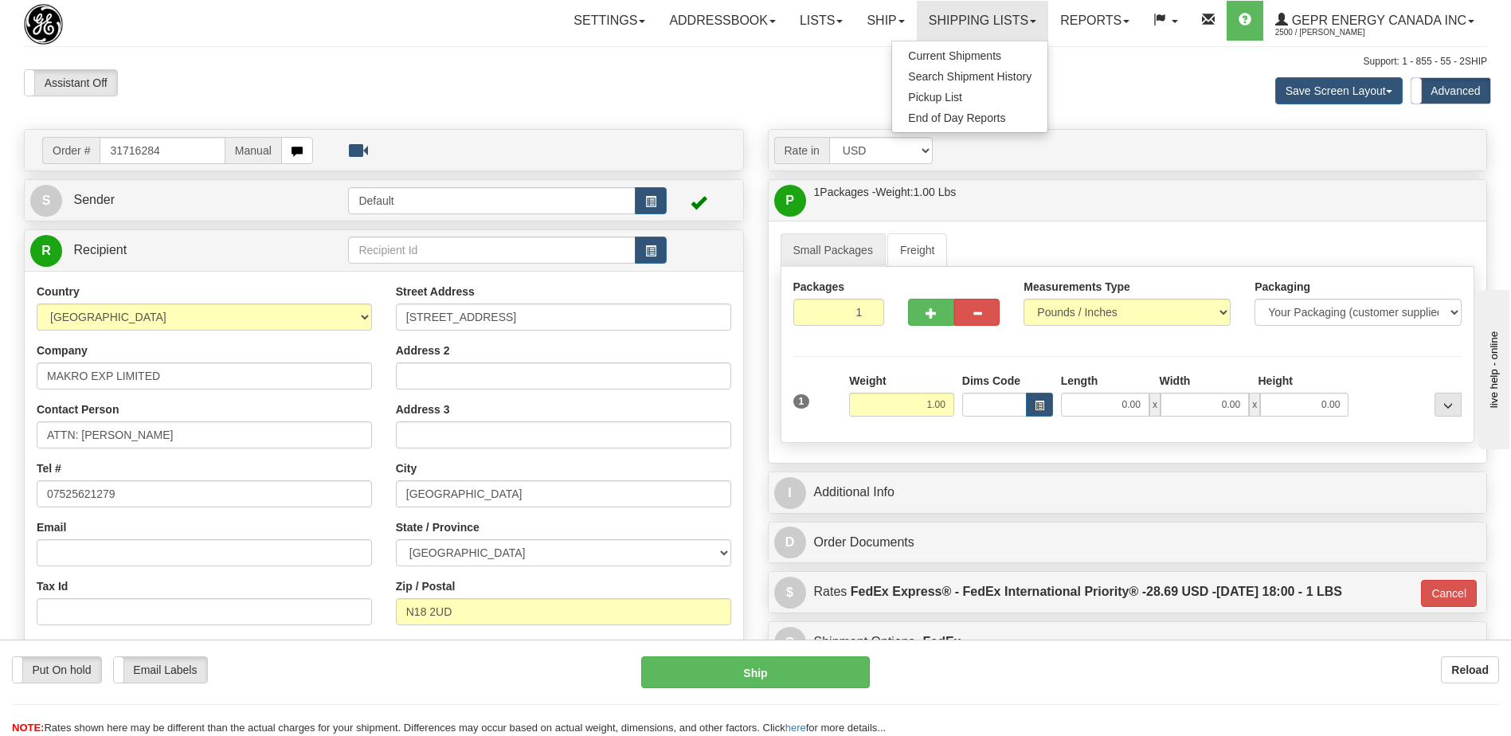
click at [1129, 82] on div "Save Screen Layout Save Layout Reset to Default Standard Advanced" at bounding box center [1189, 90] width 620 height 43
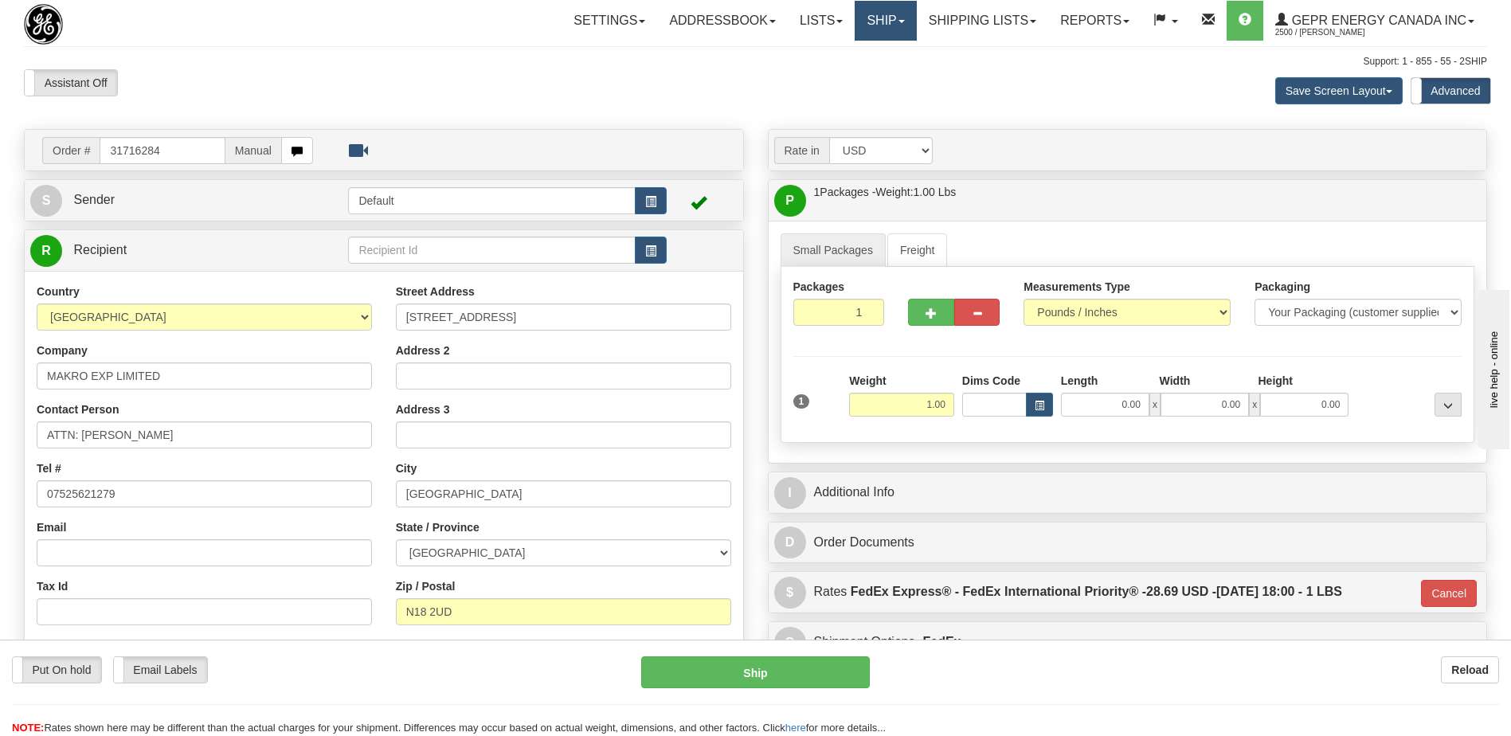
click at [860, 19] on link "Ship" at bounding box center [884, 21] width 61 height 40
click at [827, 50] on span "Ship Screen" at bounding box center [818, 55] width 61 height 13
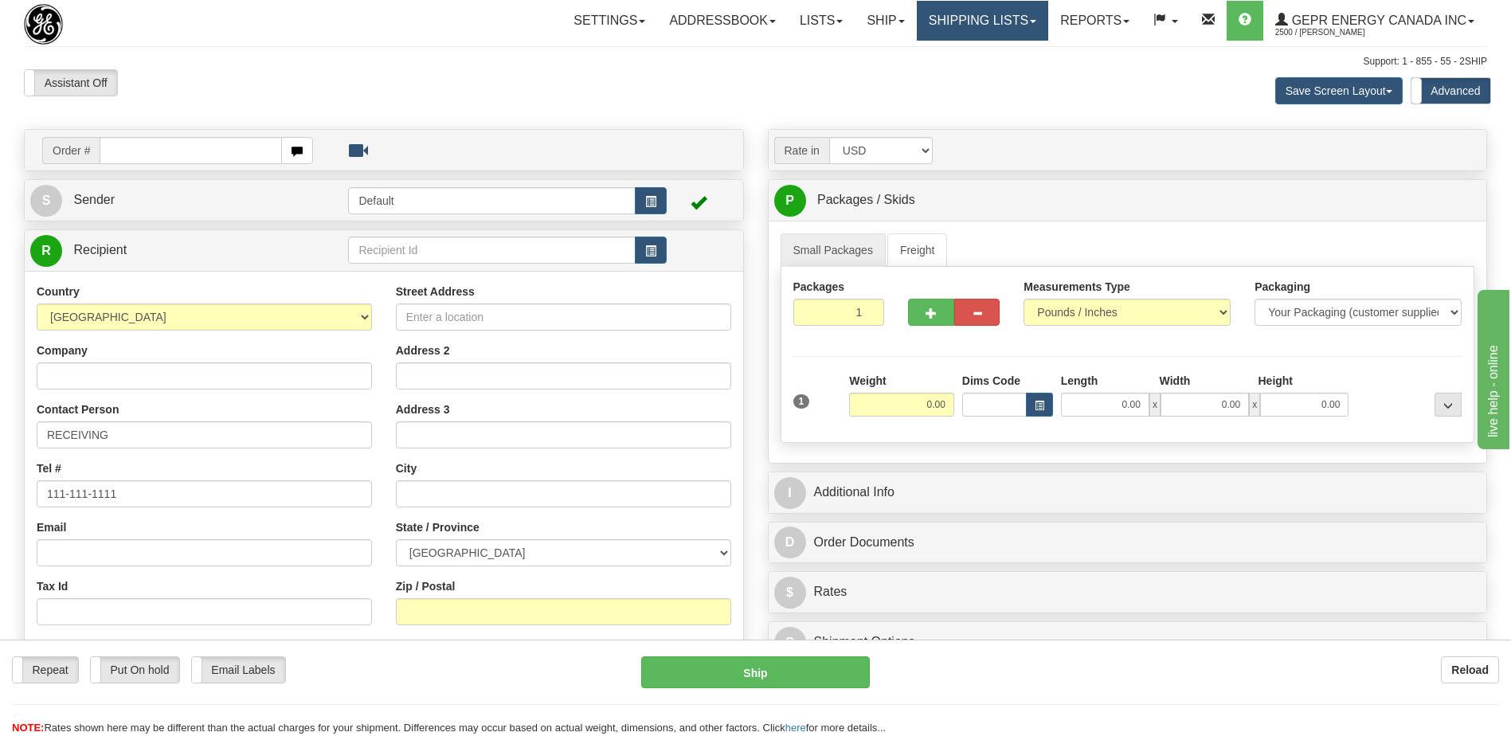
drag, startPoint x: 0, startPoint y: 0, endPoint x: 971, endPoint y: 29, distance: 971.2
click at [971, 29] on link "Shipping lists" at bounding box center [982, 21] width 131 height 40
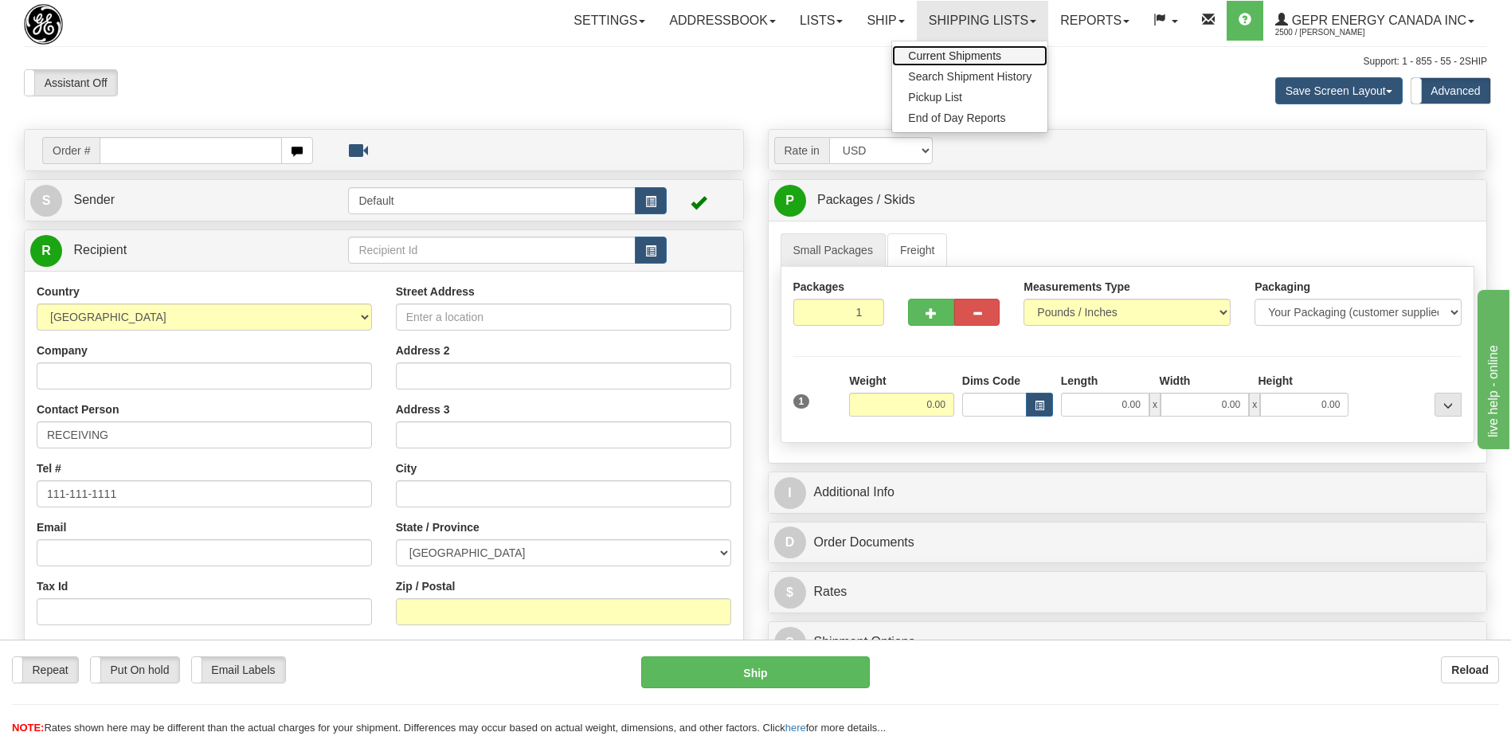
click at [972, 59] on span "Current Shipments" at bounding box center [954, 55] width 93 height 13
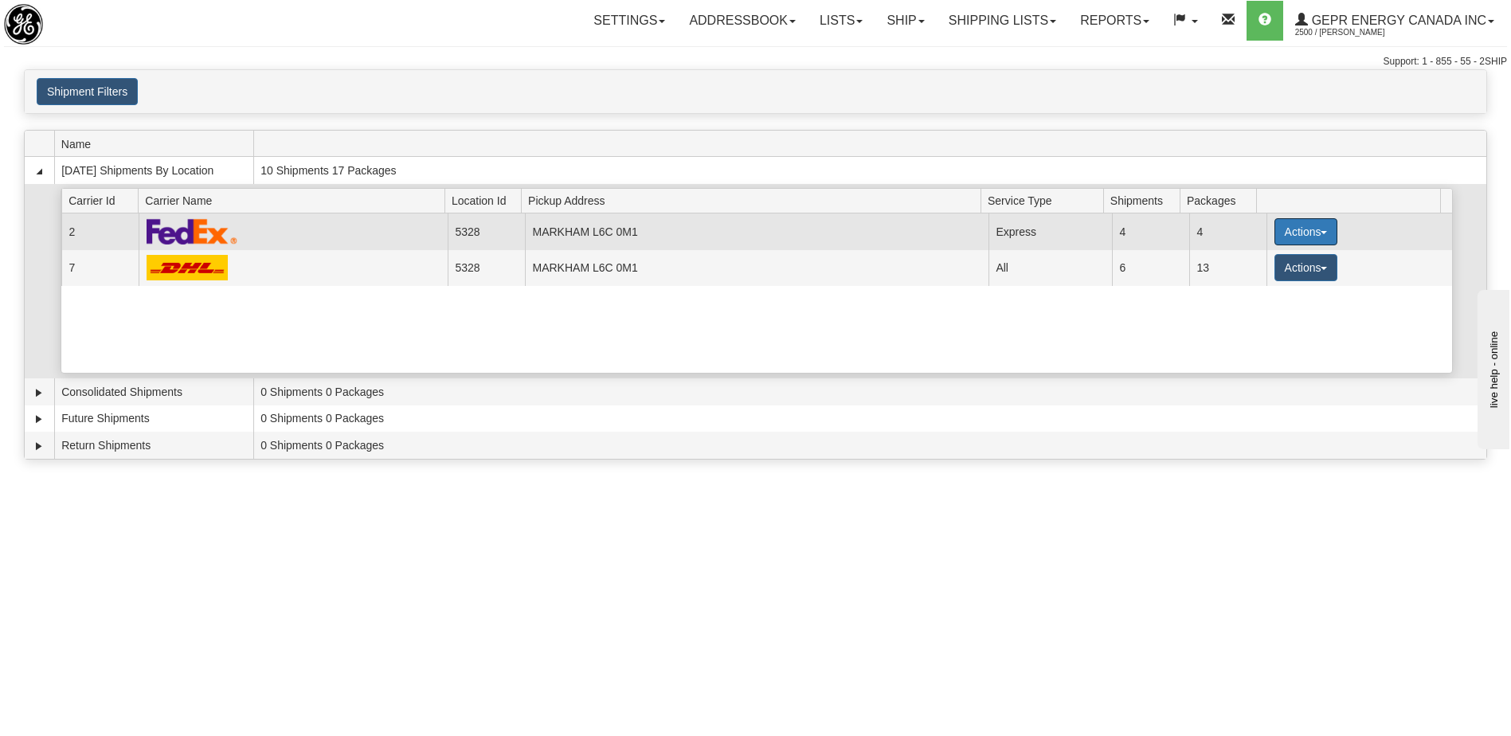
drag, startPoint x: 1292, startPoint y: 233, endPoint x: 1291, endPoint y: 259, distance: 25.5
click at [1294, 233] on button "Actions" at bounding box center [1306, 231] width 64 height 27
click at [1253, 263] on span "Details" at bounding box center [1246, 261] width 43 height 11
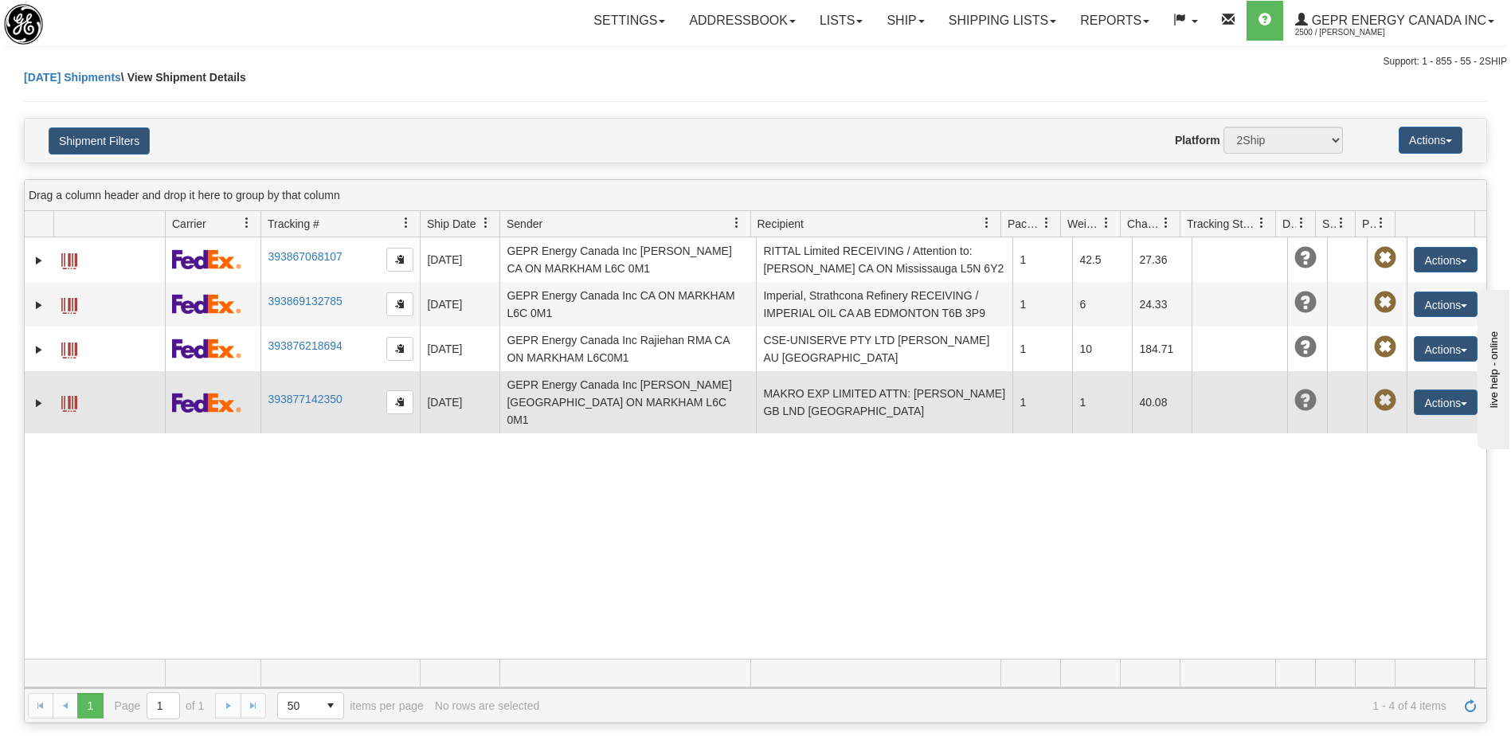
click at [822, 390] on td "MAKRO EXP LIMITED ATTN: [PERSON_NAME] GB LND [GEOGRAPHIC_DATA]" at bounding box center [884, 402] width 256 height 62
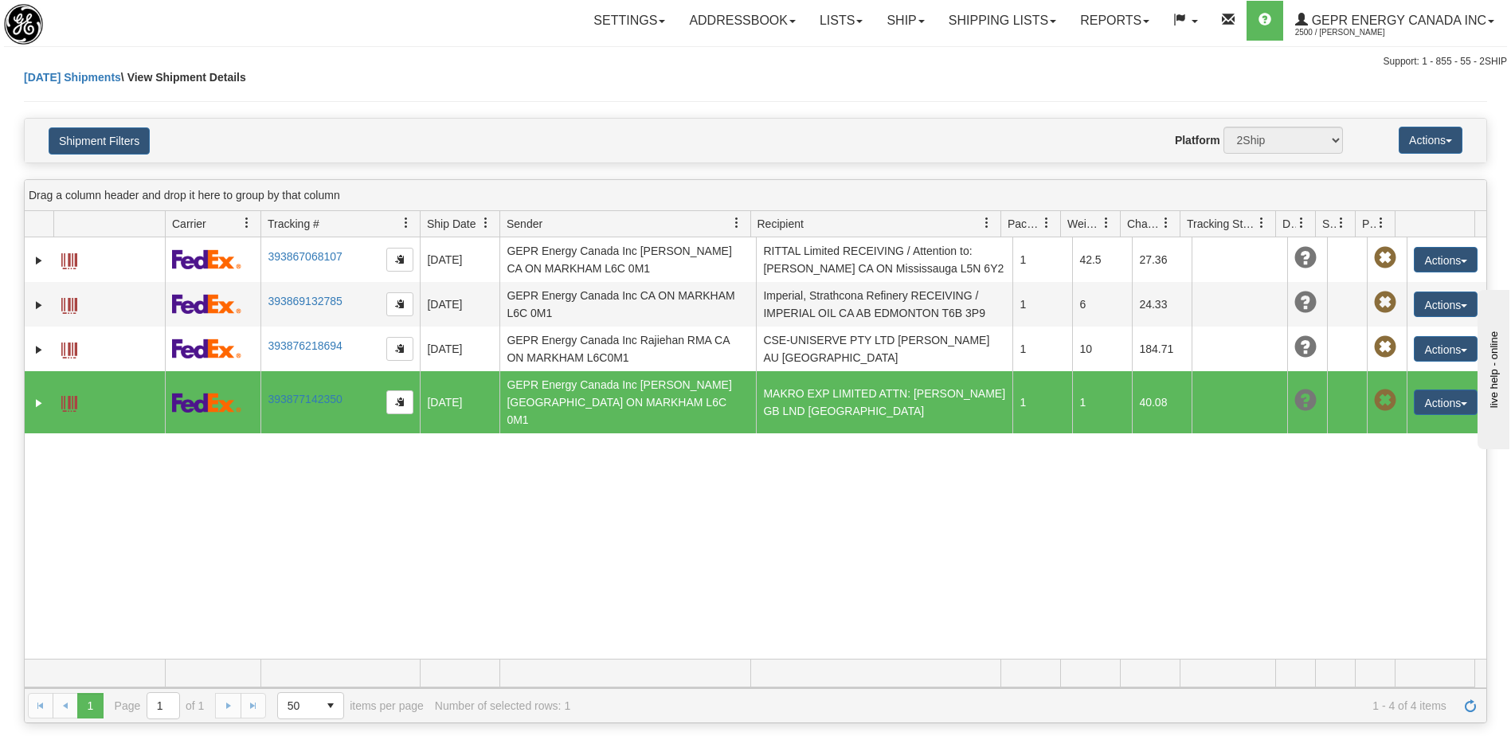
click at [73, 396] on span at bounding box center [69, 404] width 16 height 16
click at [890, 16] on link "Ship" at bounding box center [904, 21] width 61 height 40
click at [829, 59] on span "Ship Screen" at bounding box center [837, 55] width 61 height 13
